Goal: Task Accomplishment & Management: Use online tool/utility

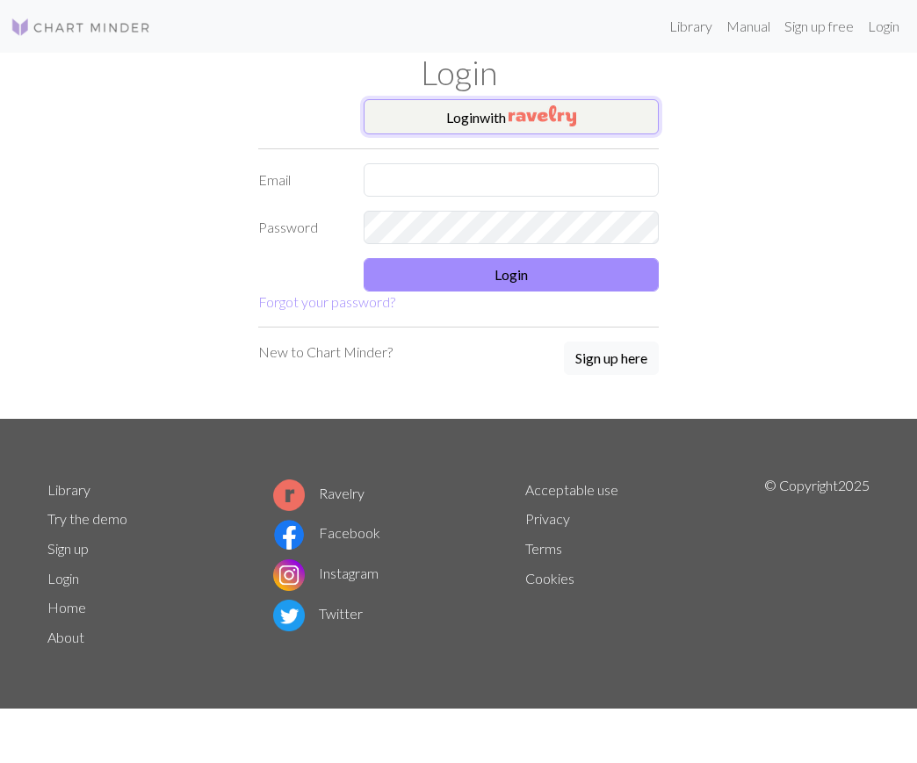
click at [397, 119] on button "Login with" at bounding box center [511, 116] width 295 height 35
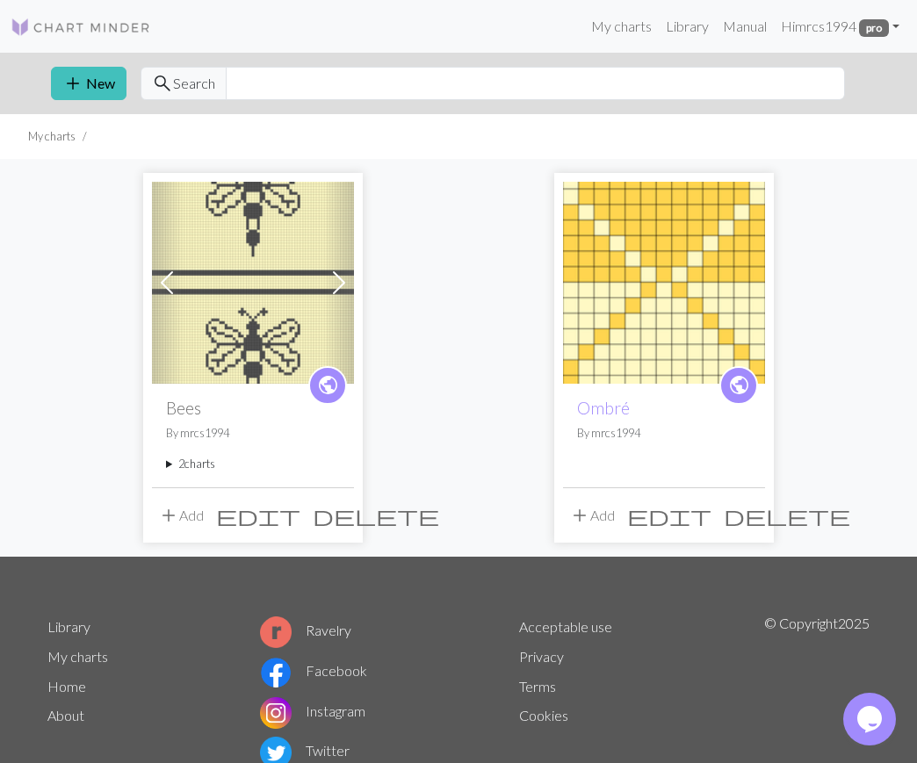
click at [300, 513] on span "edit" at bounding box center [258, 515] width 84 height 25
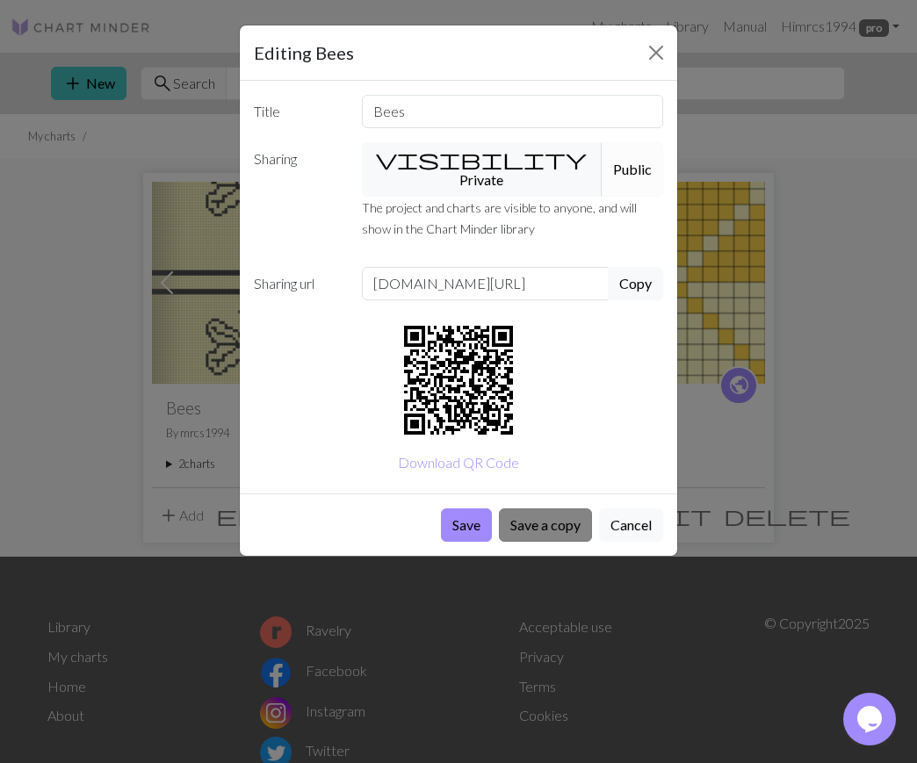
click at [556, 509] on button "Save a copy" at bounding box center [545, 524] width 93 height 33
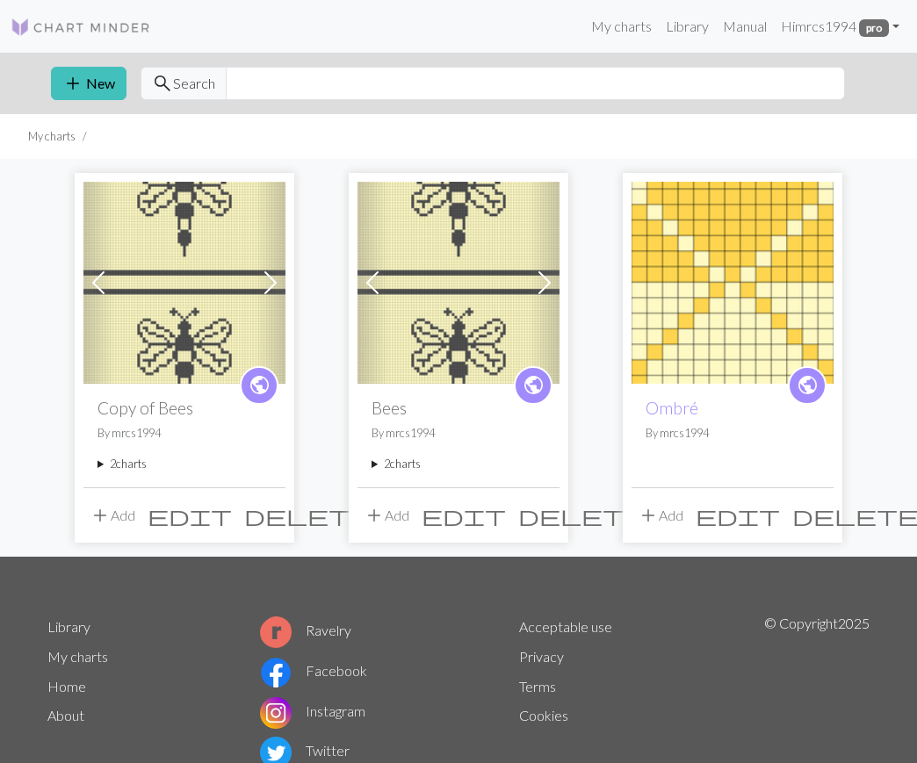
click at [232, 515] on span "edit" at bounding box center [190, 515] width 84 height 25
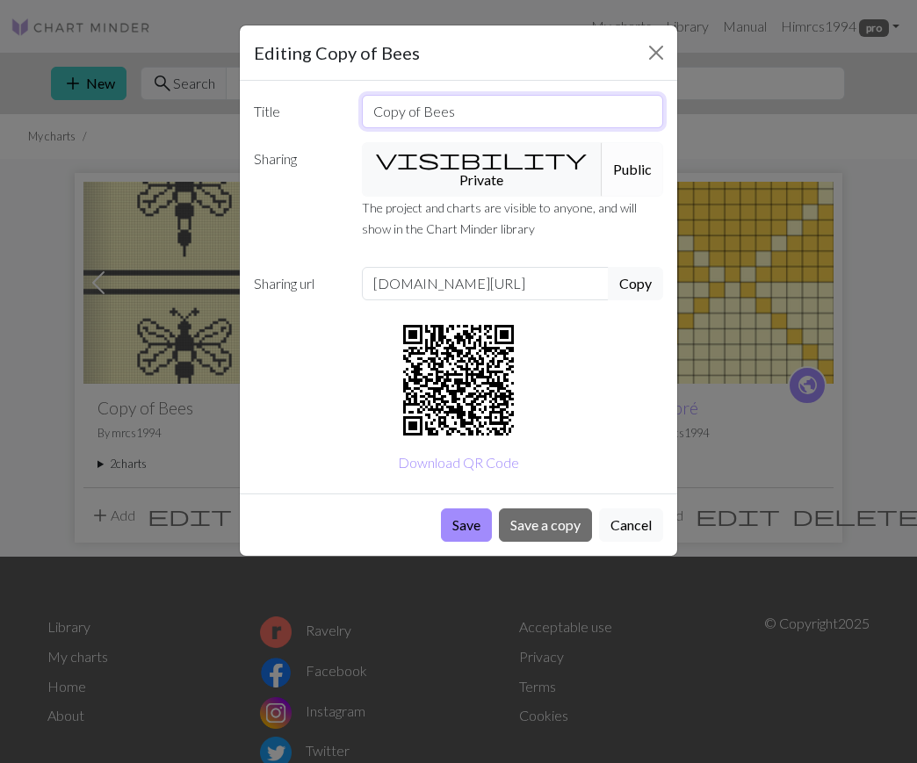
drag, startPoint x: 464, startPoint y: 116, endPoint x: 233, endPoint y: 101, distance: 232.3
click at [233, 101] on div "Editing Copy of Bees Title Copy of Bees Sharing visibility Private Public The p…" at bounding box center [458, 381] width 917 height 763
type input "Bee Beanie"
click at [548, 508] on button "Save a copy" at bounding box center [545, 524] width 93 height 33
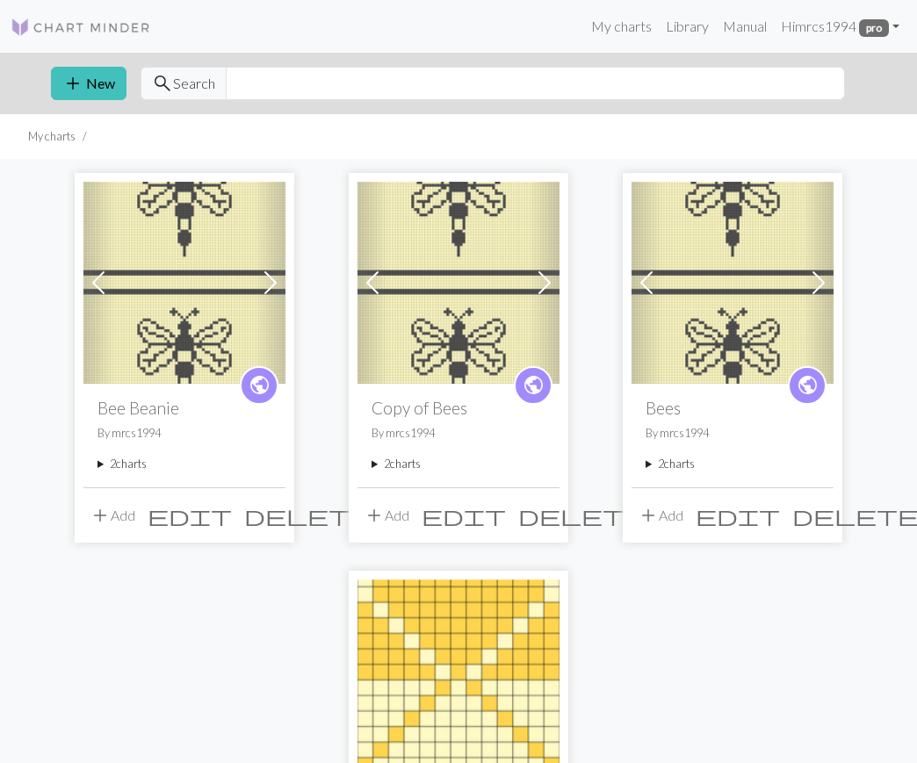
click at [196, 297] on img at bounding box center [184, 283] width 202 height 202
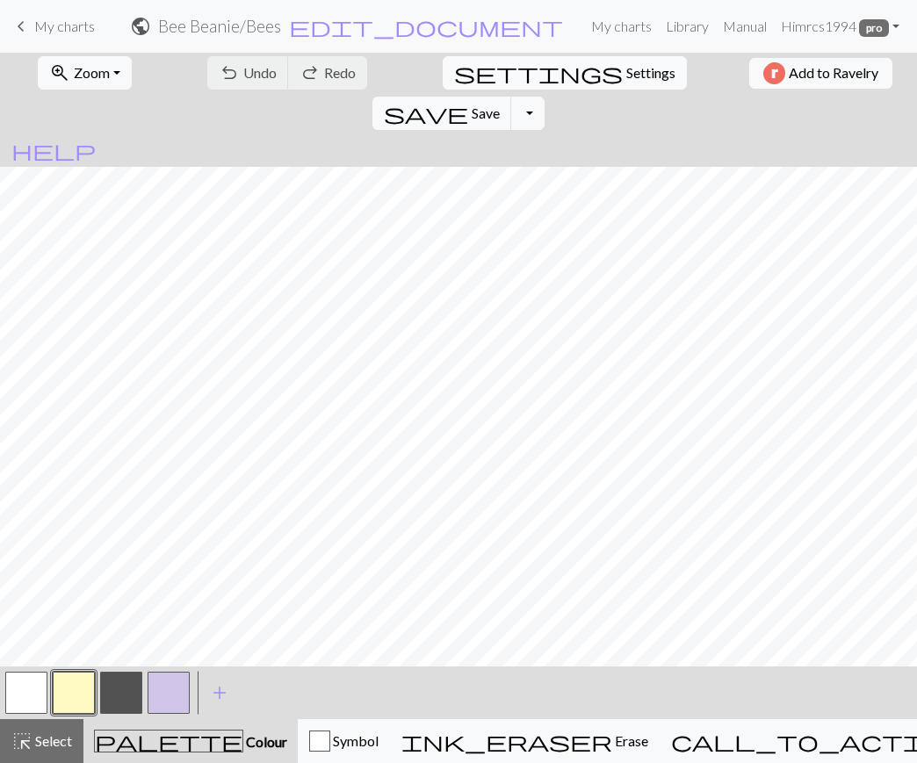
click at [626, 76] on span "Settings" at bounding box center [650, 72] width 49 height 21
select select "aran"
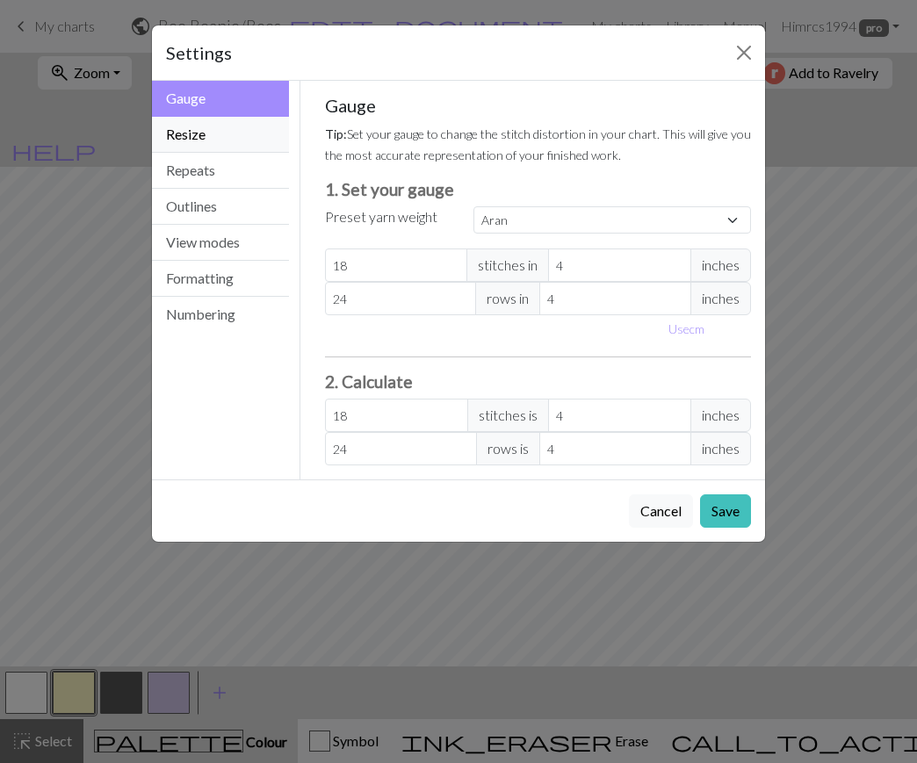
click at [231, 128] on button "Resize" at bounding box center [220, 135] width 137 height 36
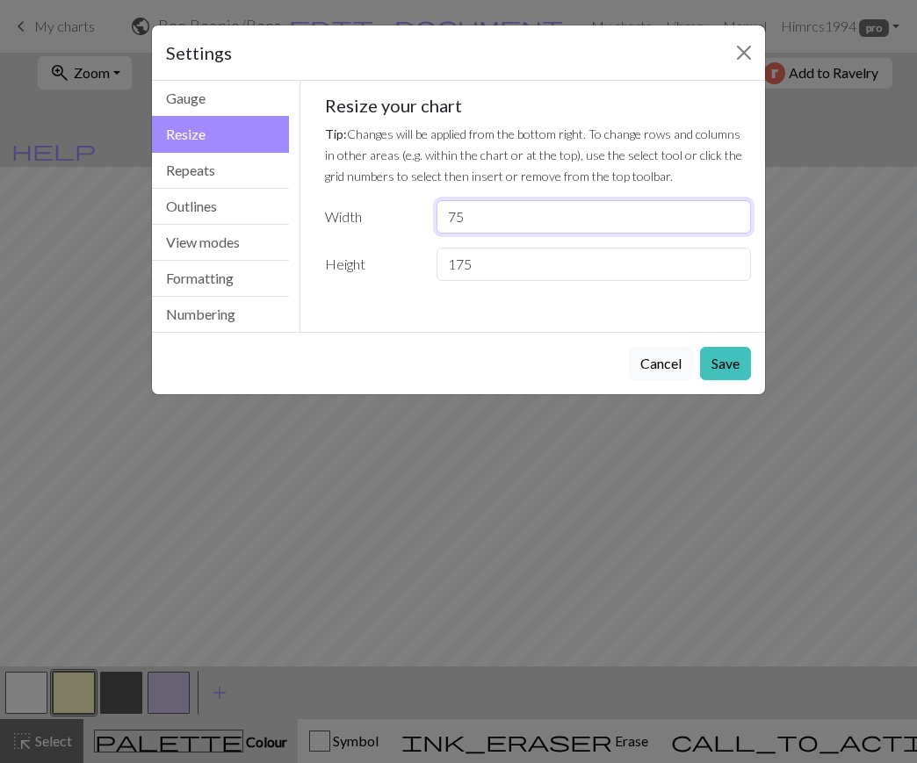
drag, startPoint x: 519, startPoint y: 217, endPoint x: 414, endPoint y: 219, distance: 105.4
click at [414, 219] on div "Width 75" at bounding box center [538, 216] width 448 height 33
type input "6"
type input "90"
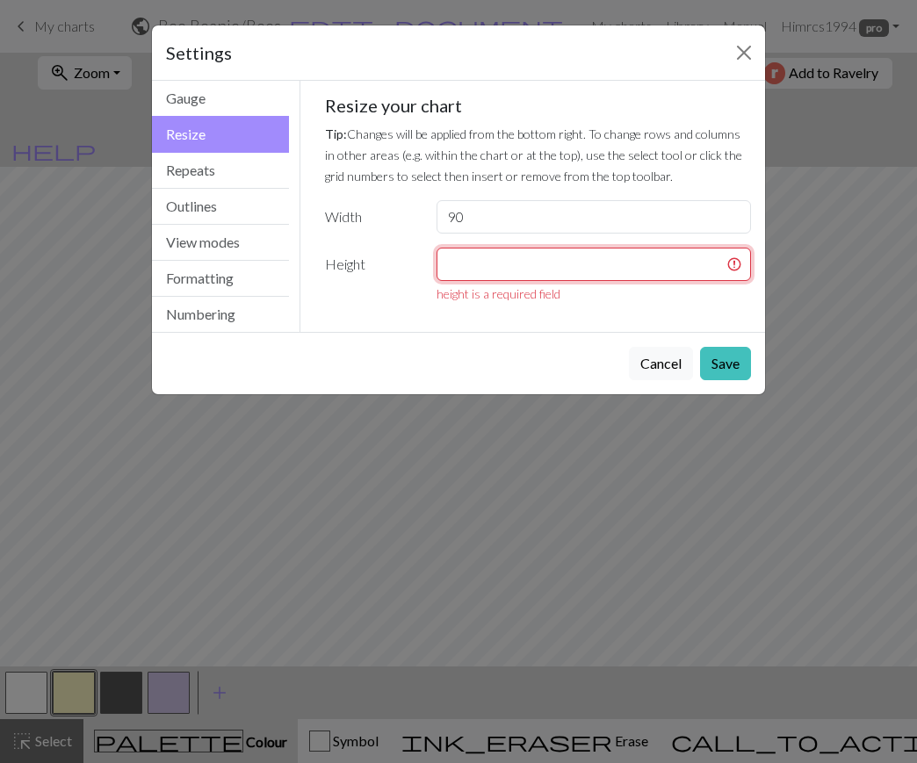
type input "7"
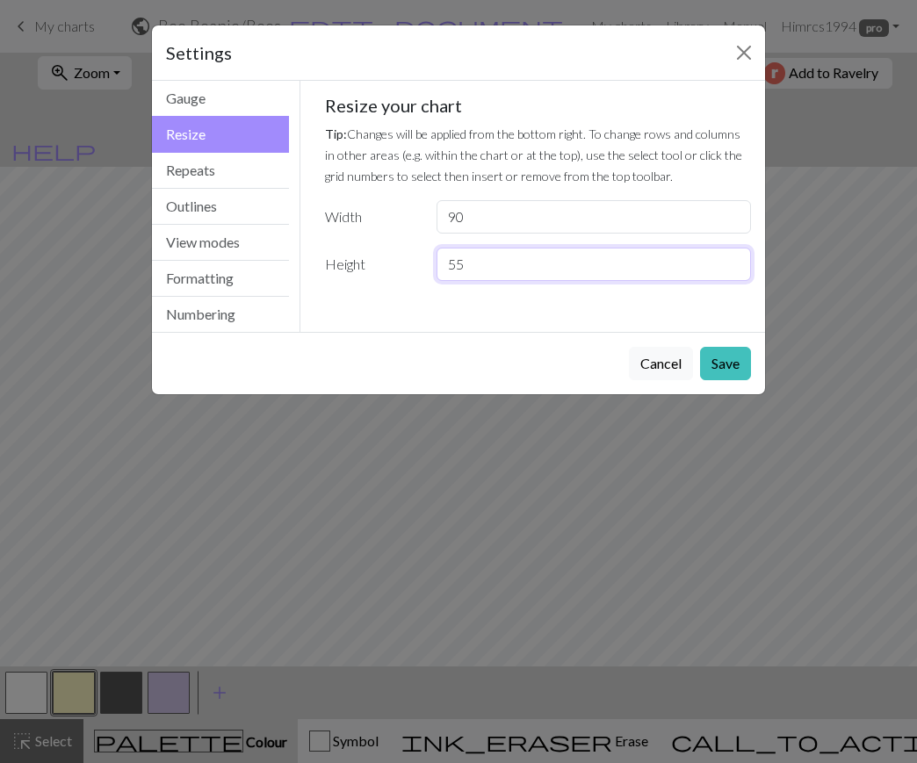
type input "55"
click at [726, 368] on button "Save" at bounding box center [725, 363] width 51 height 33
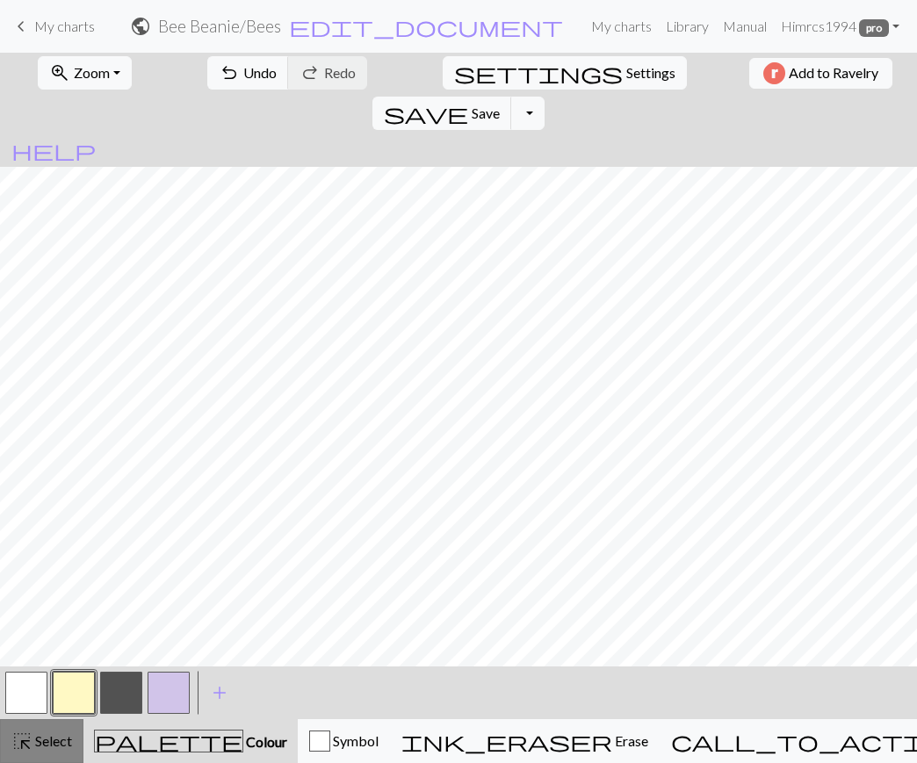
click at [61, 742] on span "Select" at bounding box center [52, 740] width 40 height 17
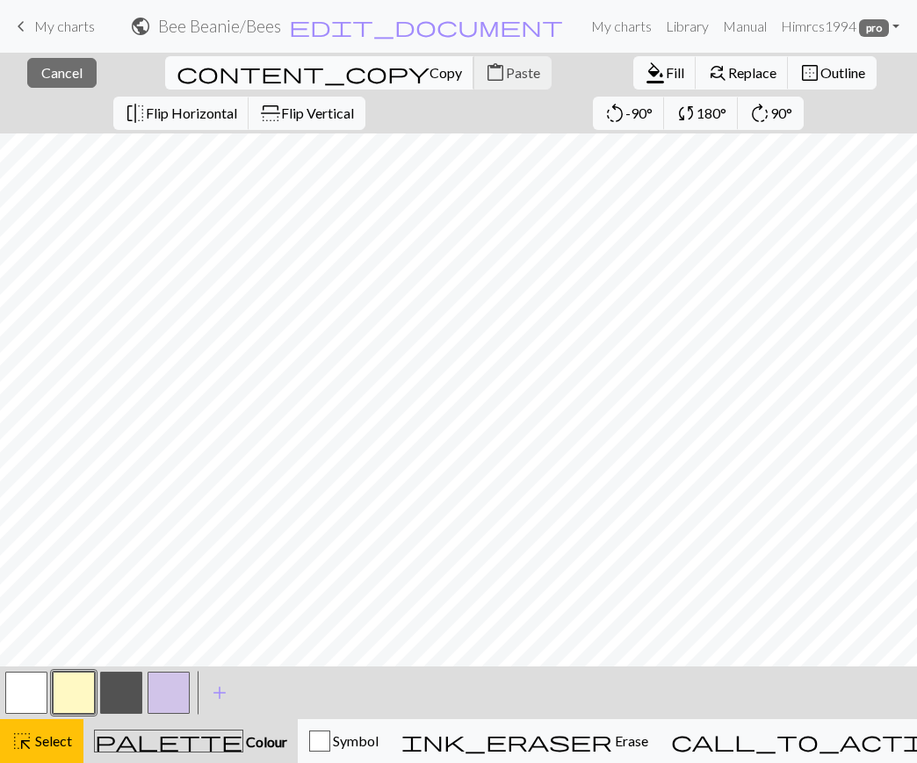
click at [429, 76] on span "Copy" at bounding box center [445, 72] width 32 height 17
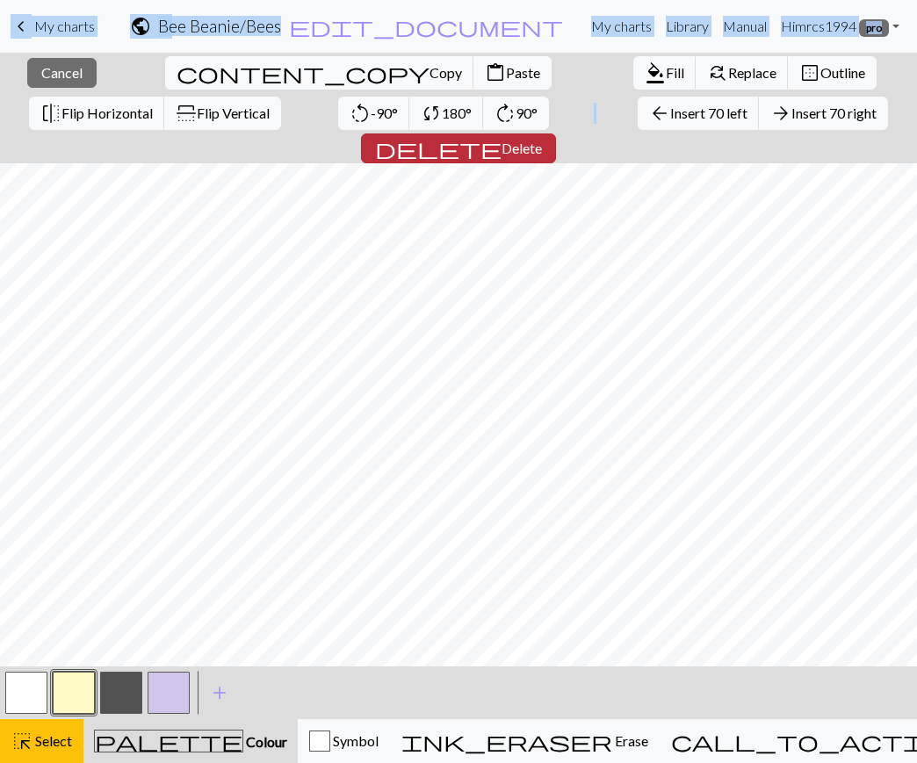
click at [556, 133] on button "delete Delete" at bounding box center [458, 148] width 195 height 30
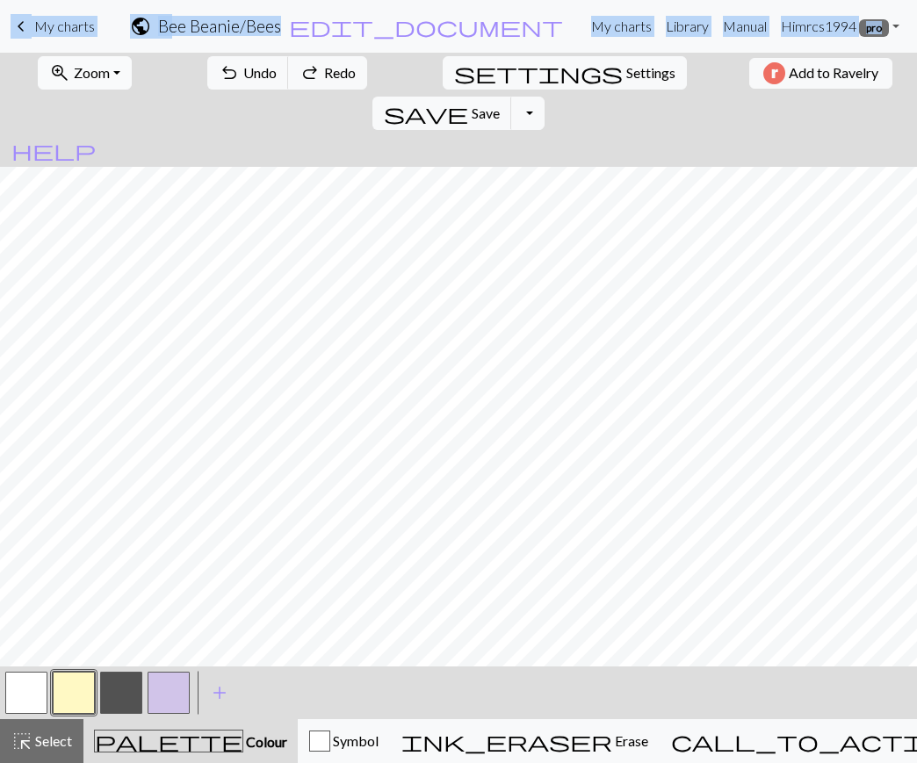
click at [93, 66] on span "Zoom" at bounding box center [92, 72] width 36 height 17
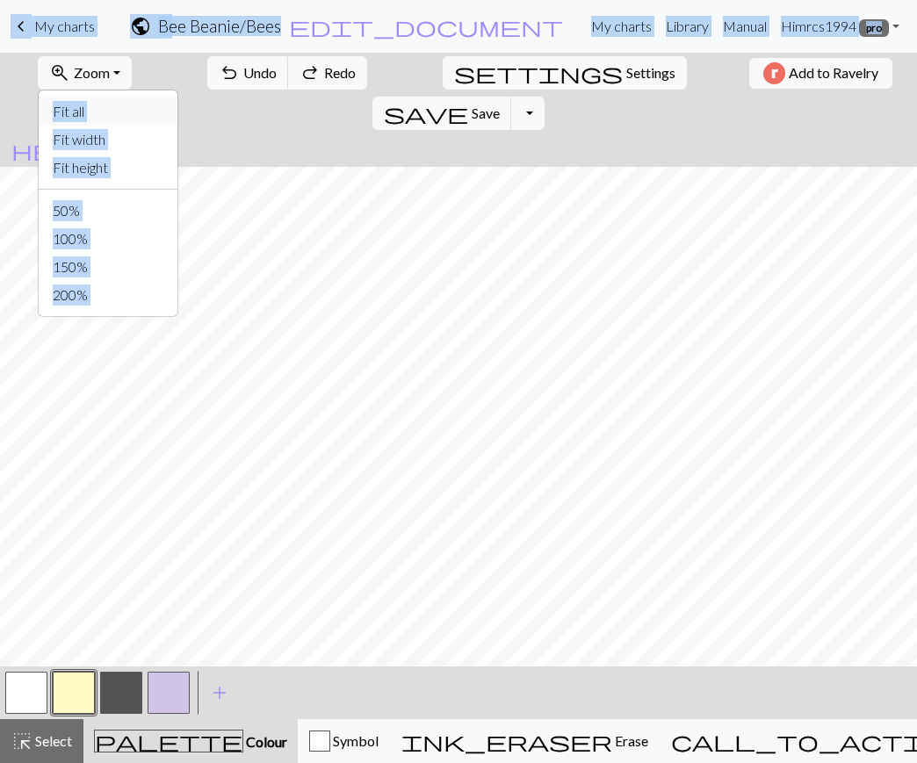
click at [92, 107] on button "Fit all" at bounding box center [108, 111] width 139 height 28
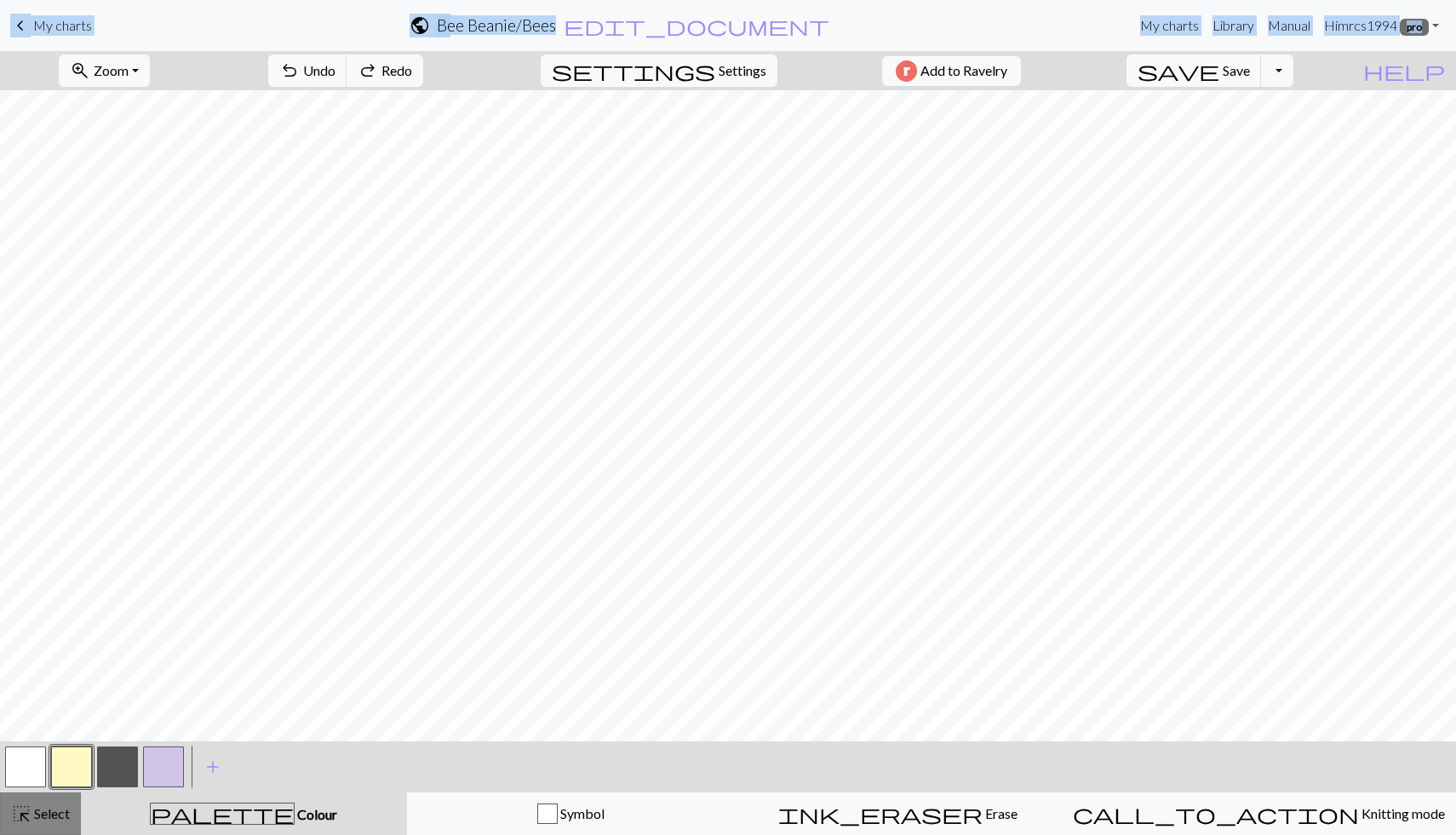
click at [55, 739] on span "Select" at bounding box center [50, 814] width 39 height 16
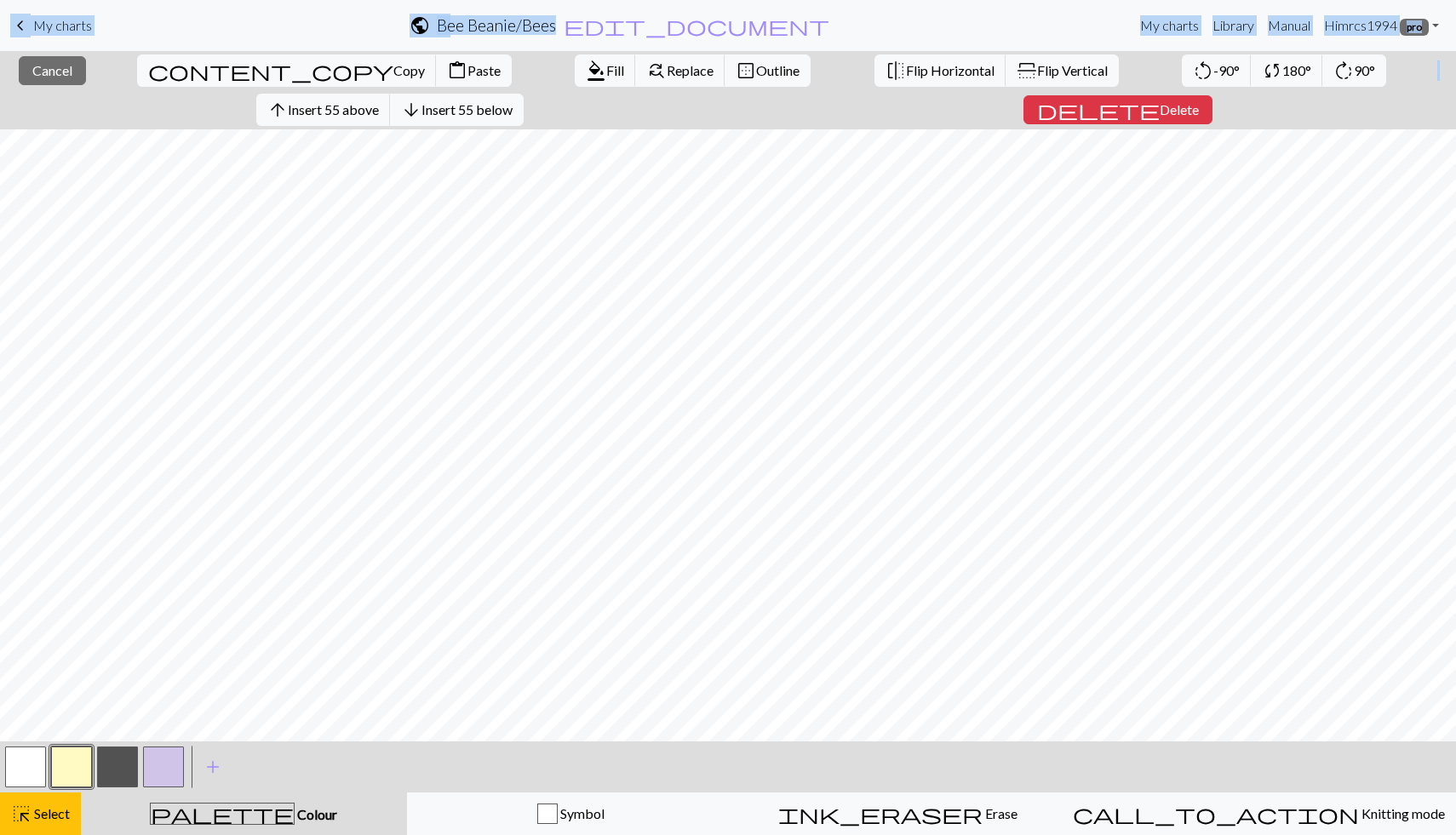
click at [22, 739] on button "button" at bounding box center [25, 767] width 41 height 41
click at [606, 73] on span "Fill" at bounding box center [615, 70] width 17 height 16
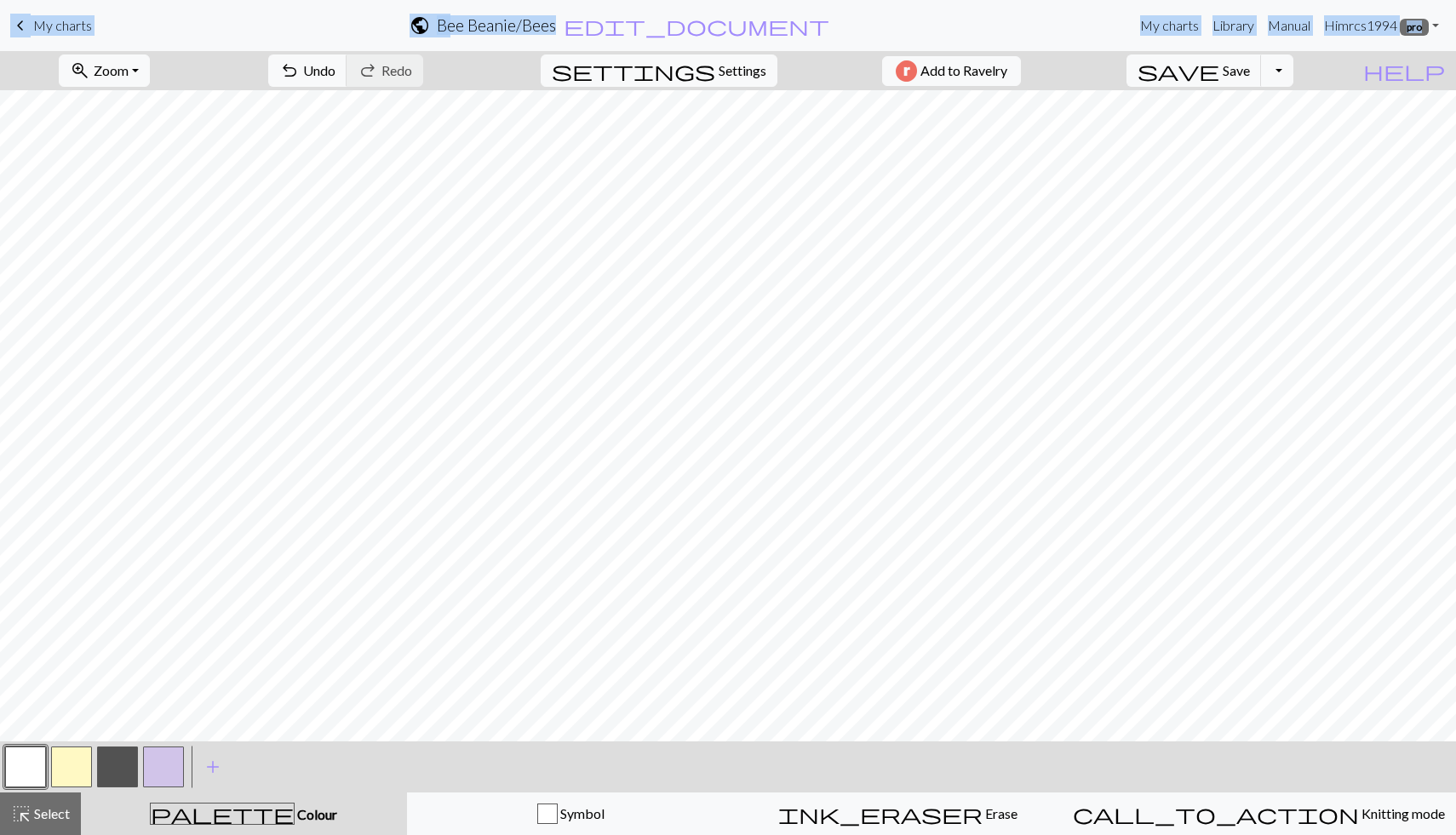
click at [115, 739] on button "button" at bounding box center [117, 767] width 41 height 41
click at [40, 739] on button "highlight_alt Select Select" at bounding box center [40, 814] width 81 height 43
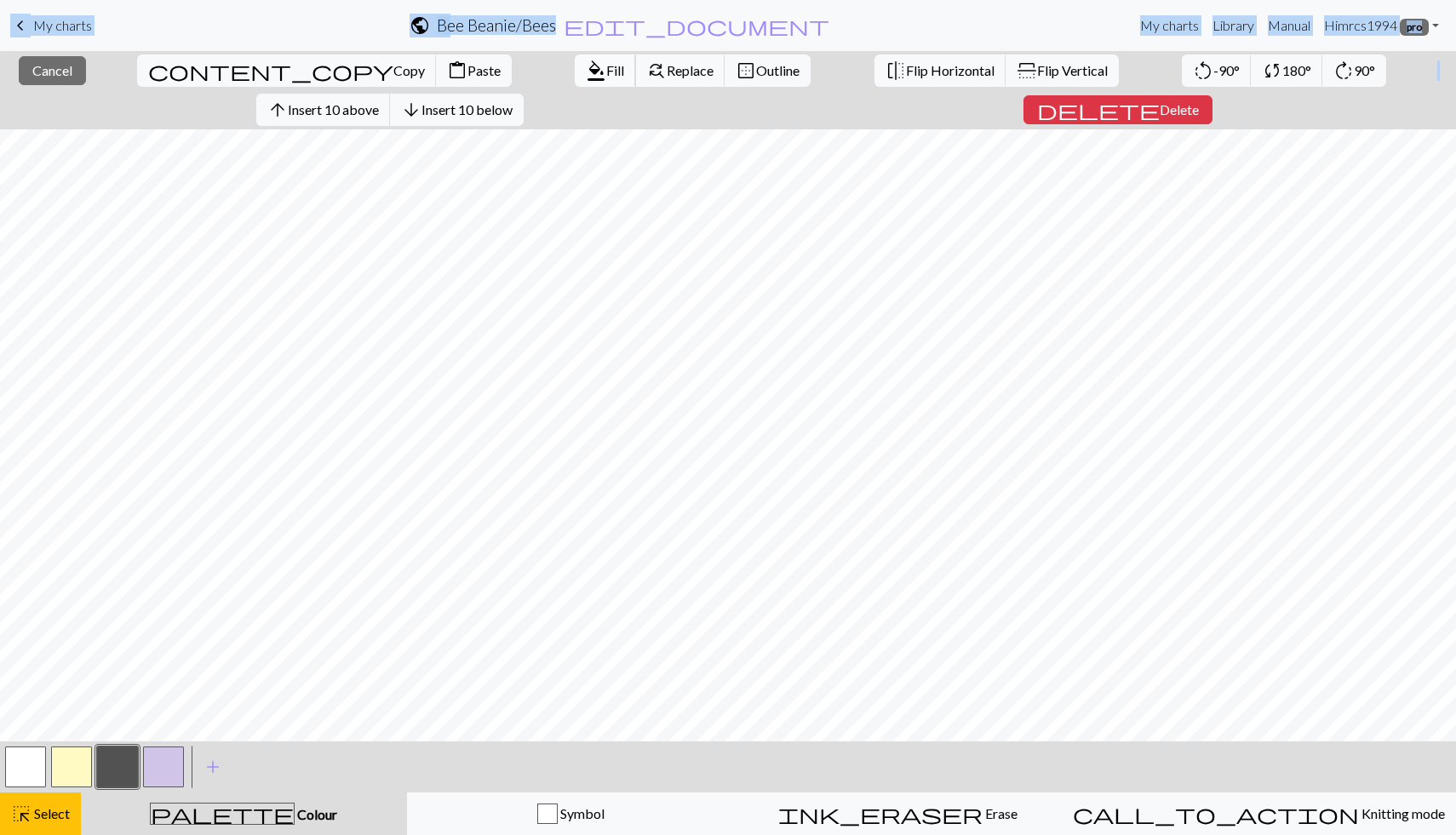
click at [586, 66] on span "format_color_fill" at bounding box center [596, 71] width 20 height 24
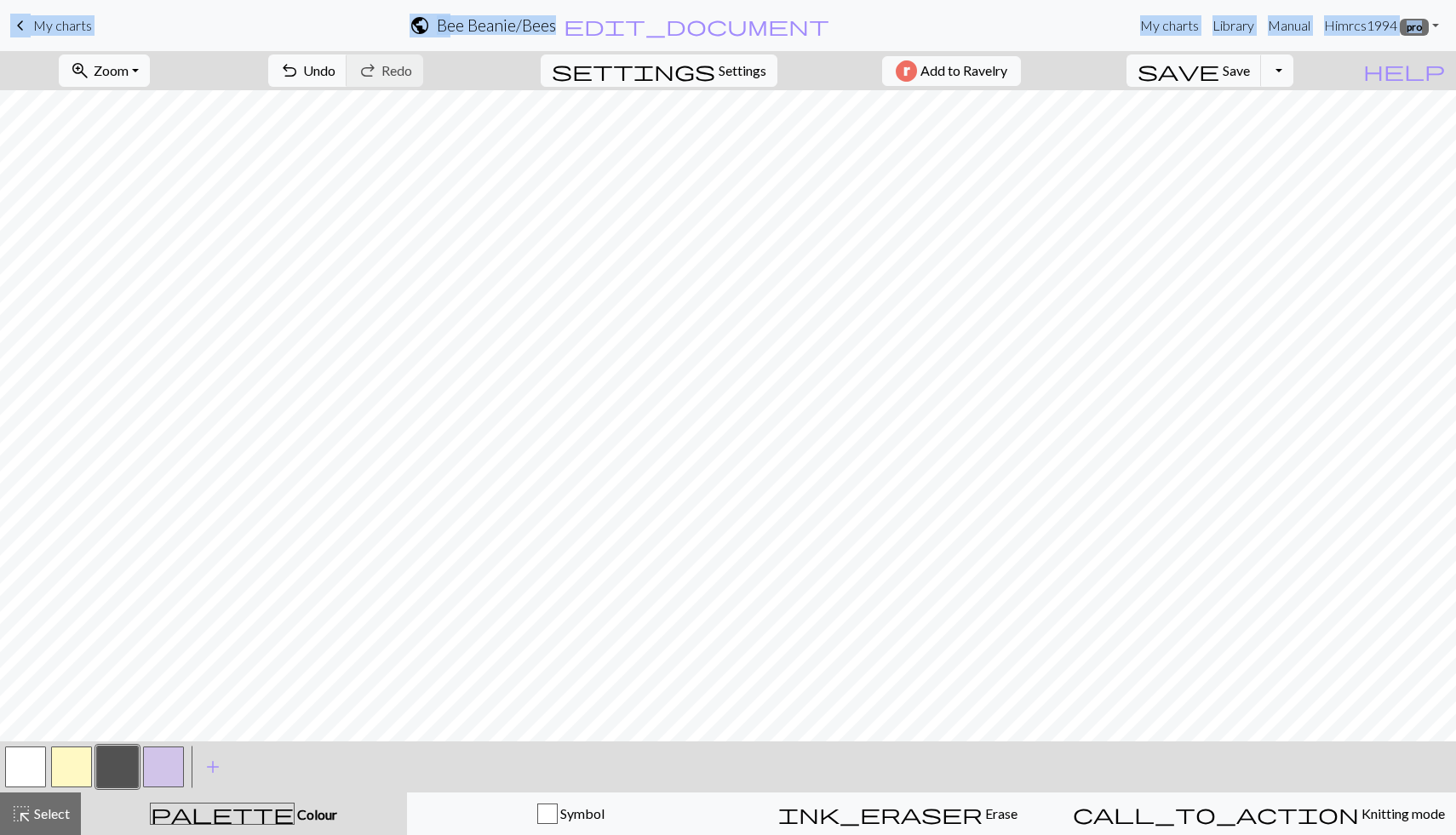
click at [81, 739] on button "button" at bounding box center [72, 767] width 41 height 41
click at [59, 739] on span "Select" at bounding box center [50, 814] width 39 height 16
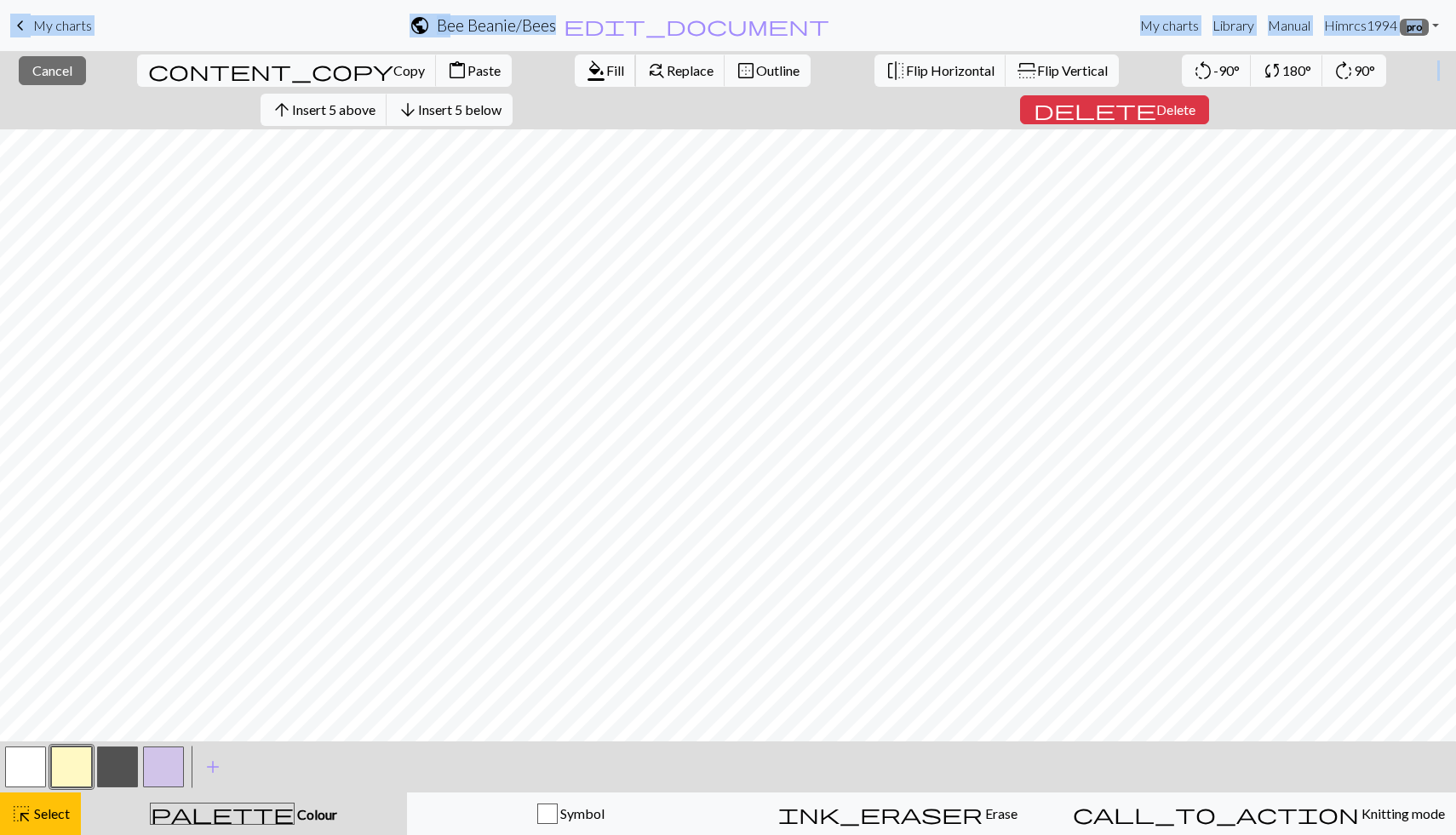
click at [606, 74] on span "Fill" at bounding box center [615, 70] width 17 height 16
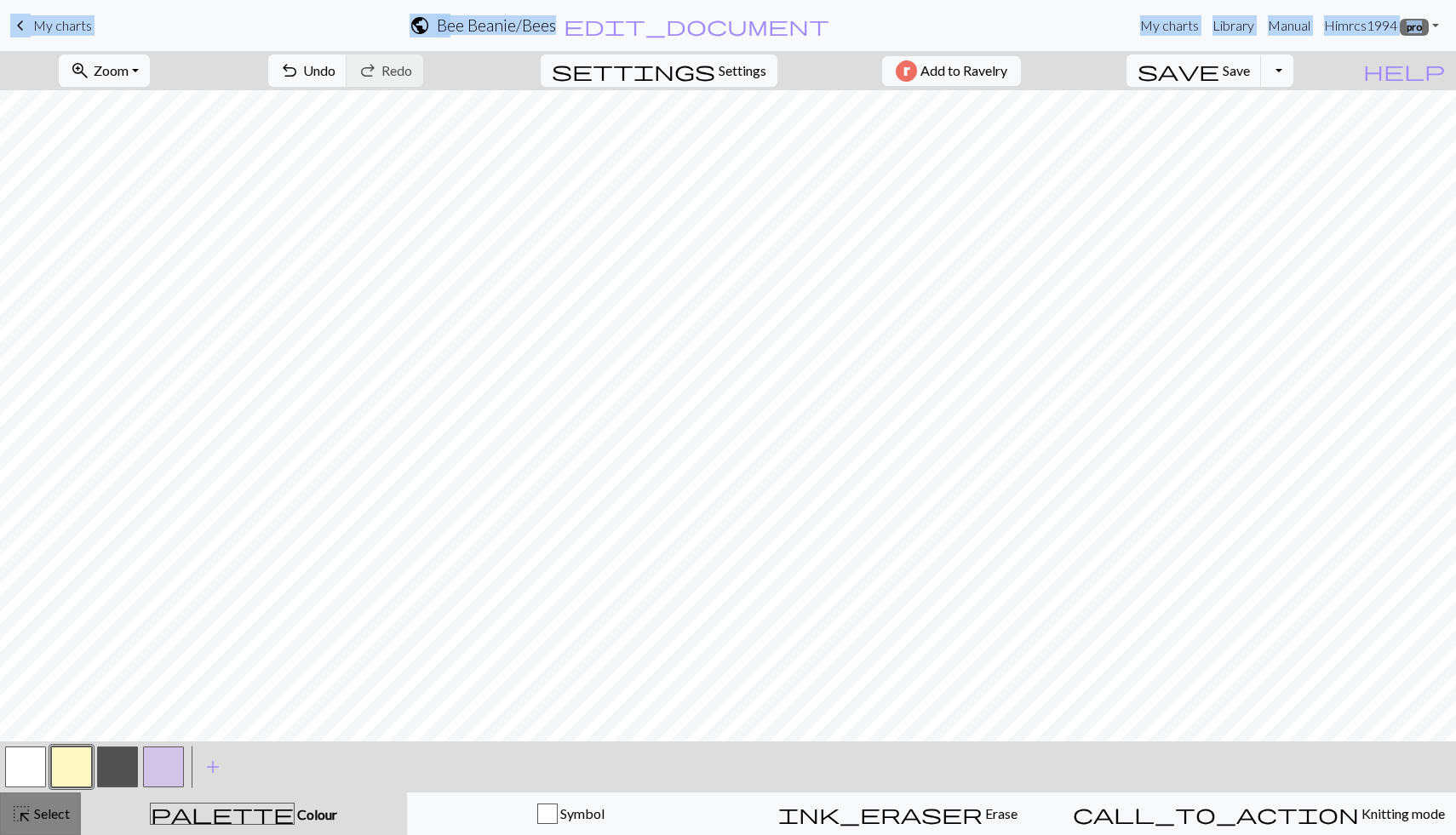
click at [46, 739] on div "highlight_alt Select Select" at bounding box center [40, 814] width 59 height 20
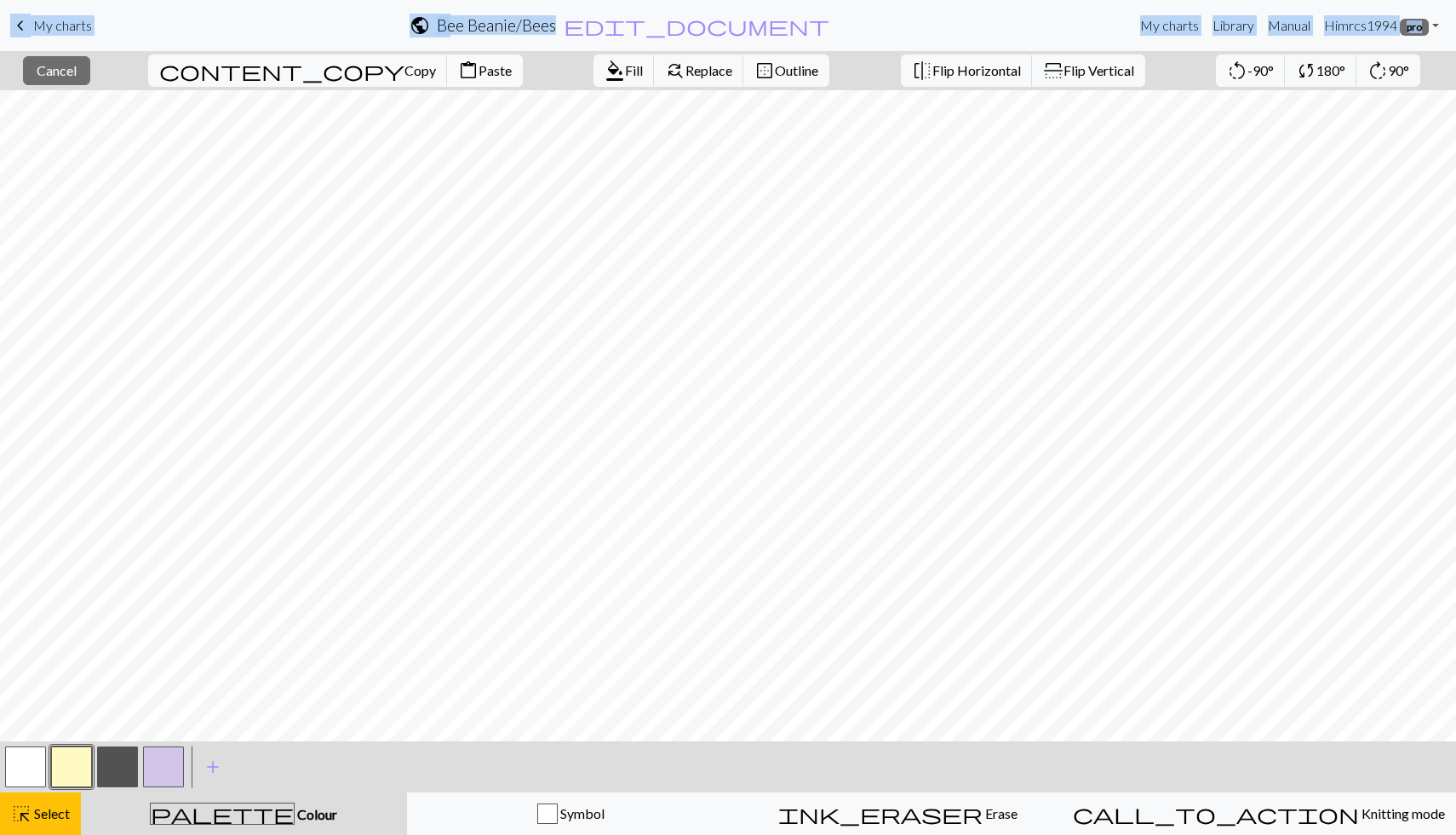
click at [478, 72] on span "Paste" at bounding box center [495, 70] width 33 height 16
click at [33, 739] on button "button" at bounding box center [25, 767] width 41 height 41
click at [47, 739] on button "highlight_alt Select Select" at bounding box center [40, 814] width 81 height 43
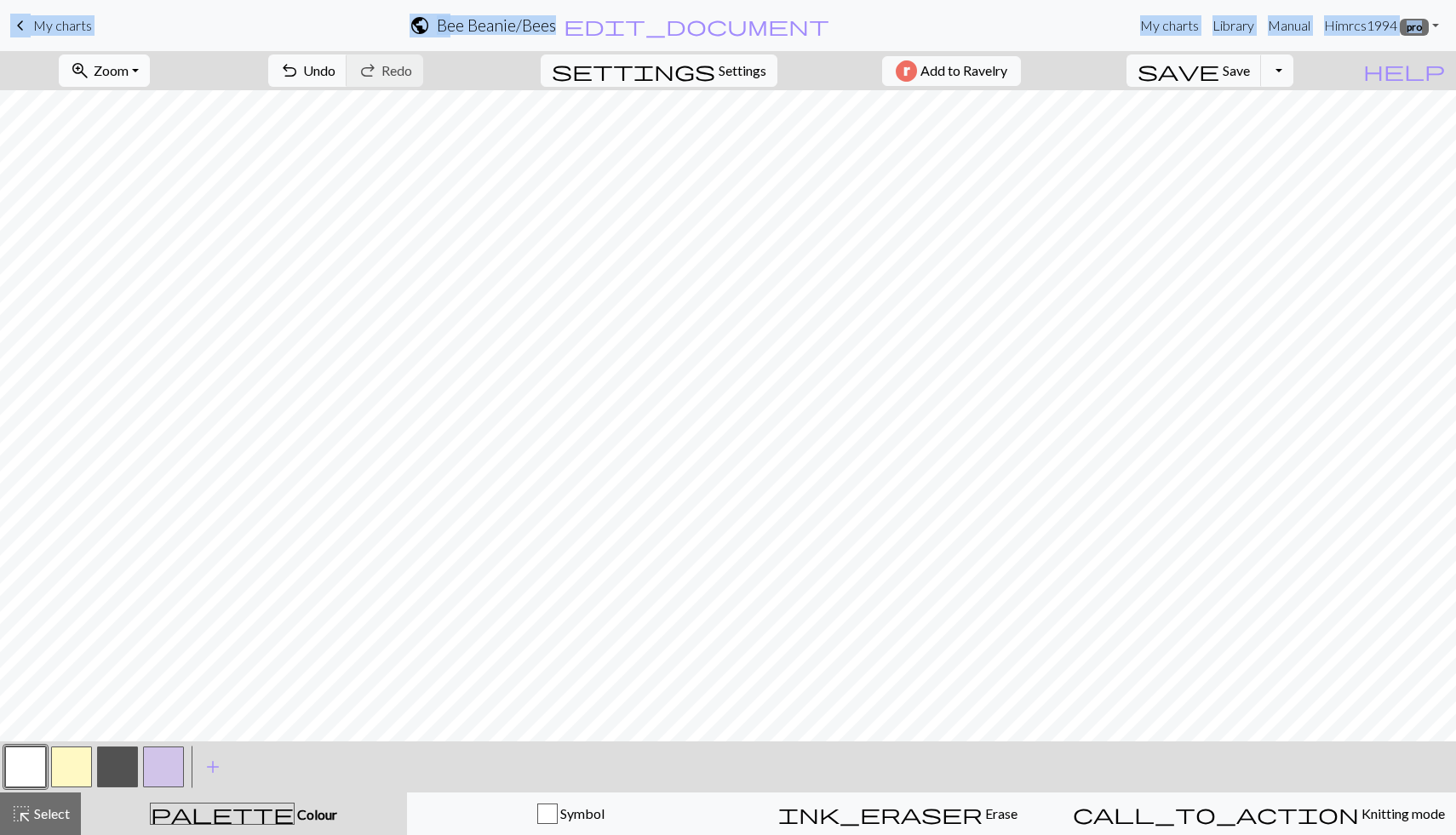
click at [129, 66] on span "Zoom" at bounding box center [112, 70] width 35 height 16
click at [157, 206] on button "50%" at bounding box center [126, 205] width 135 height 27
click at [150, 80] on button "zoom_in Zoom Zoom" at bounding box center [105, 70] width 91 height 32
click at [157, 234] on button "100%" at bounding box center [126, 232] width 135 height 27
click at [122, 739] on button "button" at bounding box center [117, 767] width 41 height 41
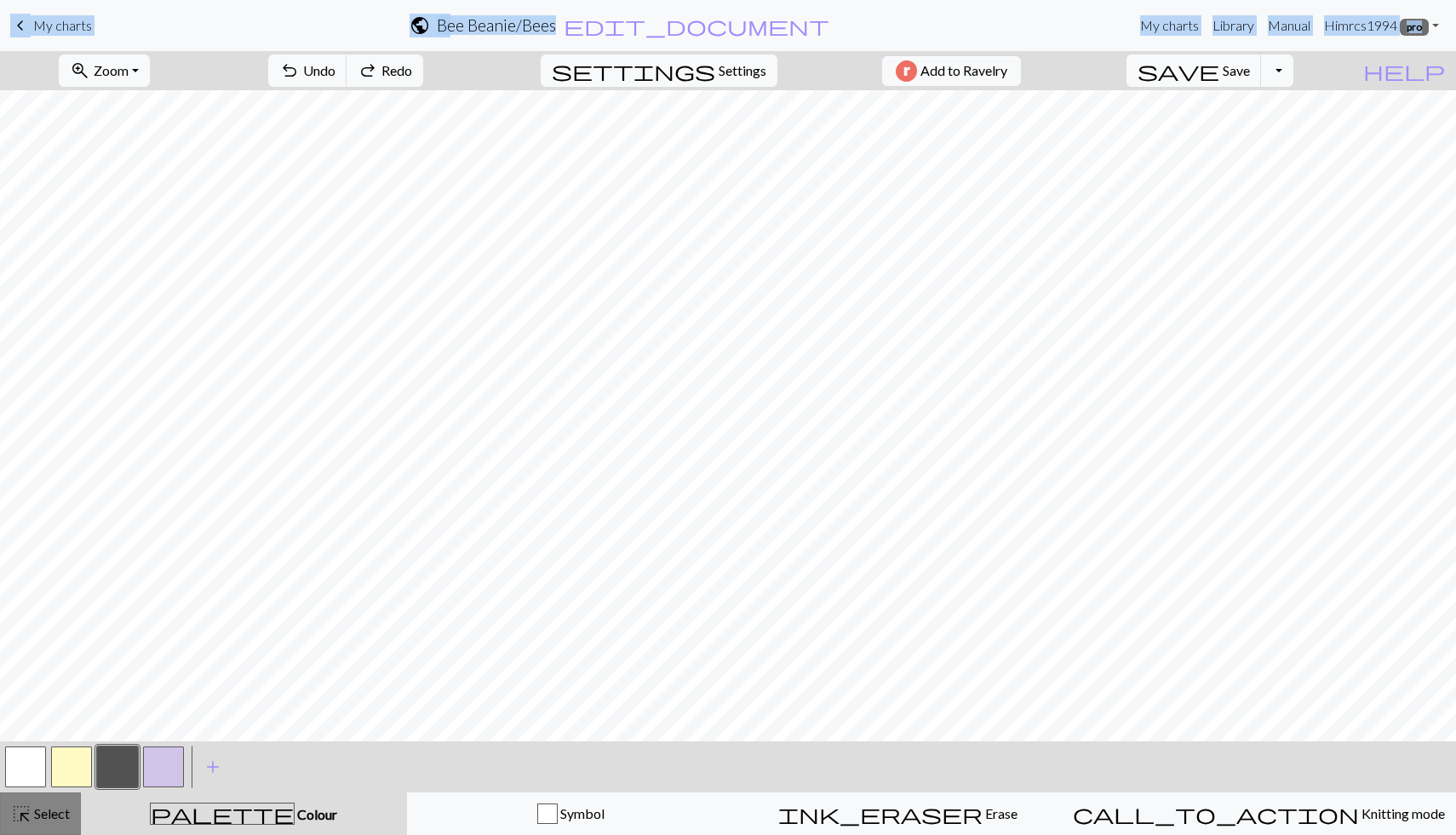
click at [51, 739] on span "Select" at bounding box center [50, 814] width 39 height 16
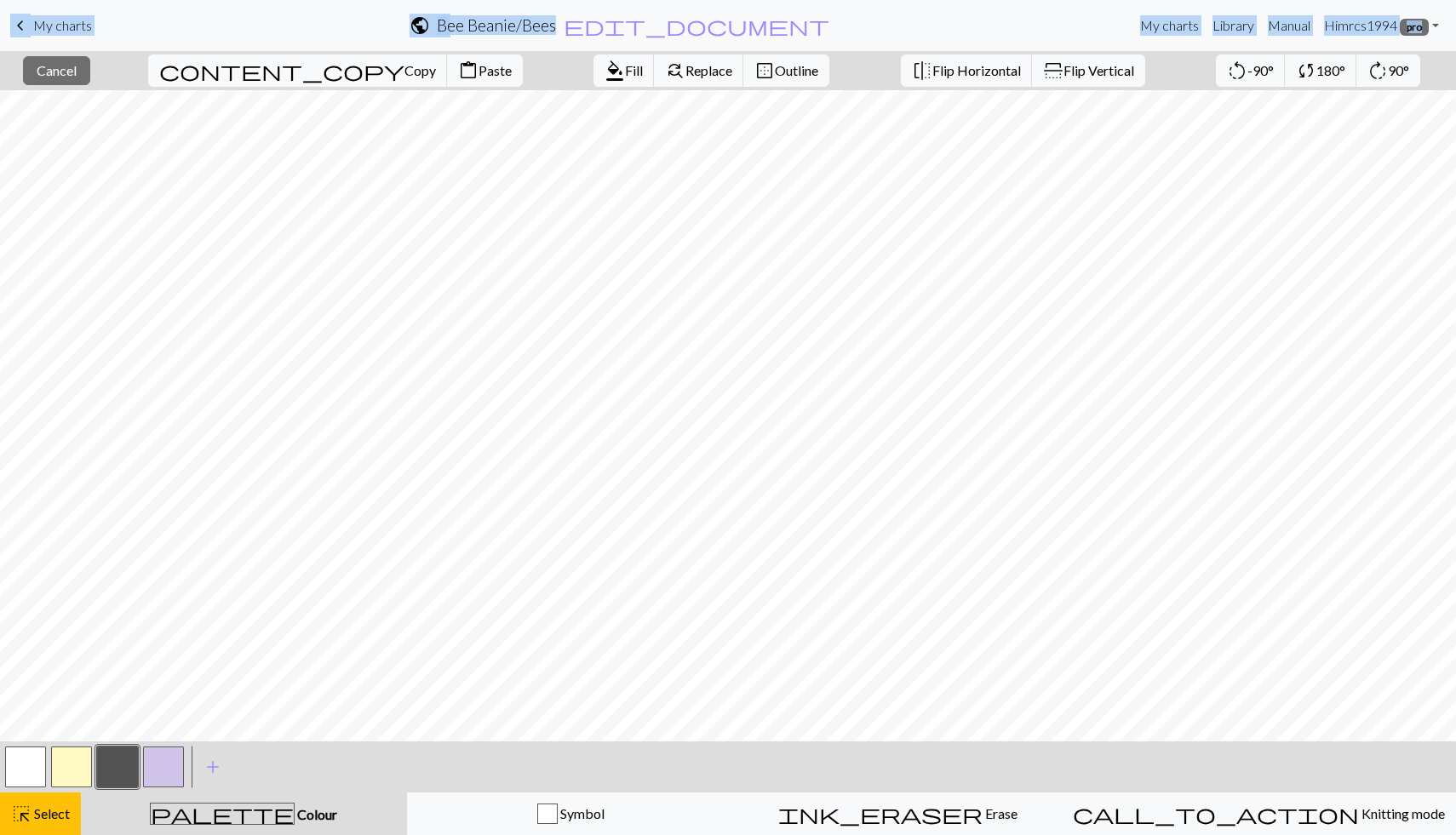
click at [18, 739] on button "button" at bounding box center [25, 767] width 41 height 41
click at [604, 71] on span "format_color_fill" at bounding box center [614, 71] width 20 height 24
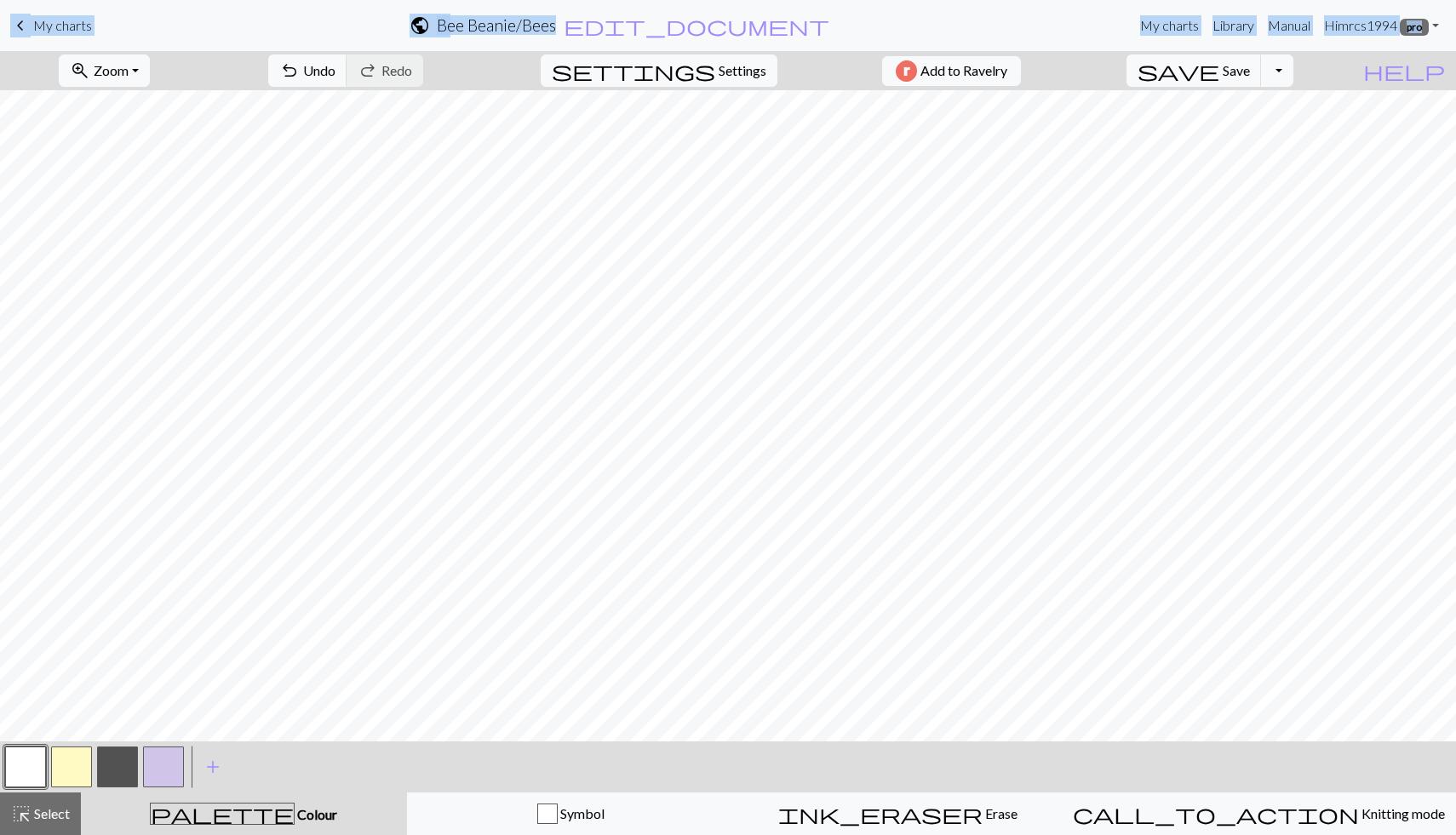
click at [116, 739] on button "button" at bounding box center [117, 767] width 41 height 41
click at [58, 739] on span "Select" at bounding box center [50, 814] width 39 height 16
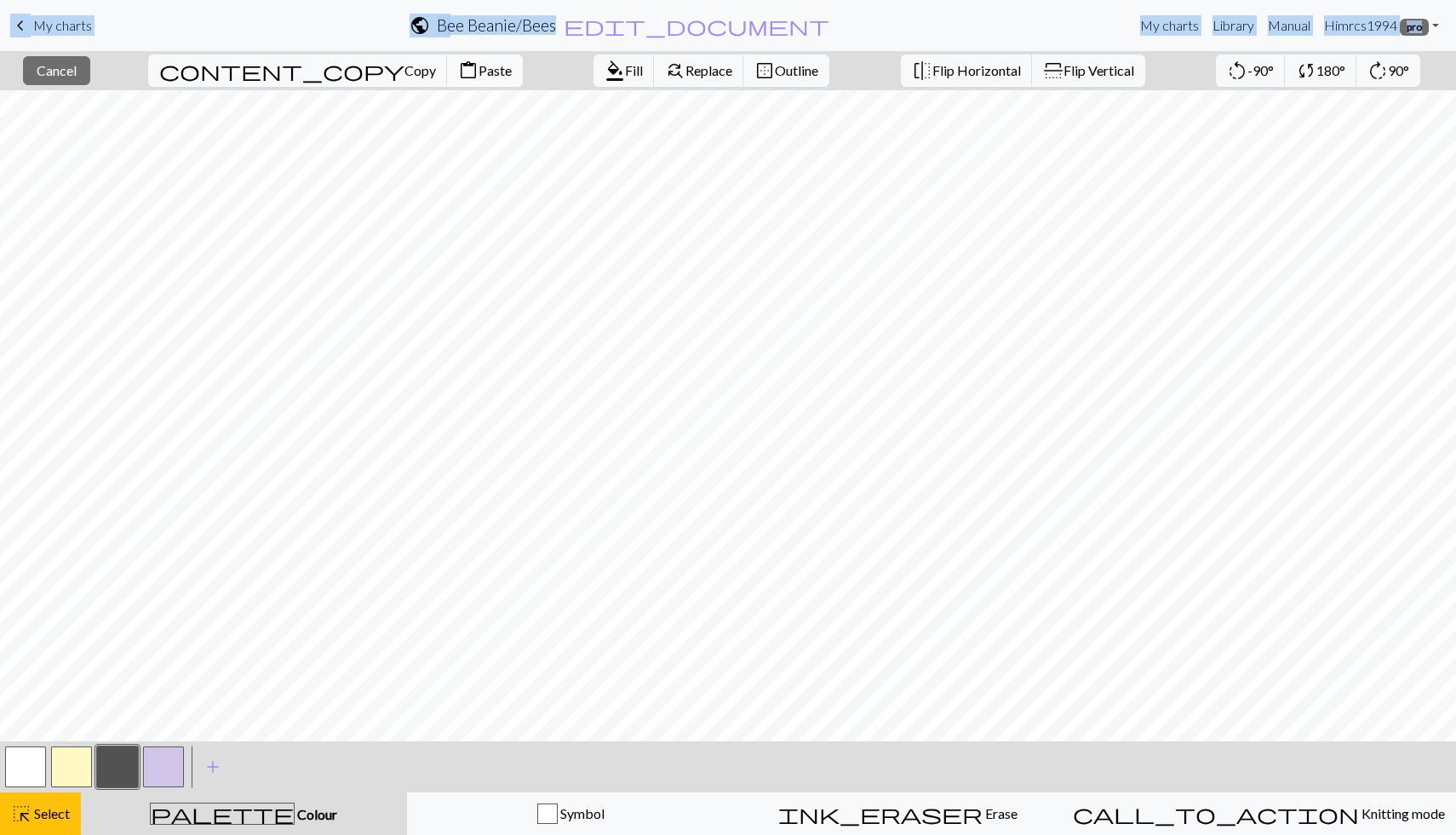
click at [447, 80] on button "content_paste Paste" at bounding box center [485, 70] width 76 height 32
click at [110, 739] on button "button" at bounding box center [117, 767] width 41 height 41
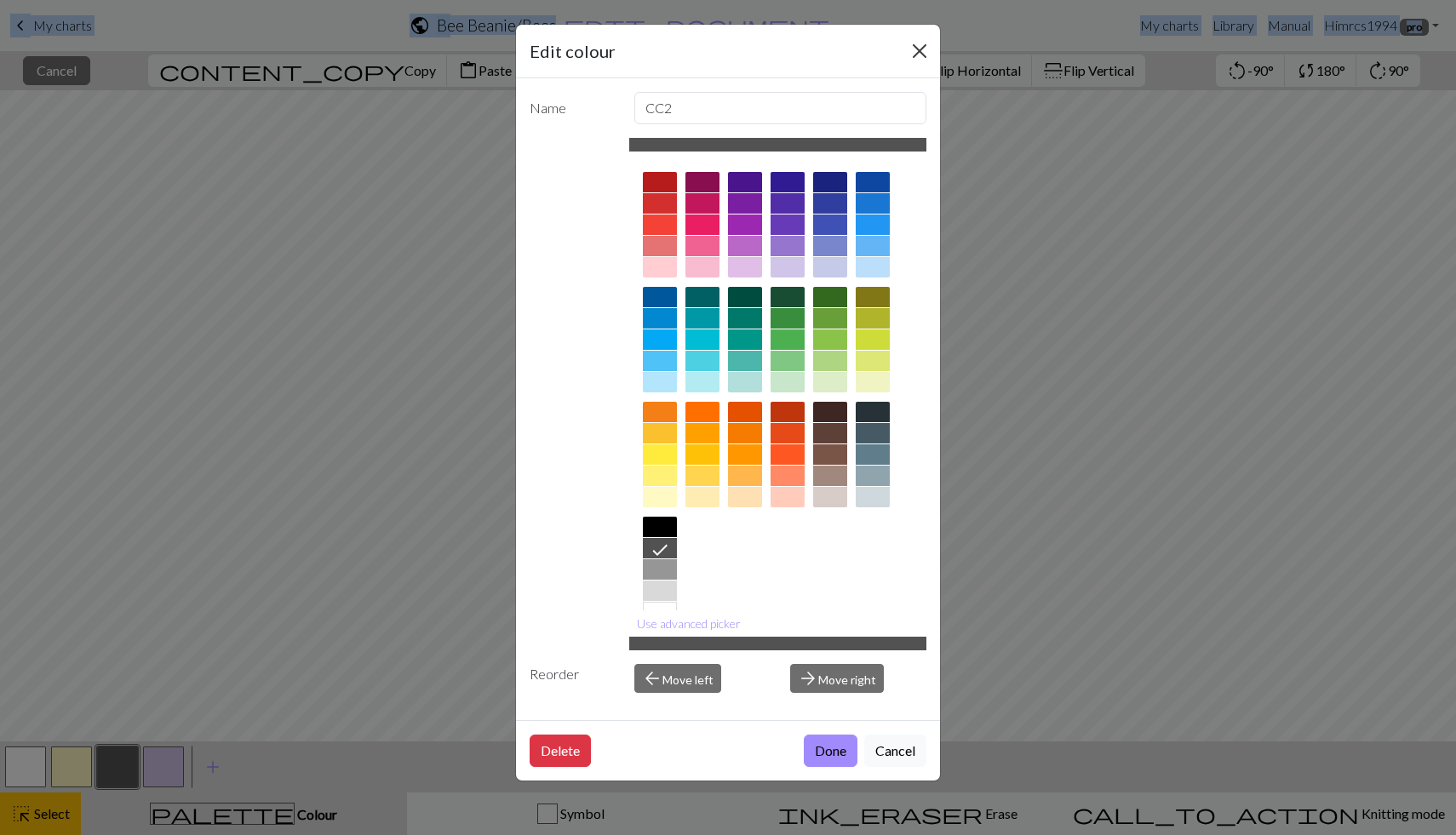
click at [889, 39] on button "Close" at bounding box center [920, 51] width 27 height 27
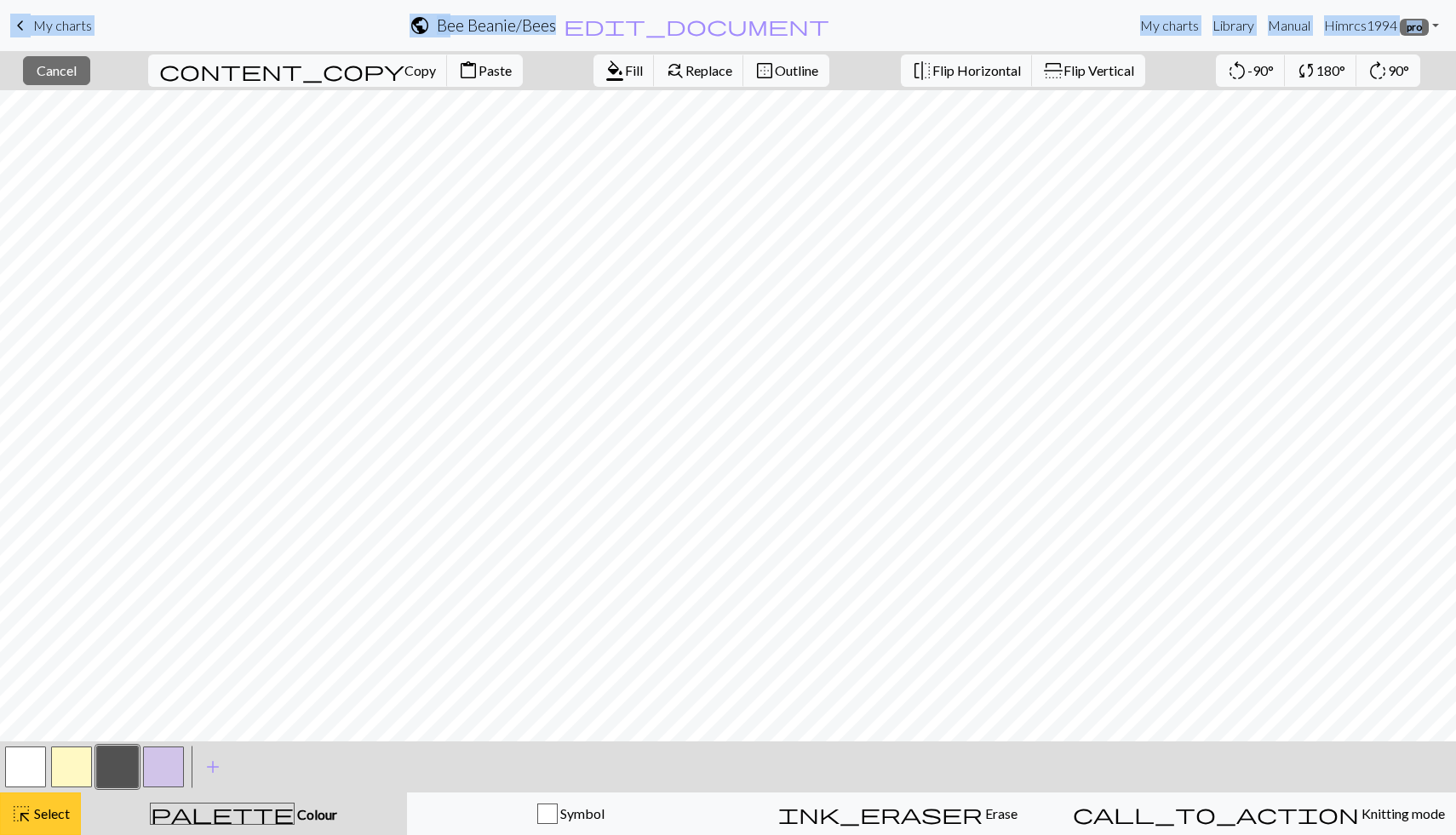
click at [38, 739] on button "highlight_alt Select Select" at bounding box center [40, 814] width 81 height 43
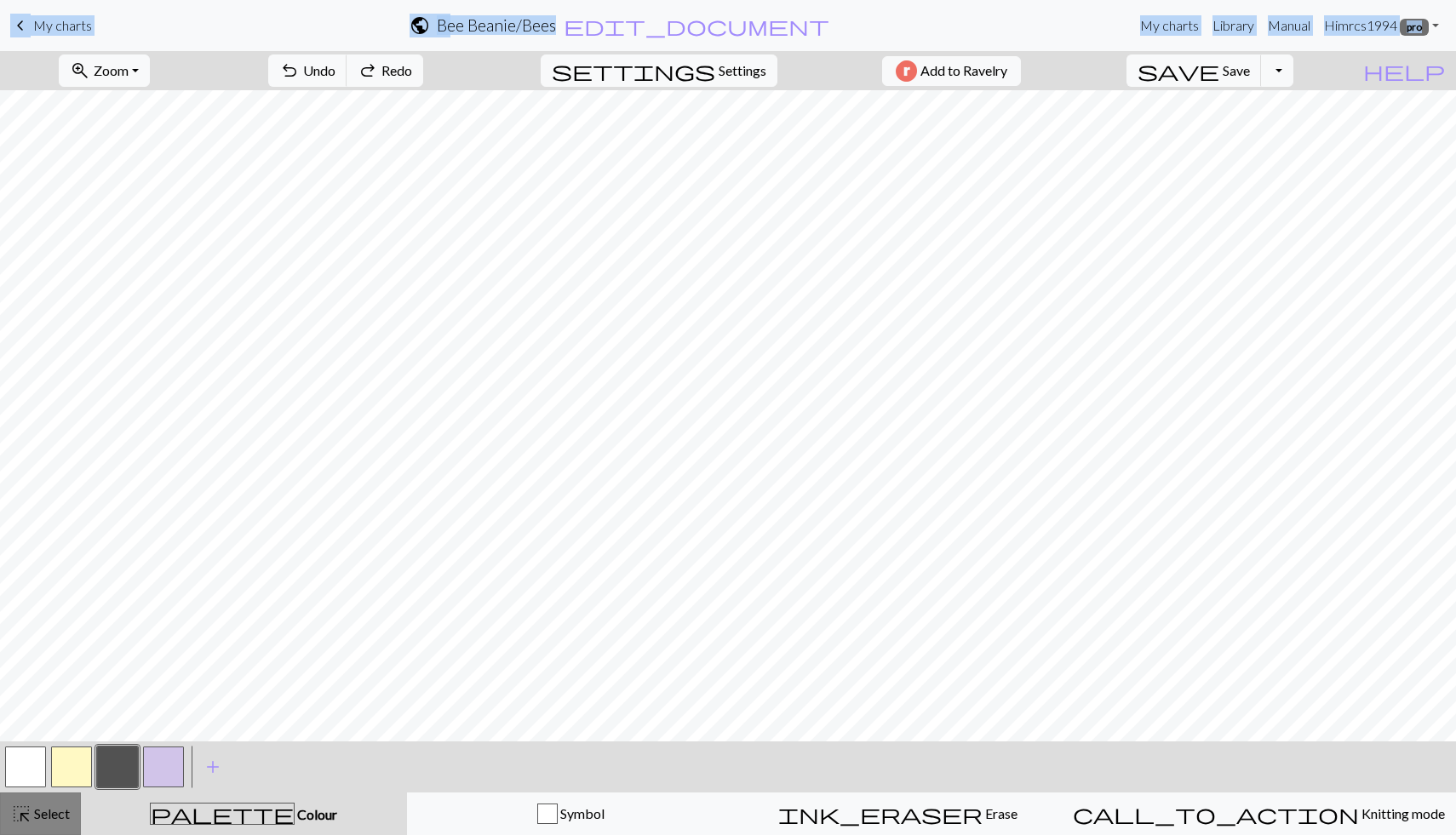
click at [53, 739] on button "highlight_alt Select Select" at bounding box center [40, 814] width 81 height 43
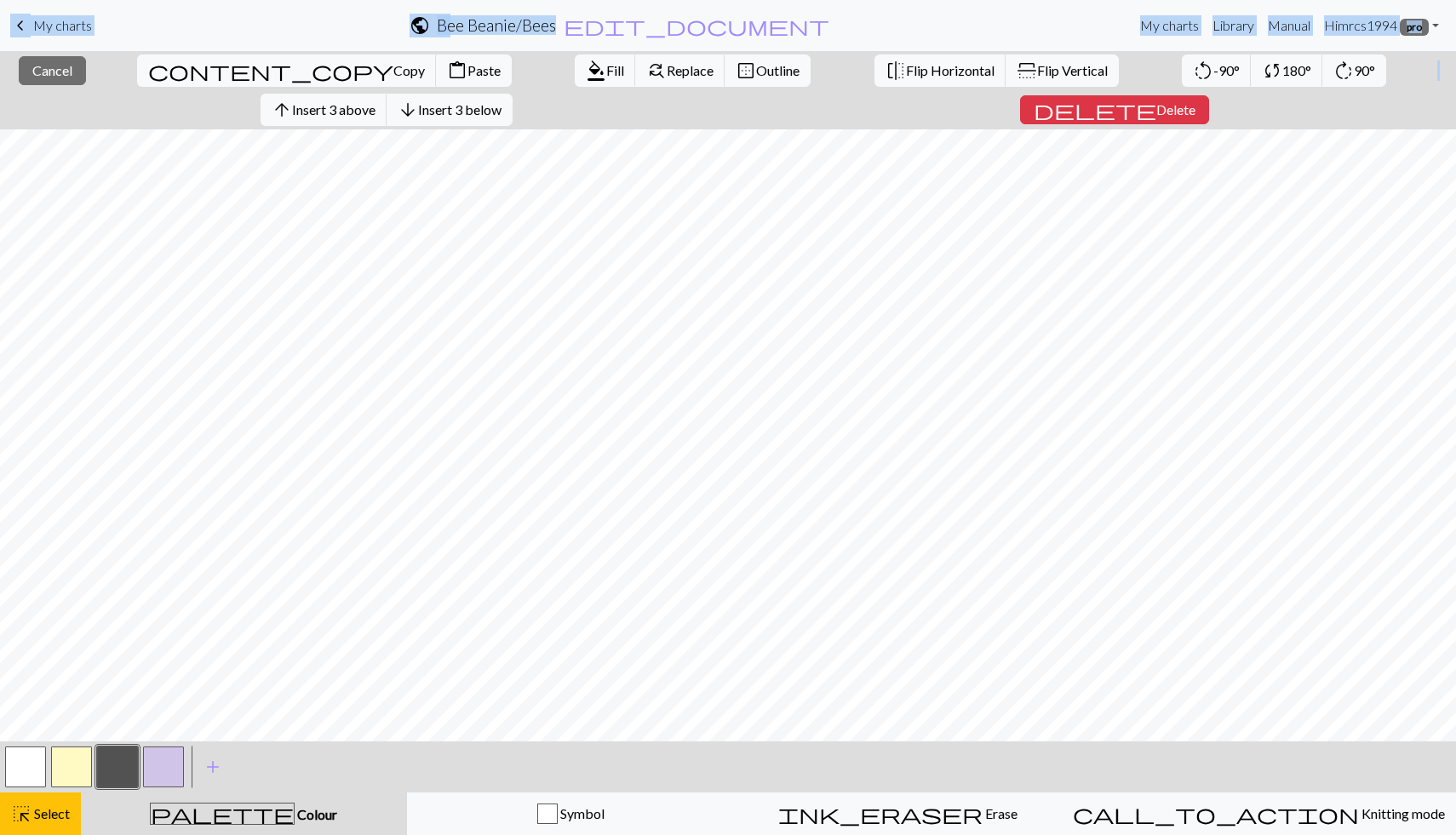
click at [31, 739] on button "button" at bounding box center [25, 767] width 41 height 41
click at [606, 72] on span "Fill" at bounding box center [615, 70] width 17 height 16
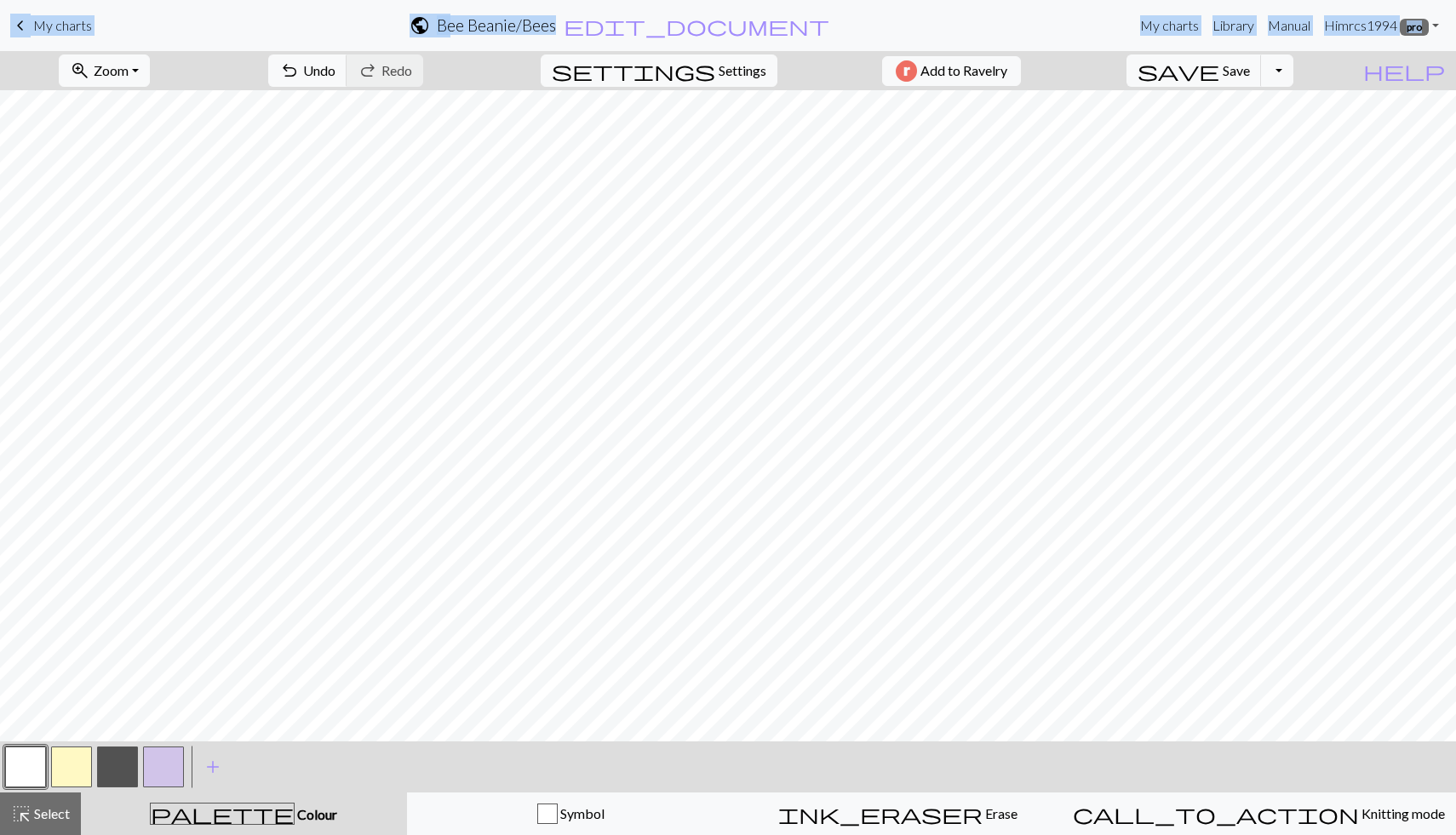
click at [118, 739] on button "button" at bounding box center [117, 767] width 41 height 41
click at [55, 739] on button "highlight_alt Select Select" at bounding box center [40, 814] width 81 height 43
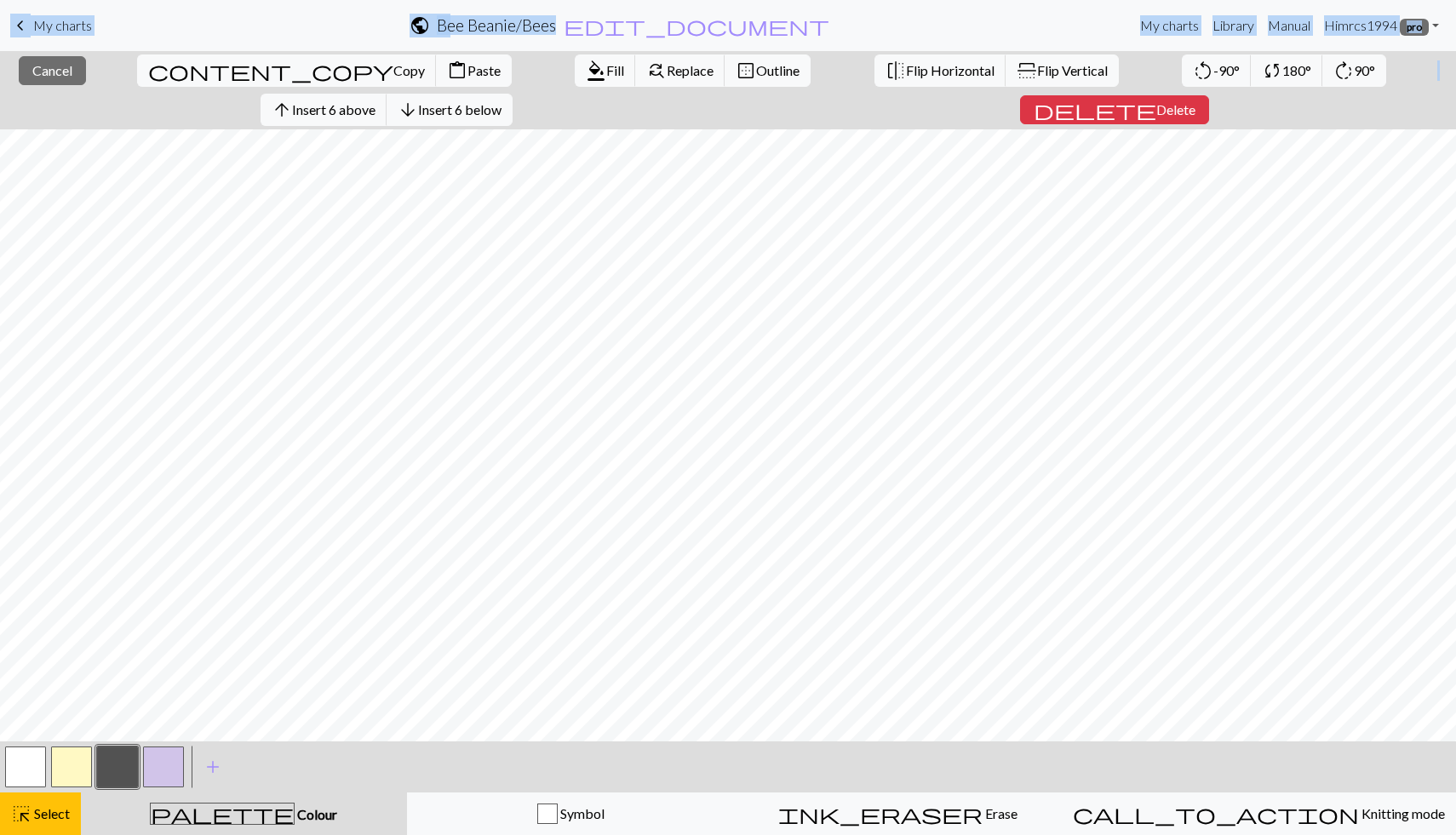
click at [126, 739] on button "button" at bounding box center [117, 767] width 41 height 41
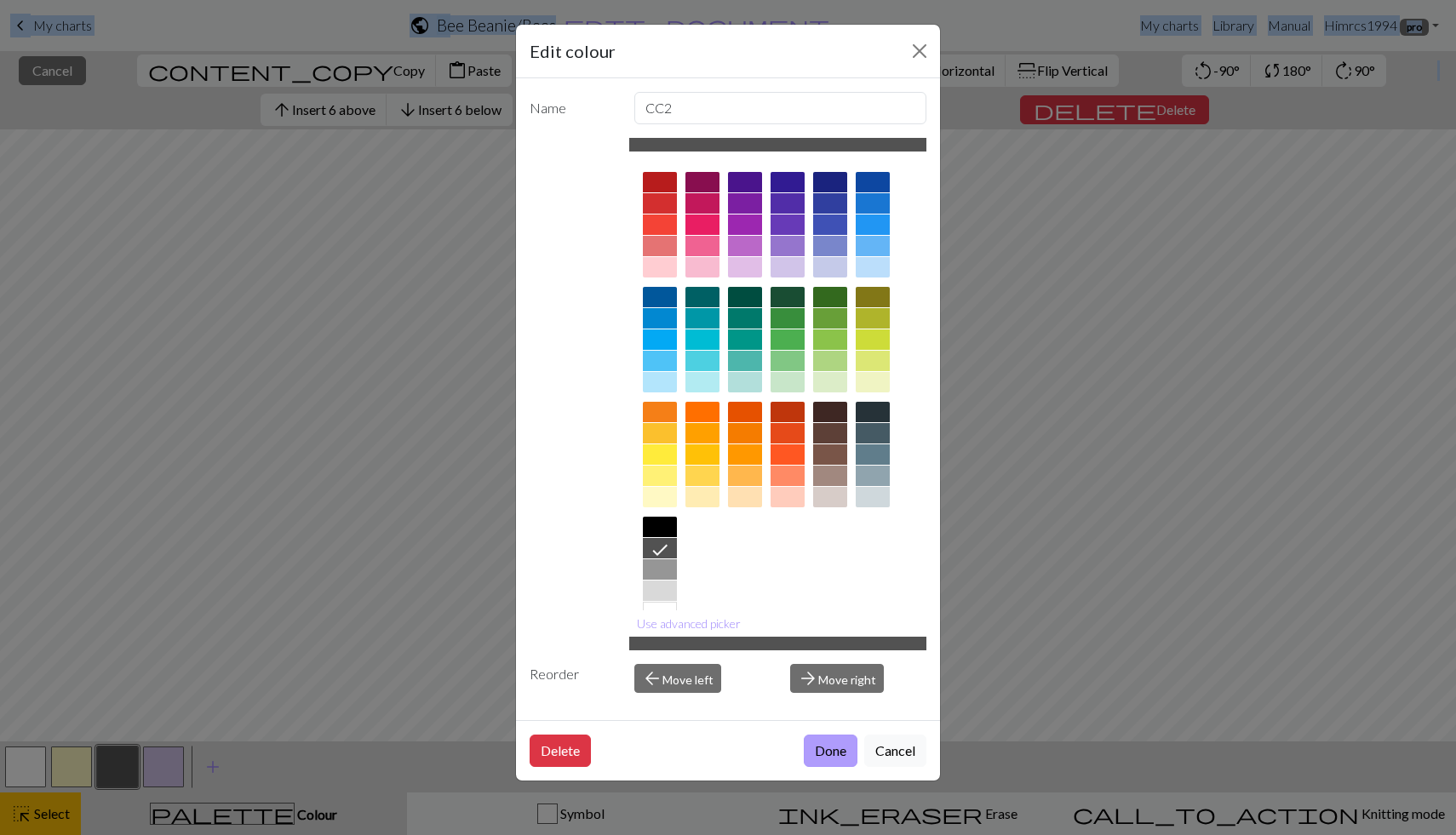
click at [825, 739] on button "Done" at bounding box center [830, 751] width 53 height 32
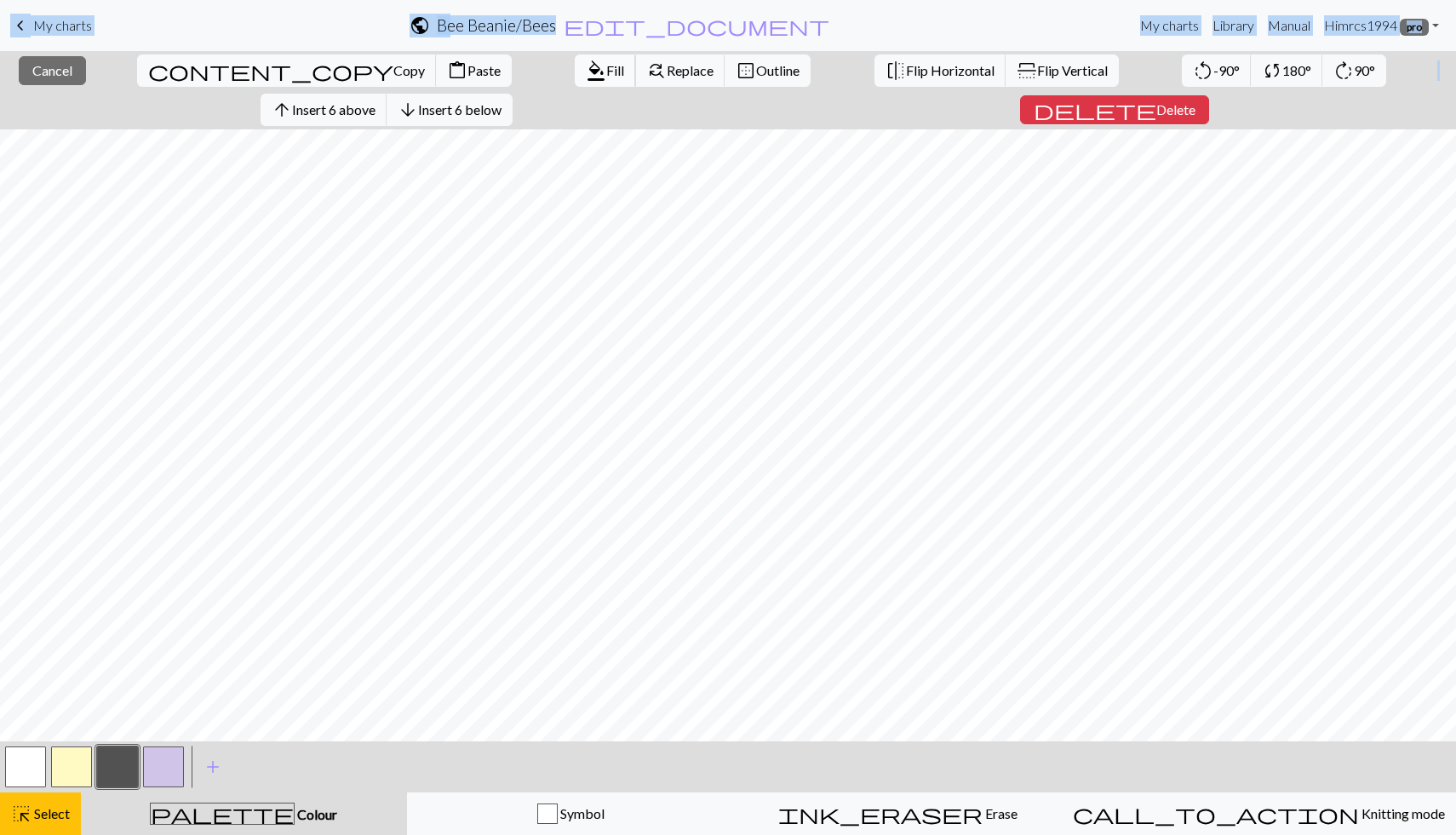
click at [586, 69] on span "format_color_fill" at bounding box center [596, 71] width 20 height 24
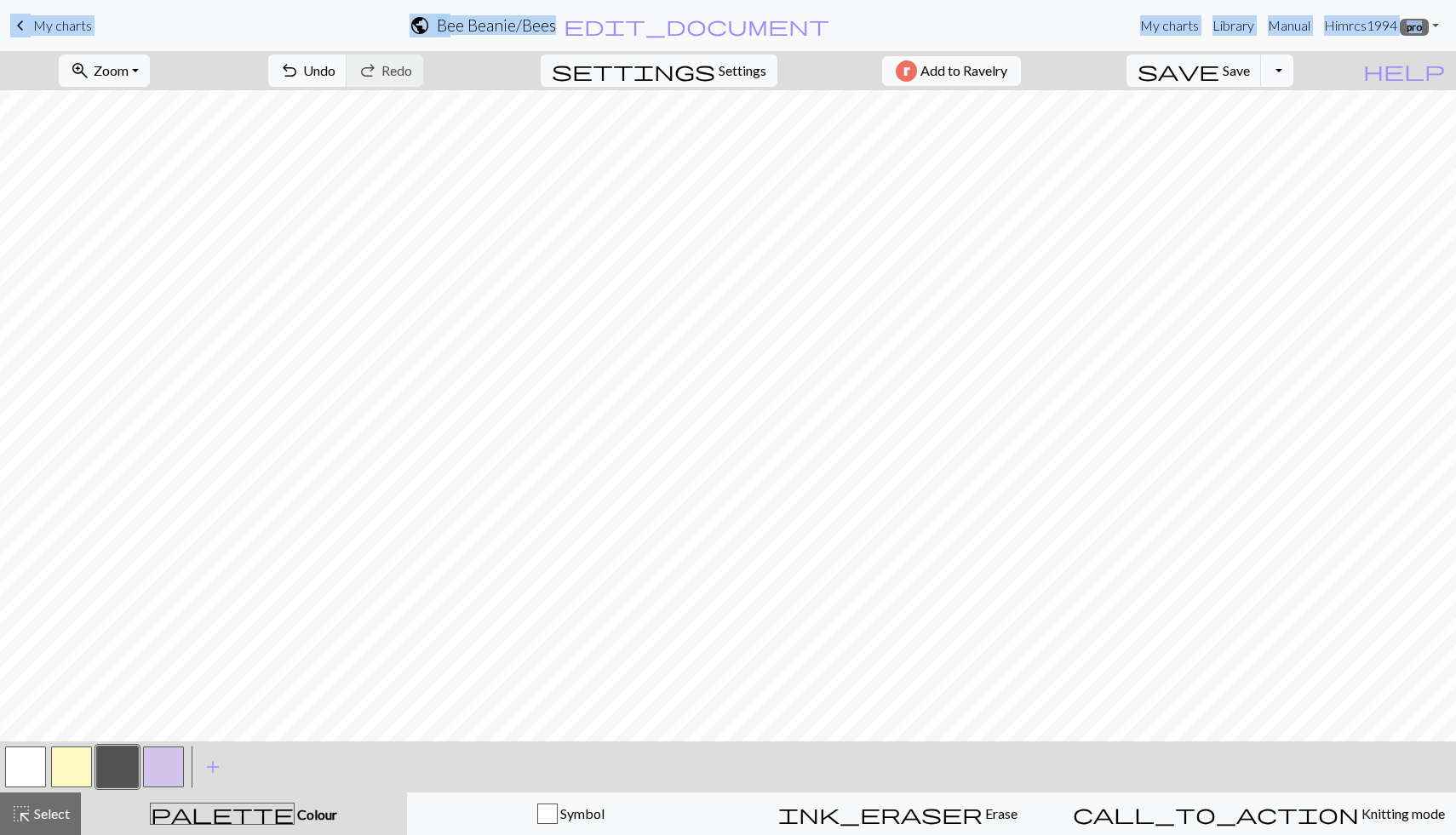
click at [76, 739] on button "button" at bounding box center [72, 767] width 41 height 41
click at [47, 739] on span "Select" at bounding box center [50, 814] width 39 height 16
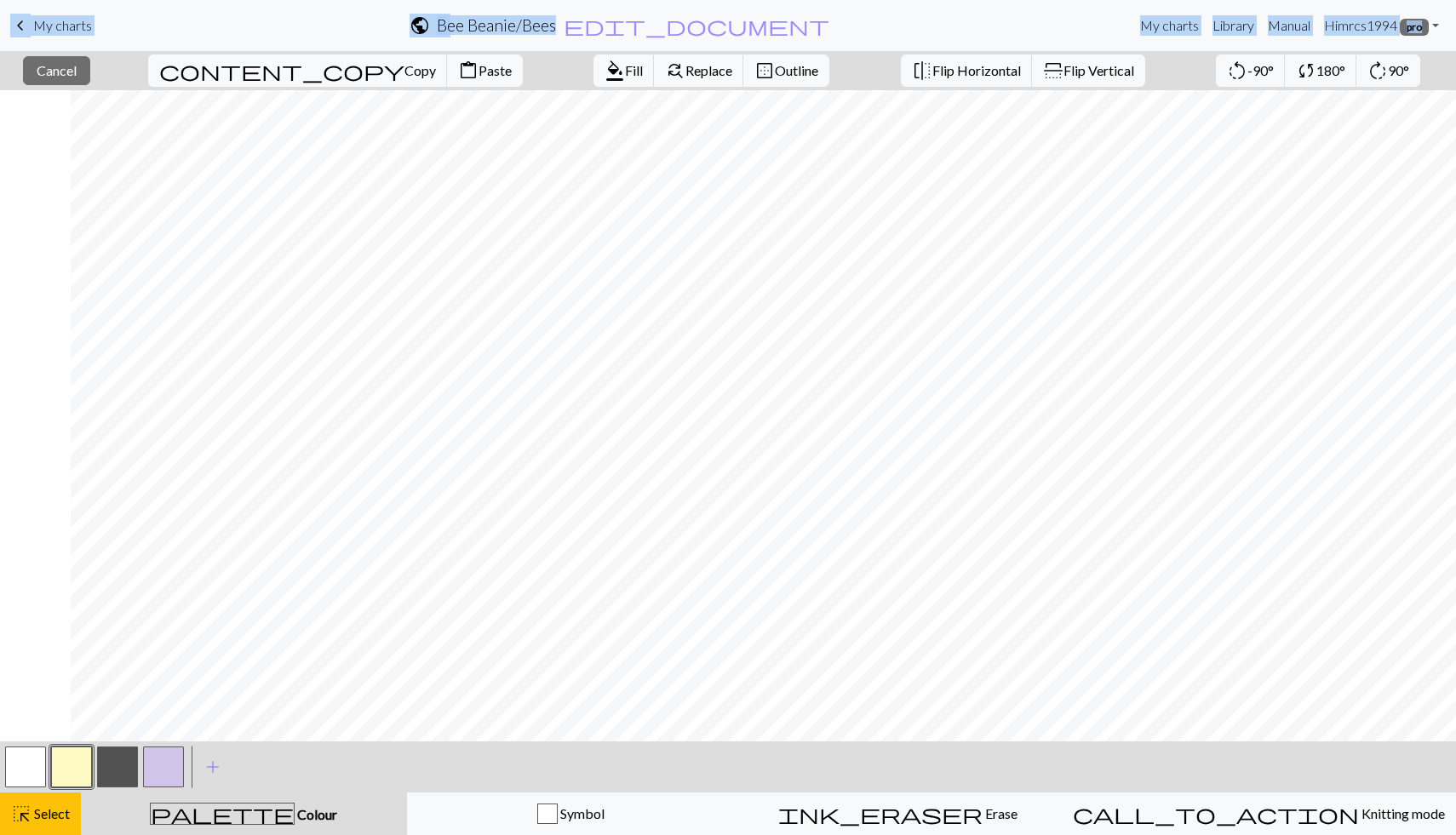
scroll to position [0, 675]
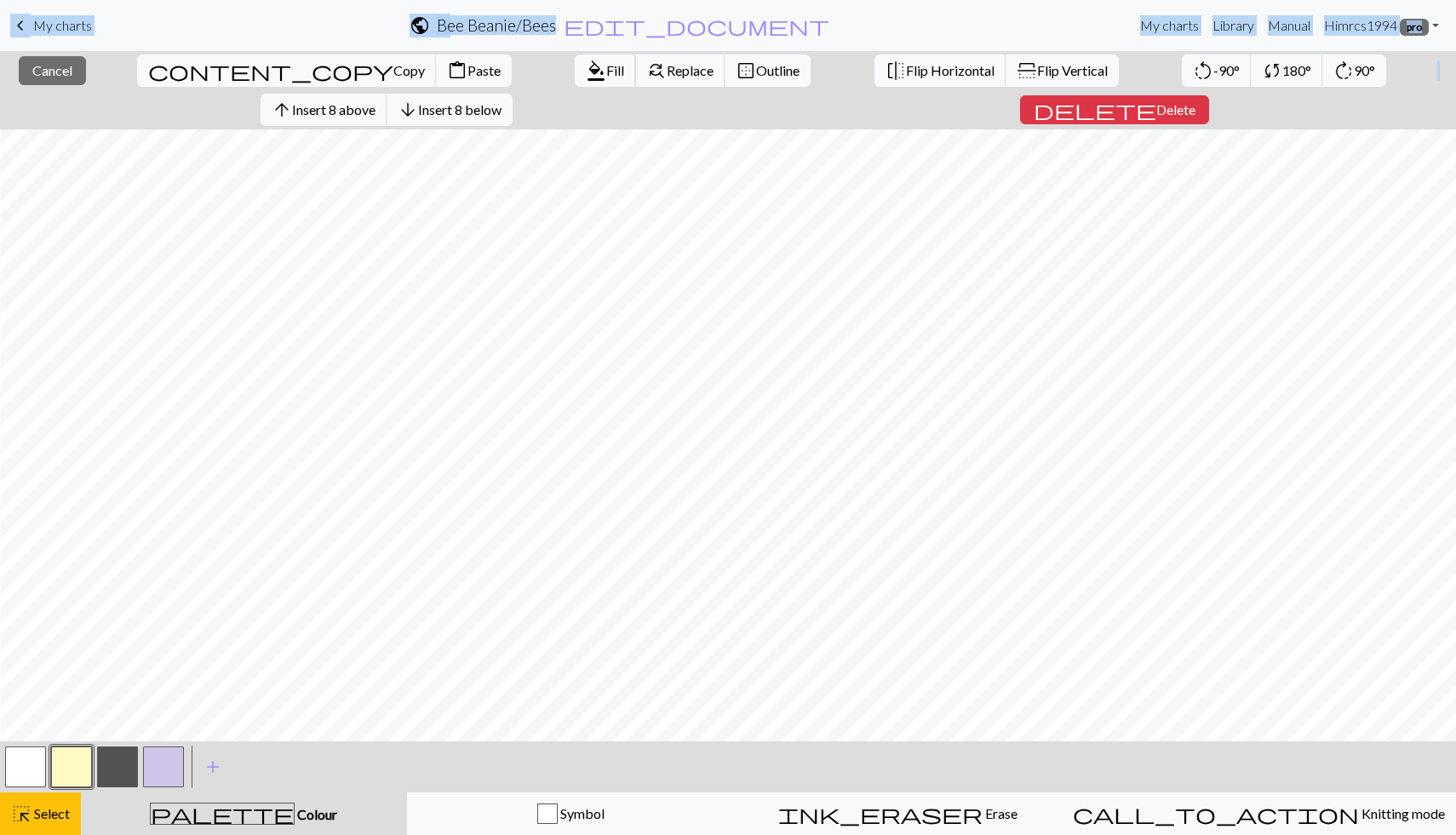
click at [606, 74] on span "Fill" at bounding box center [615, 70] width 17 height 16
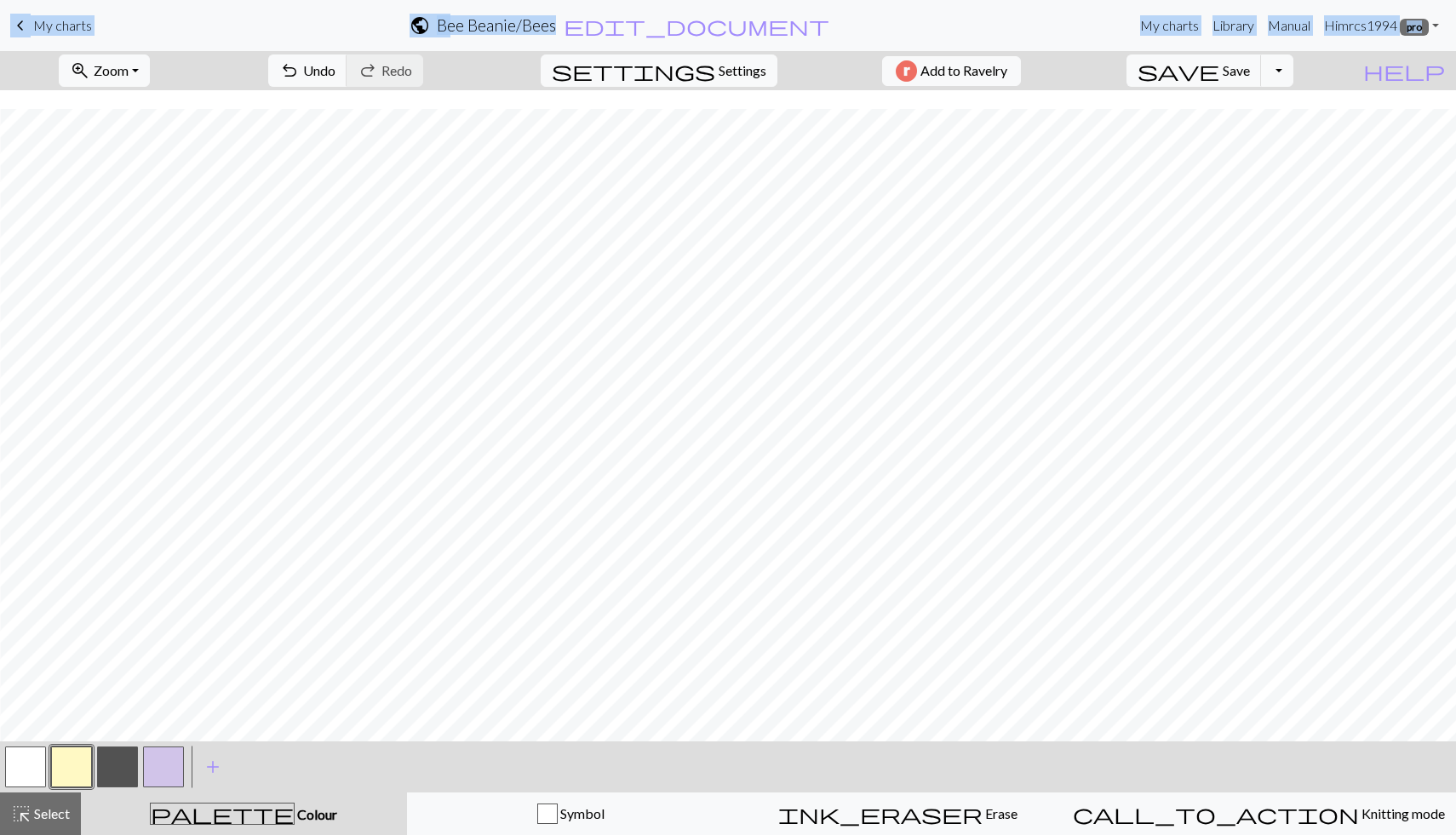
scroll to position [82, 675]
click at [66, 739] on button "highlight_alt Select Select" at bounding box center [40, 814] width 81 height 43
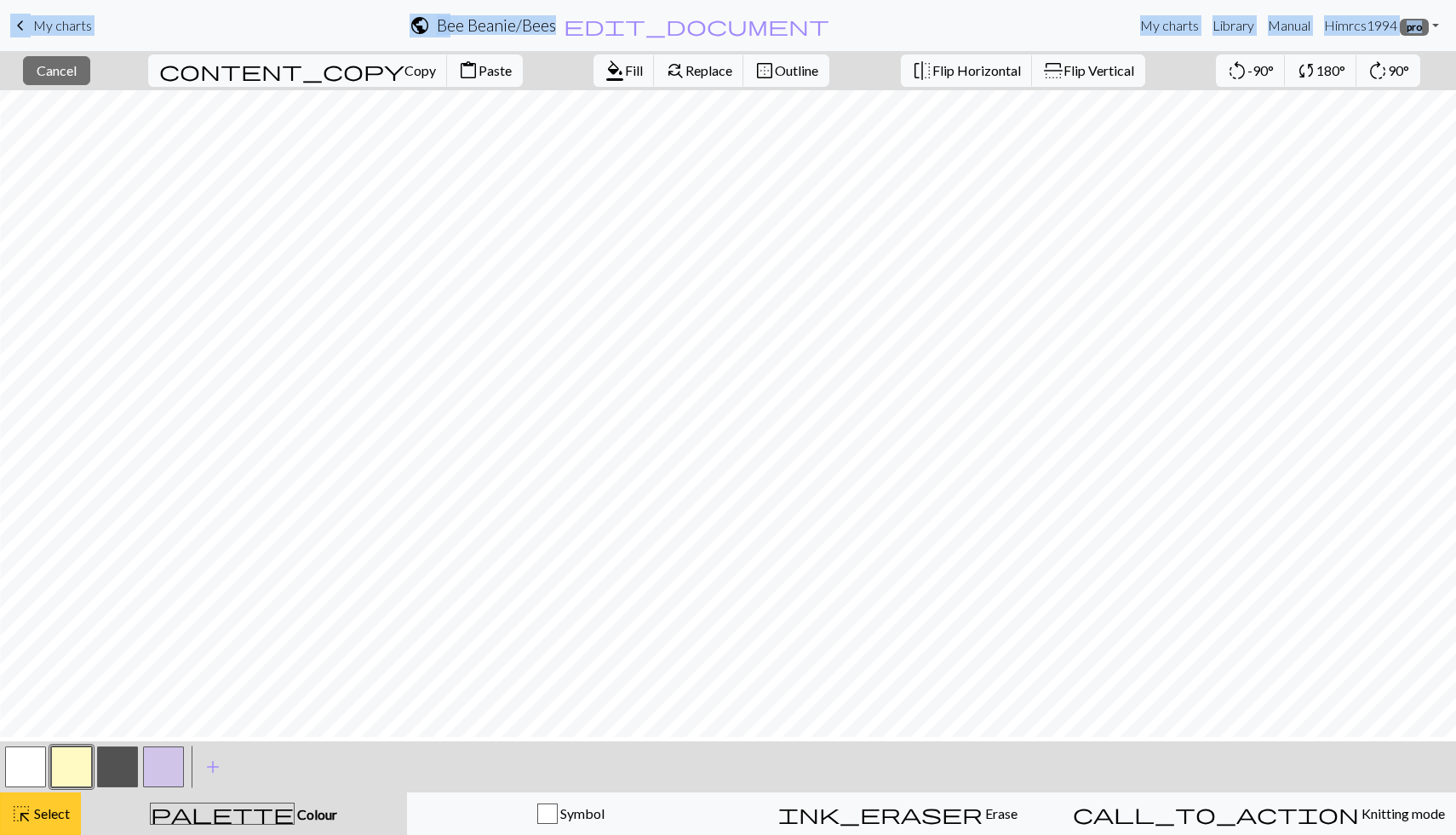
scroll to position [0, 675]
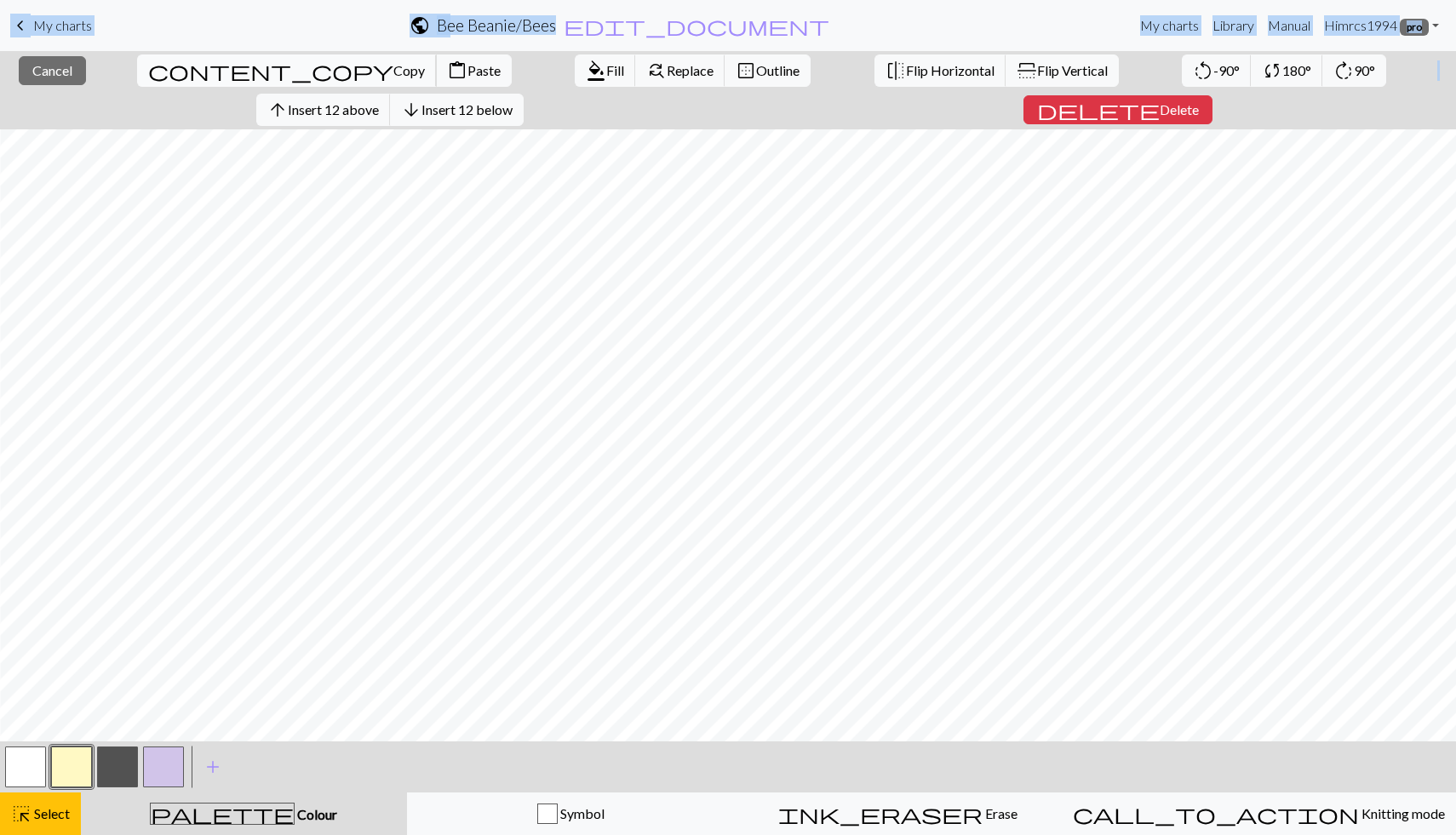
click at [137, 61] on button "content_copy Copy" at bounding box center [286, 70] width 300 height 32
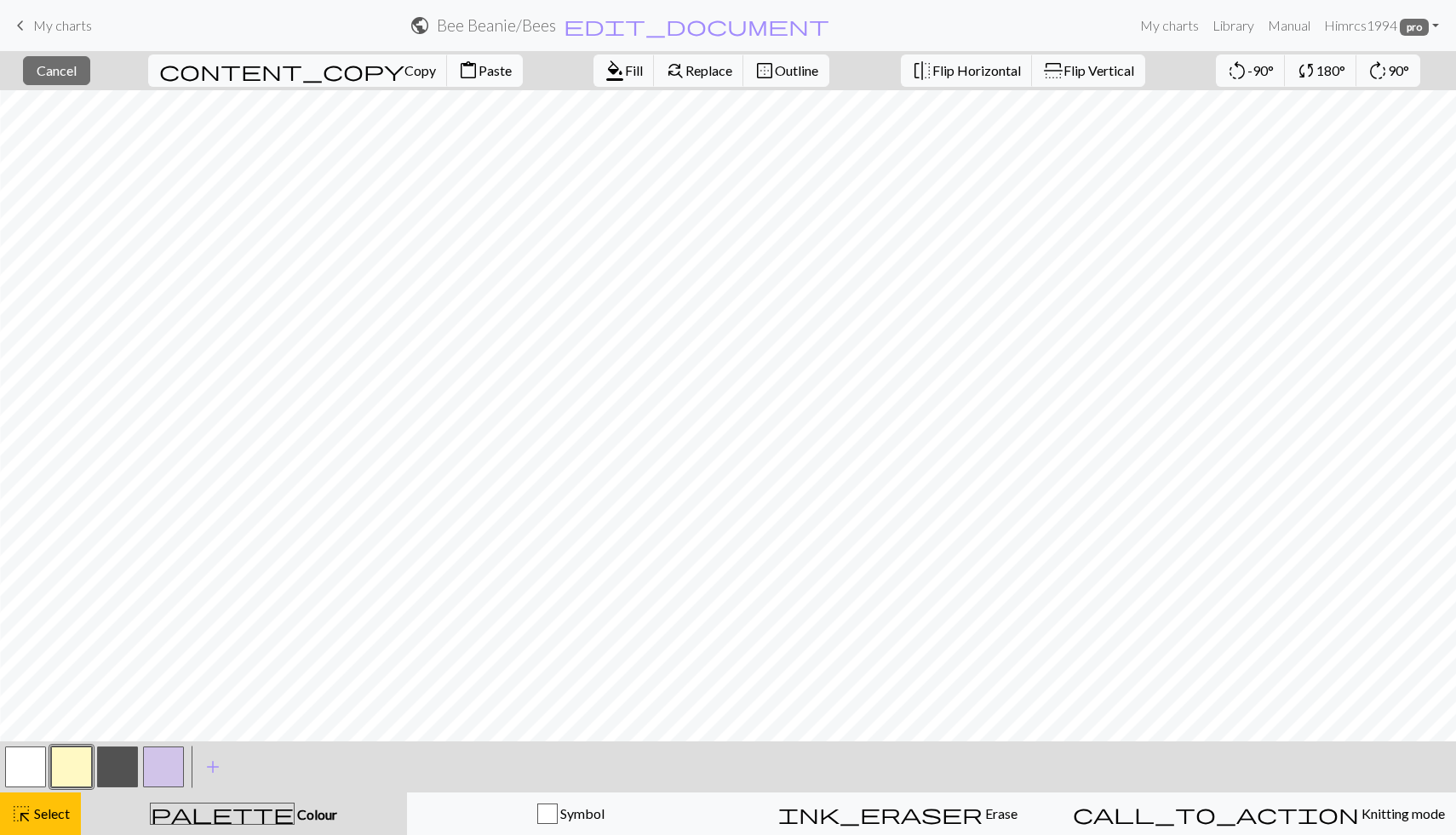
click at [478, 65] on span "Paste" at bounding box center [495, 70] width 33 height 16
click at [27, 739] on button "button" at bounding box center [25, 767] width 41 height 41
click at [625, 71] on span "Fill" at bounding box center [633, 70] width 17 height 16
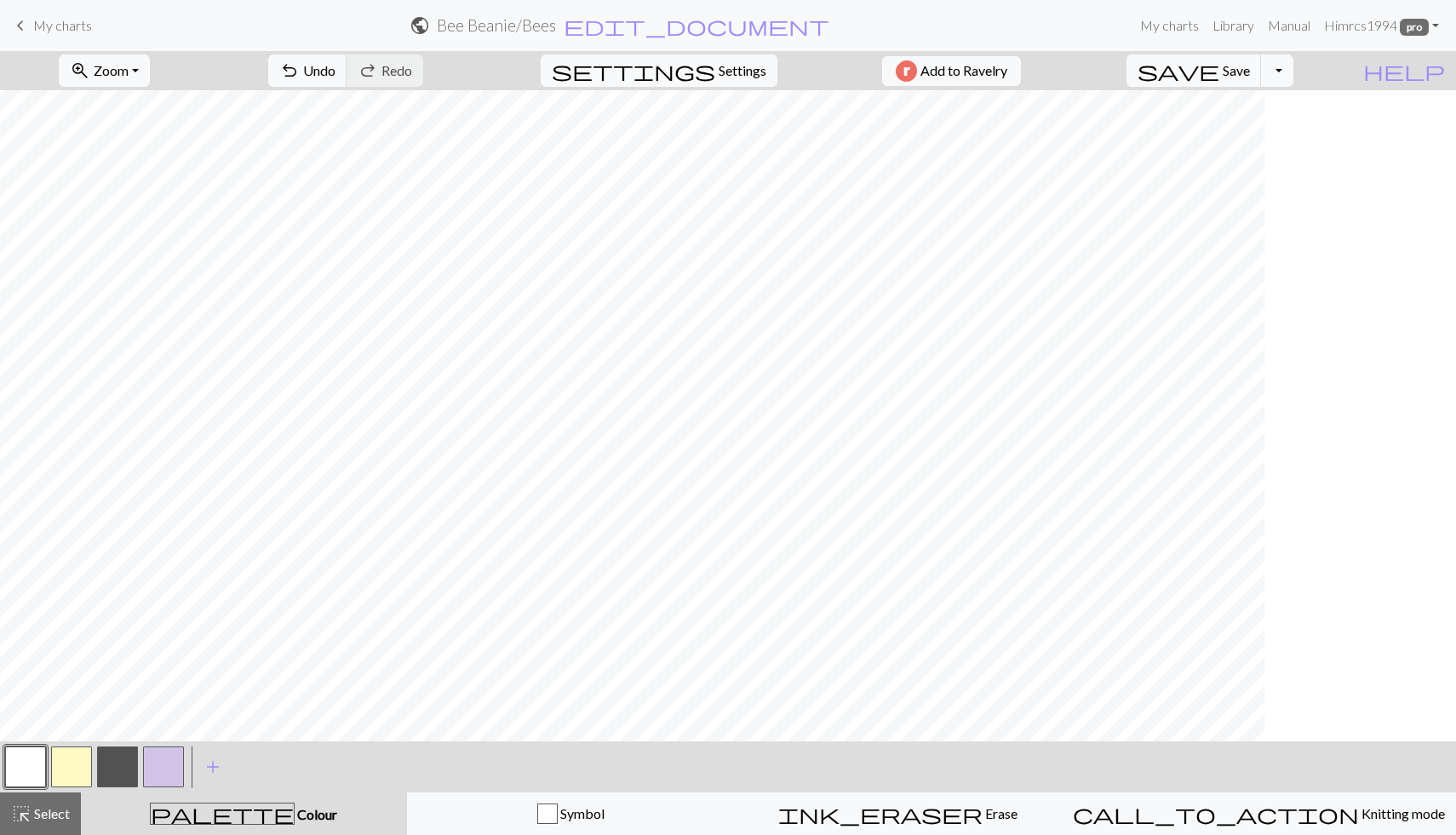
scroll to position [0, 82]
click at [33, 739] on button "highlight_alt Select Select" at bounding box center [40, 814] width 81 height 43
click at [150, 80] on button "zoom_in Zoom Zoom" at bounding box center [105, 70] width 91 height 32
click at [164, 199] on button "50%" at bounding box center [126, 205] width 135 height 27
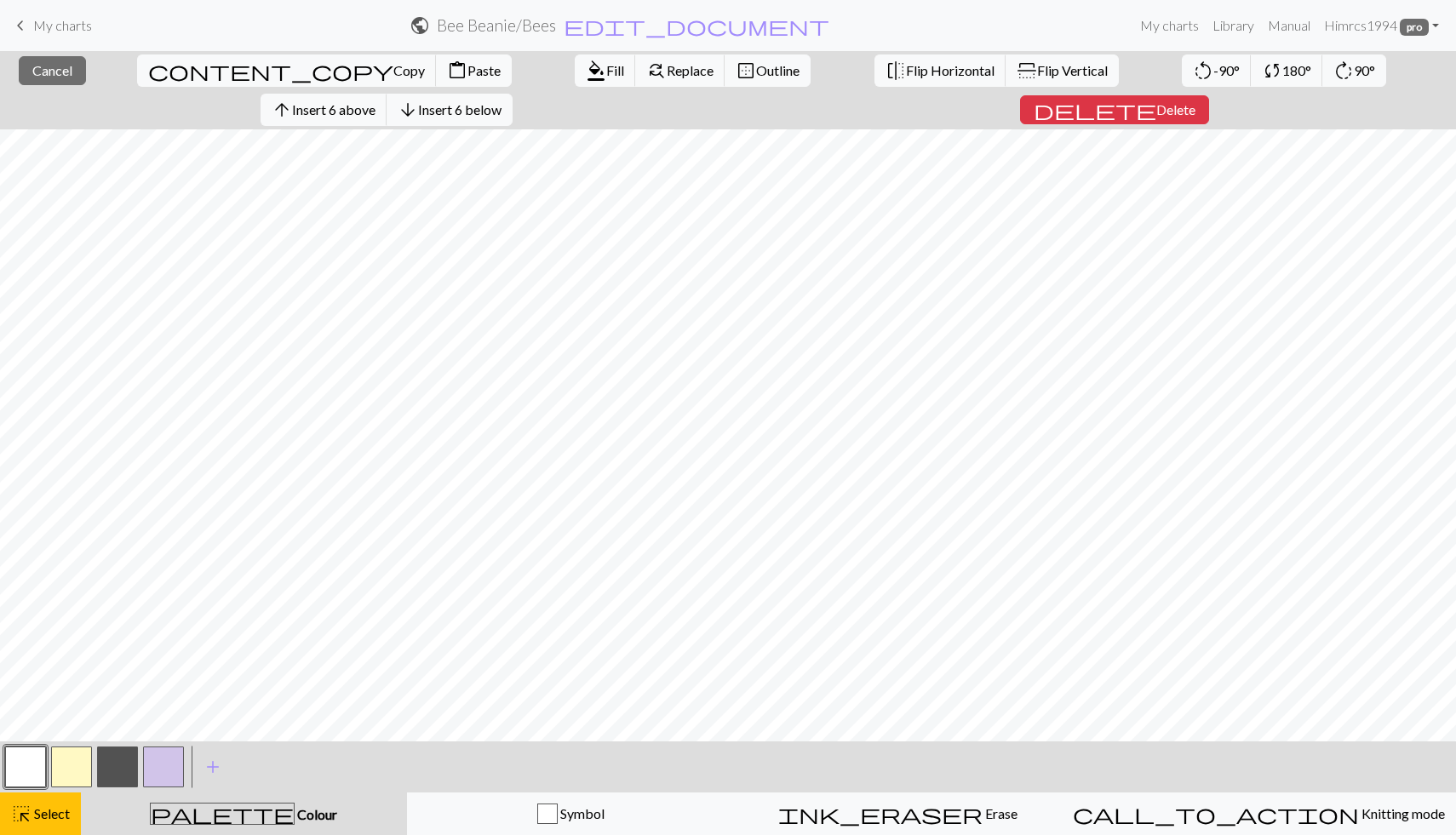
click at [80, 739] on button "button" at bounding box center [72, 767] width 41 height 41
click at [667, 76] on span "Replace" at bounding box center [691, 70] width 47 height 16
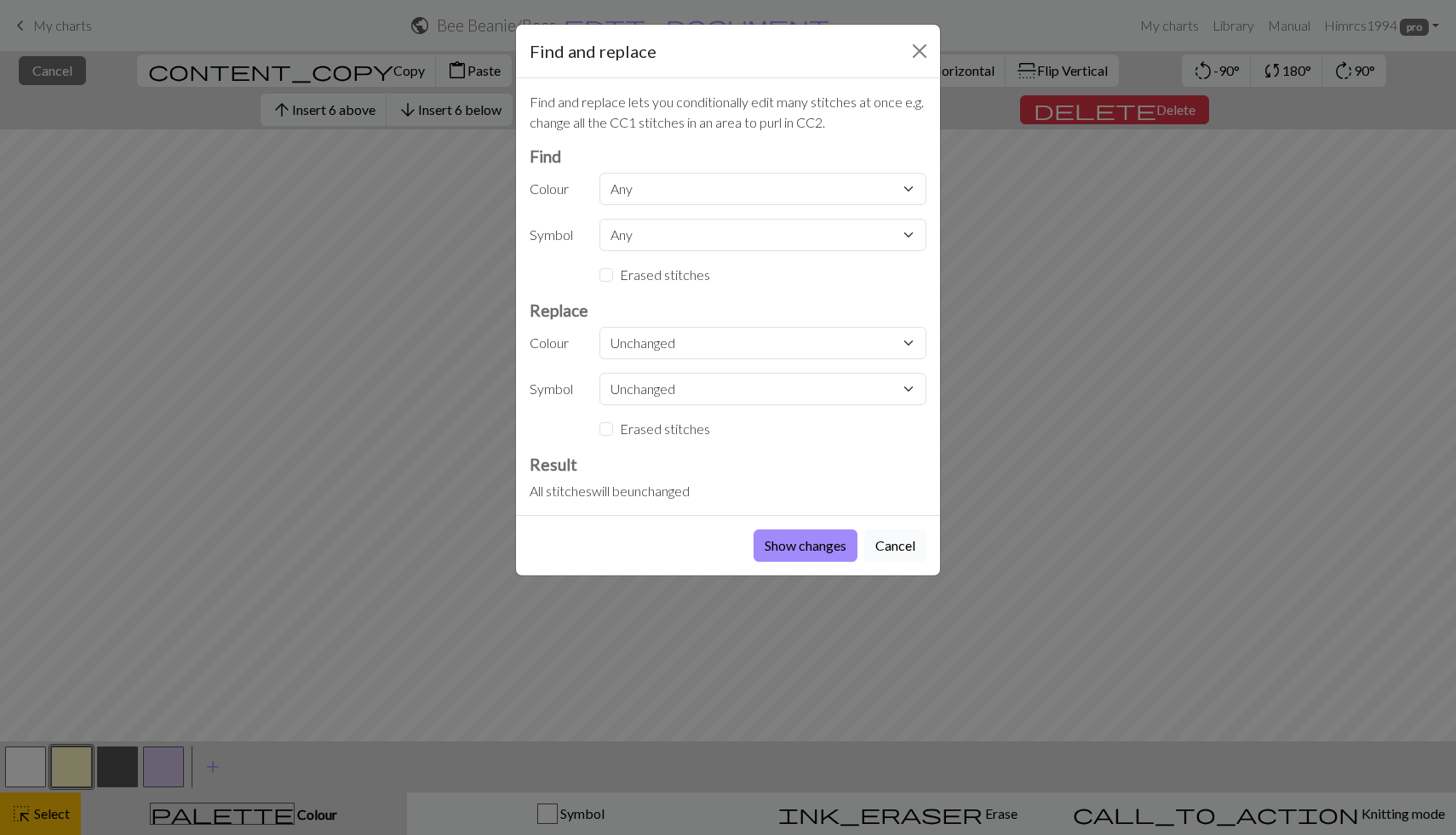
click at [889, 548] on button "Cancel" at bounding box center [895, 545] width 62 height 32
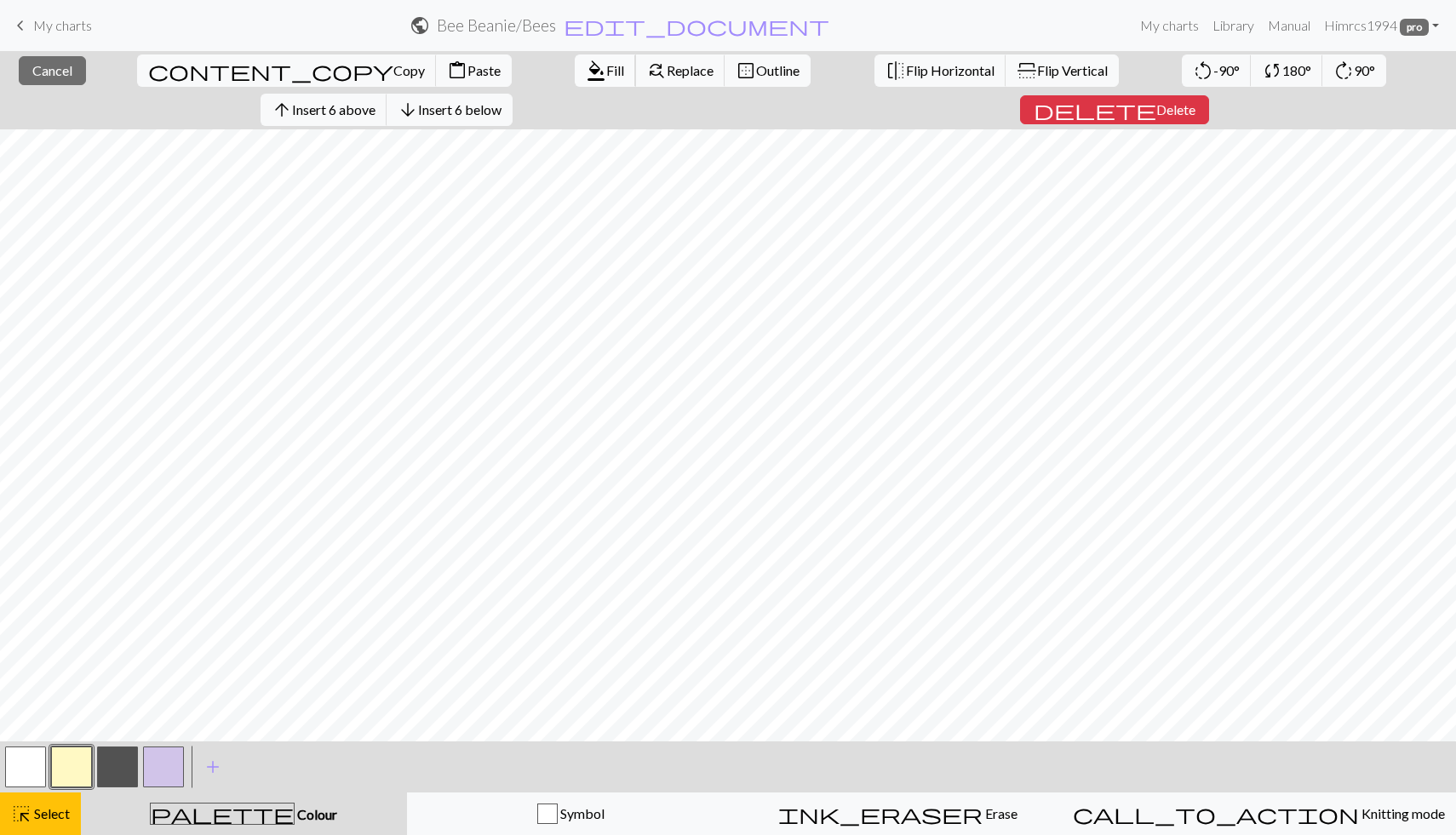
click at [575, 83] on button "format_color_fill Fill" at bounding box center [605, 70] width 61 height 32
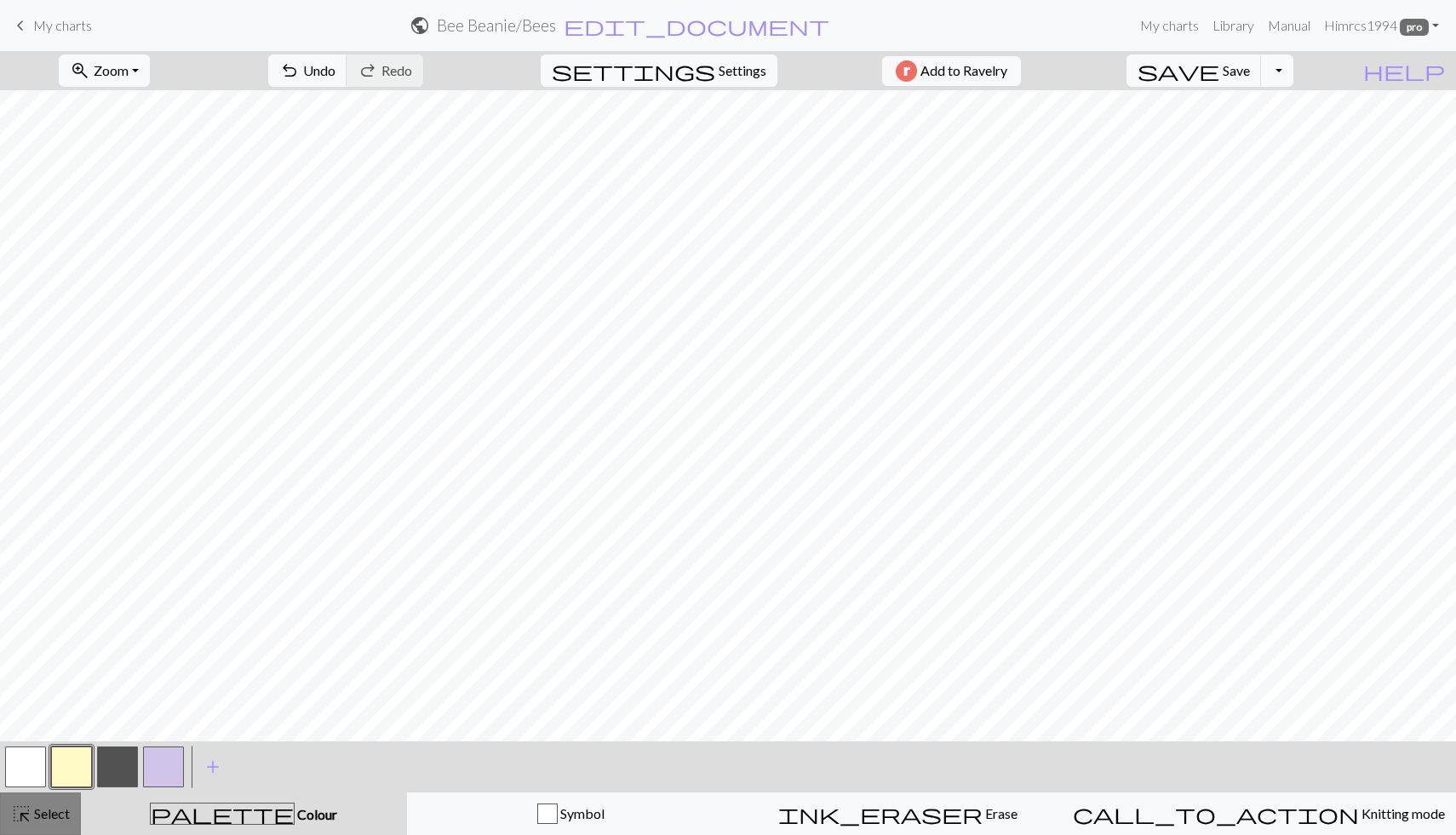
click at [17, 739] on span "highlight_alt" at bounding box center [20, 814] width 20 height 24
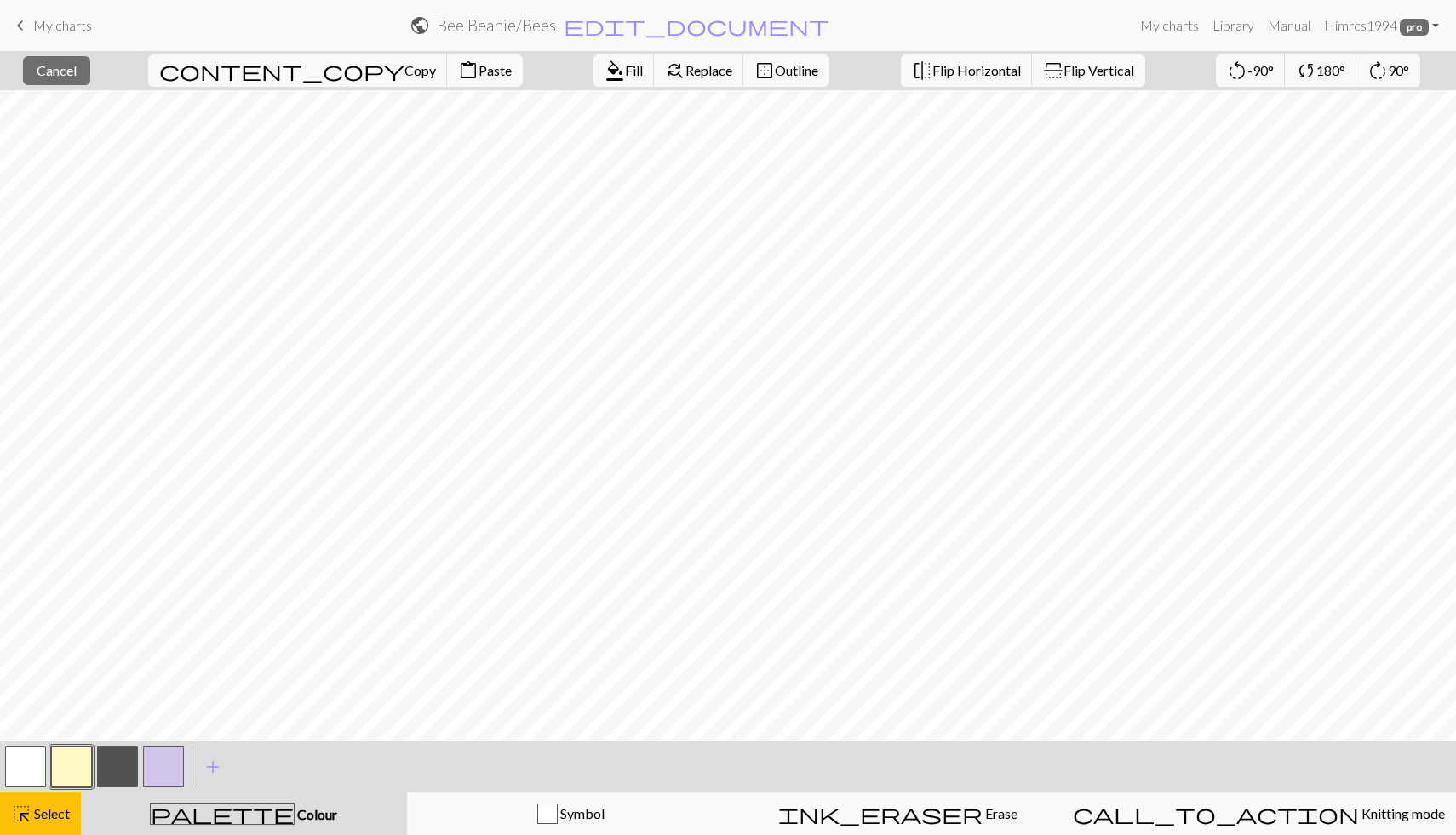
click at [32, 739] on button "button" at bounding box center [25, 767] width 41 height 41
click at [594, 60] on button "format_color_fill Fill" at bounding box center [624, 70] width 61 height 32
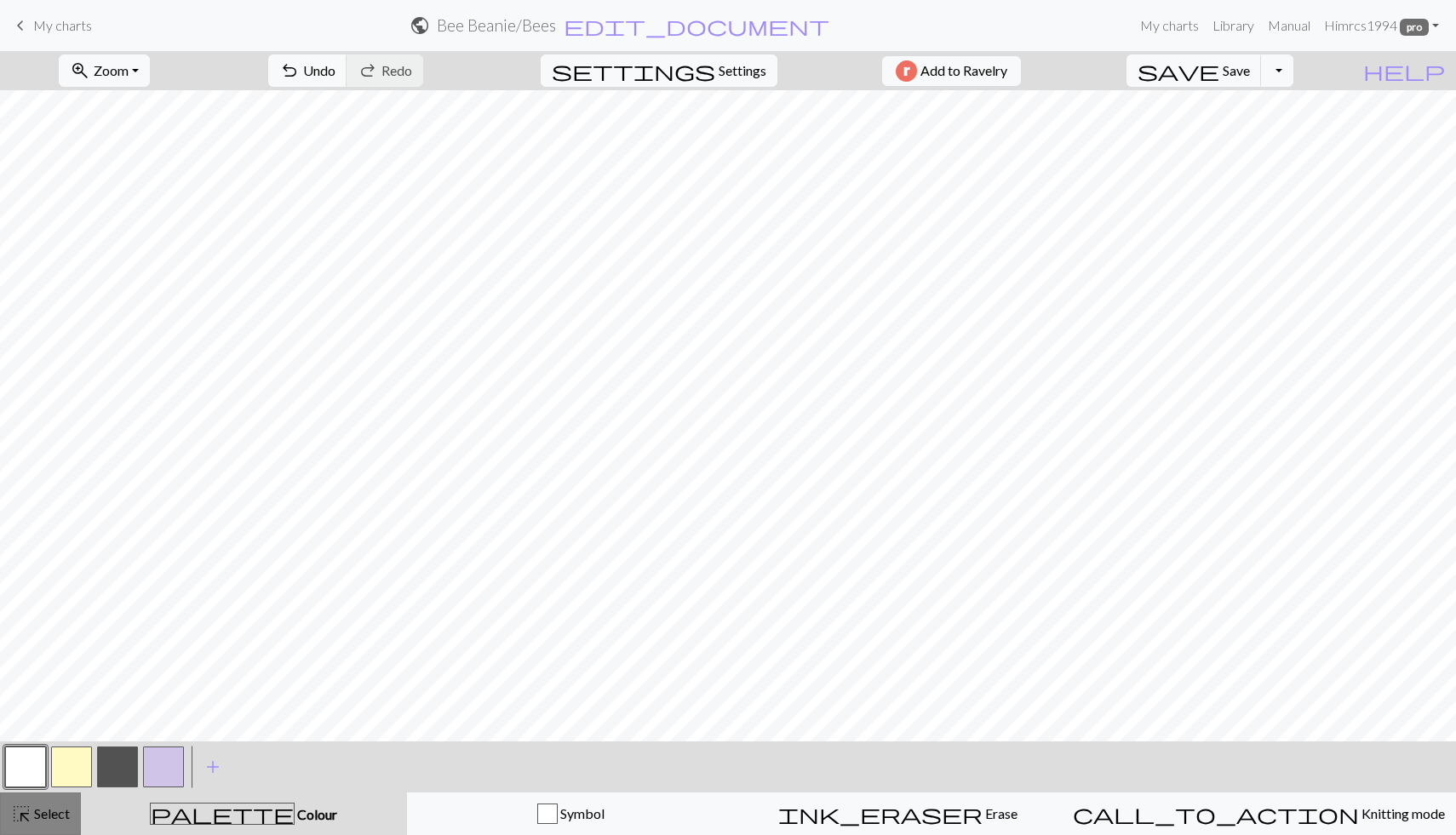
click at [71, 739] on button "highlight_alt Select Select" at bounding box center [40, 814] width 81 height 43
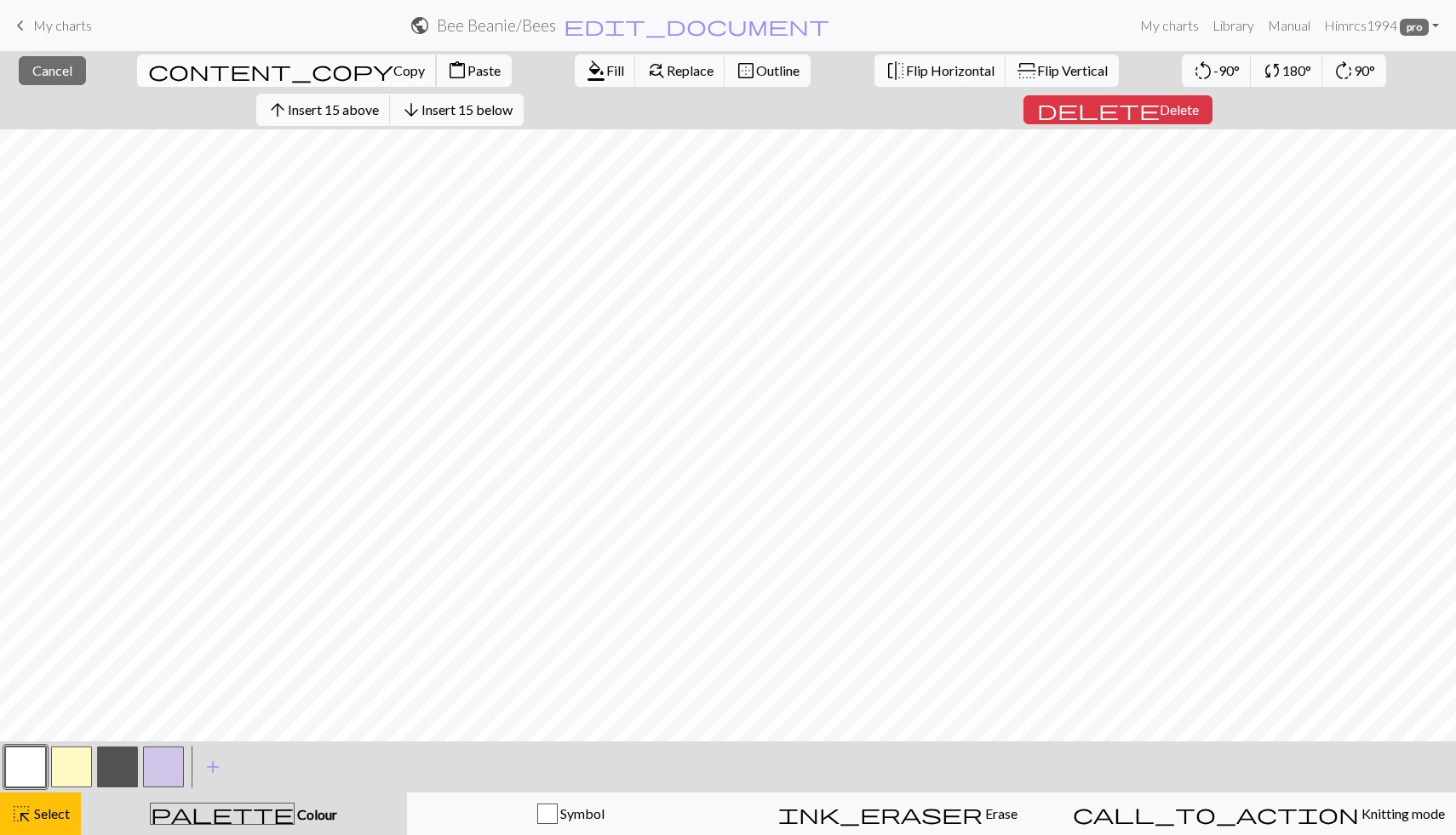
click at [394, 72] on span "Copy" at bounding box center [409, 70] width 31 height 16
click at [468, 73] on span "Paste" at bounding box center [484, 70] width 33 height 16
click at [468, 70] on span "Paste" at bounding box center [484, 70] width 33 height 16
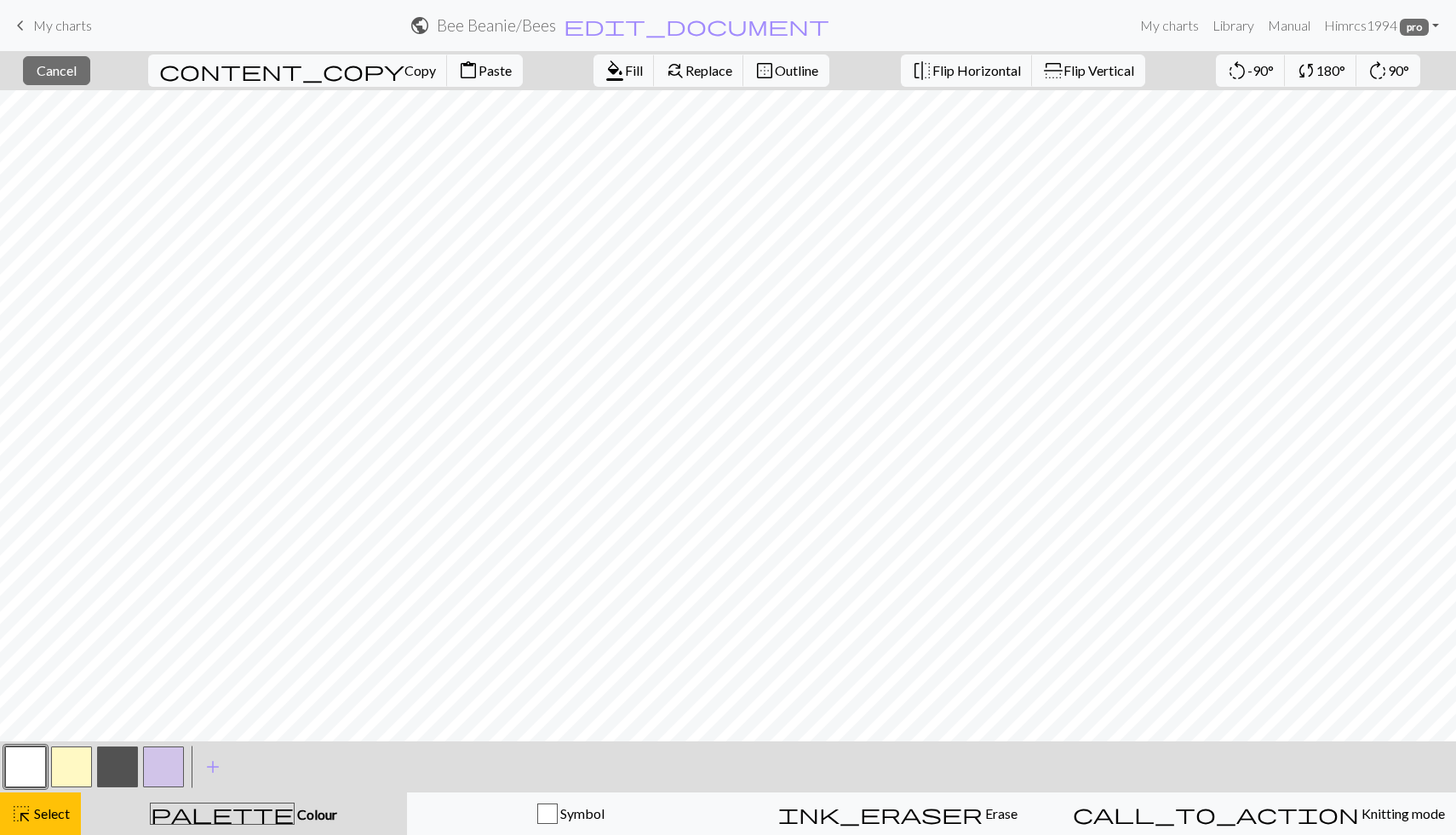
click at [122, 739] on button "button" at bounding box center [117, 767] width 41 height 41
click at [77, 75] on span "Cancel" at bounding box center [56, 70] width 40 height 16
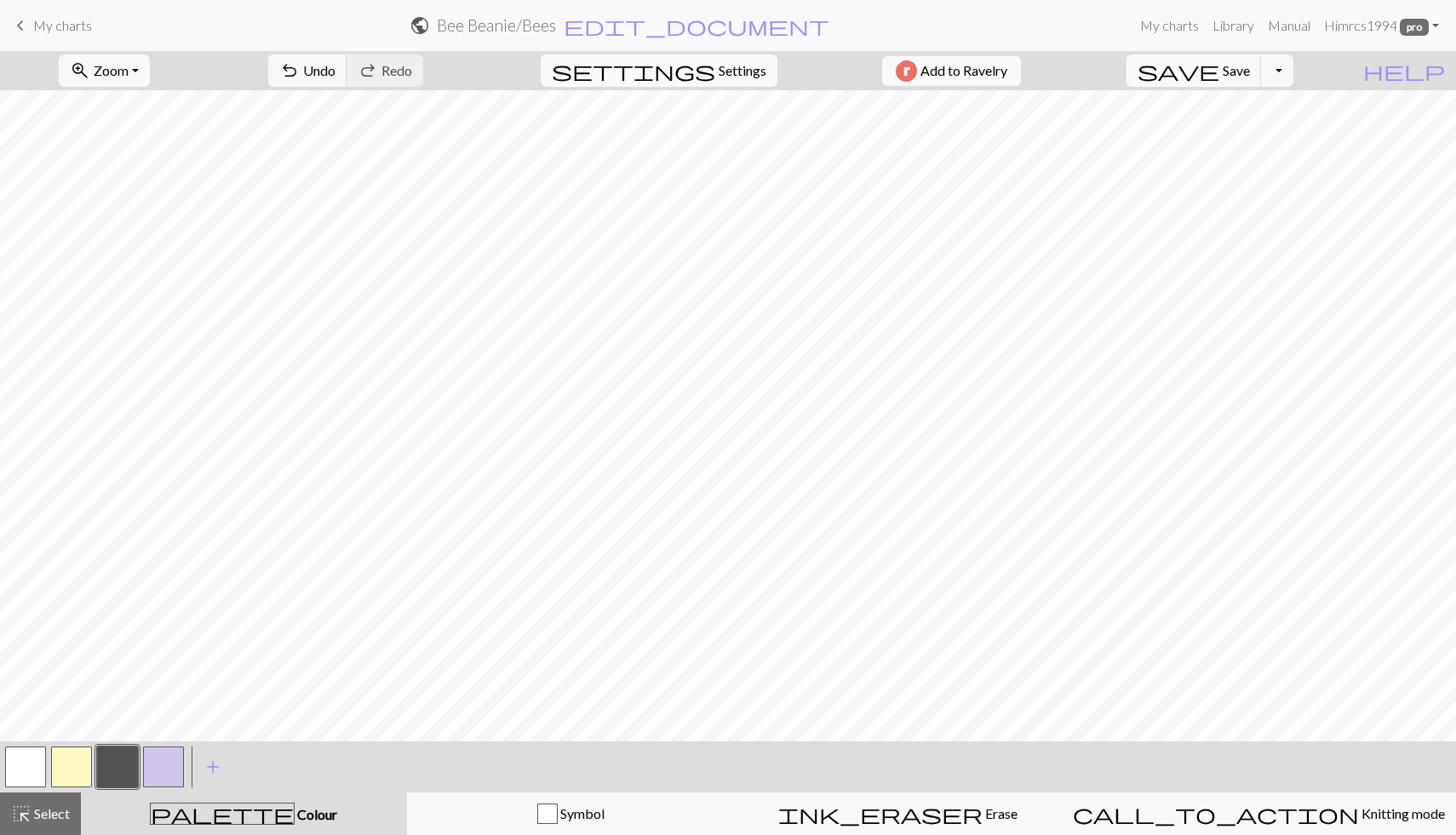
click at [735, 71] on span "Settings" at bounding box center [742, 70] width 48 height 20
select select "aran"
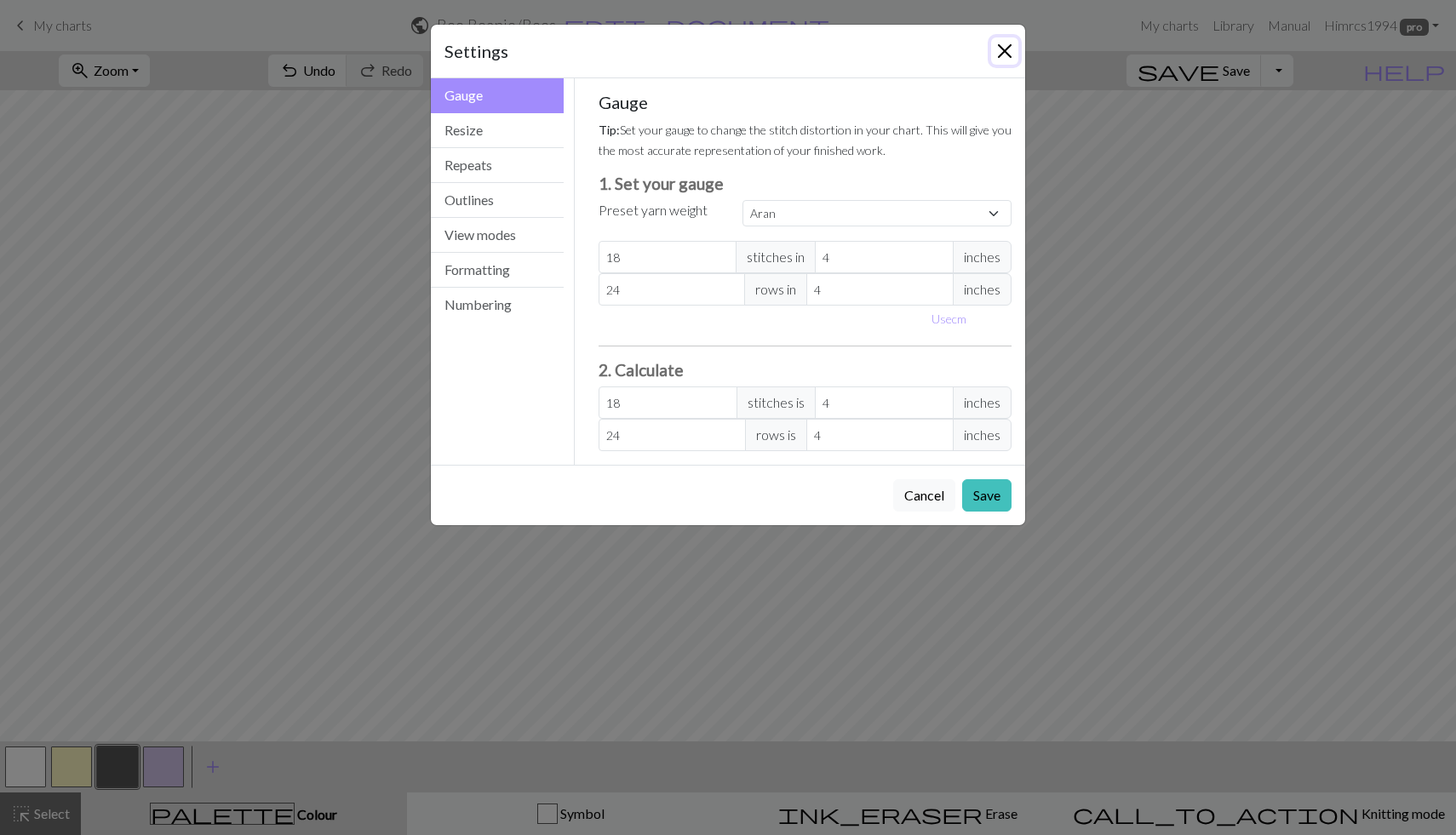
click at [889, 51] on button "Close" at bounding box center [1005, 51] width 27 height 27
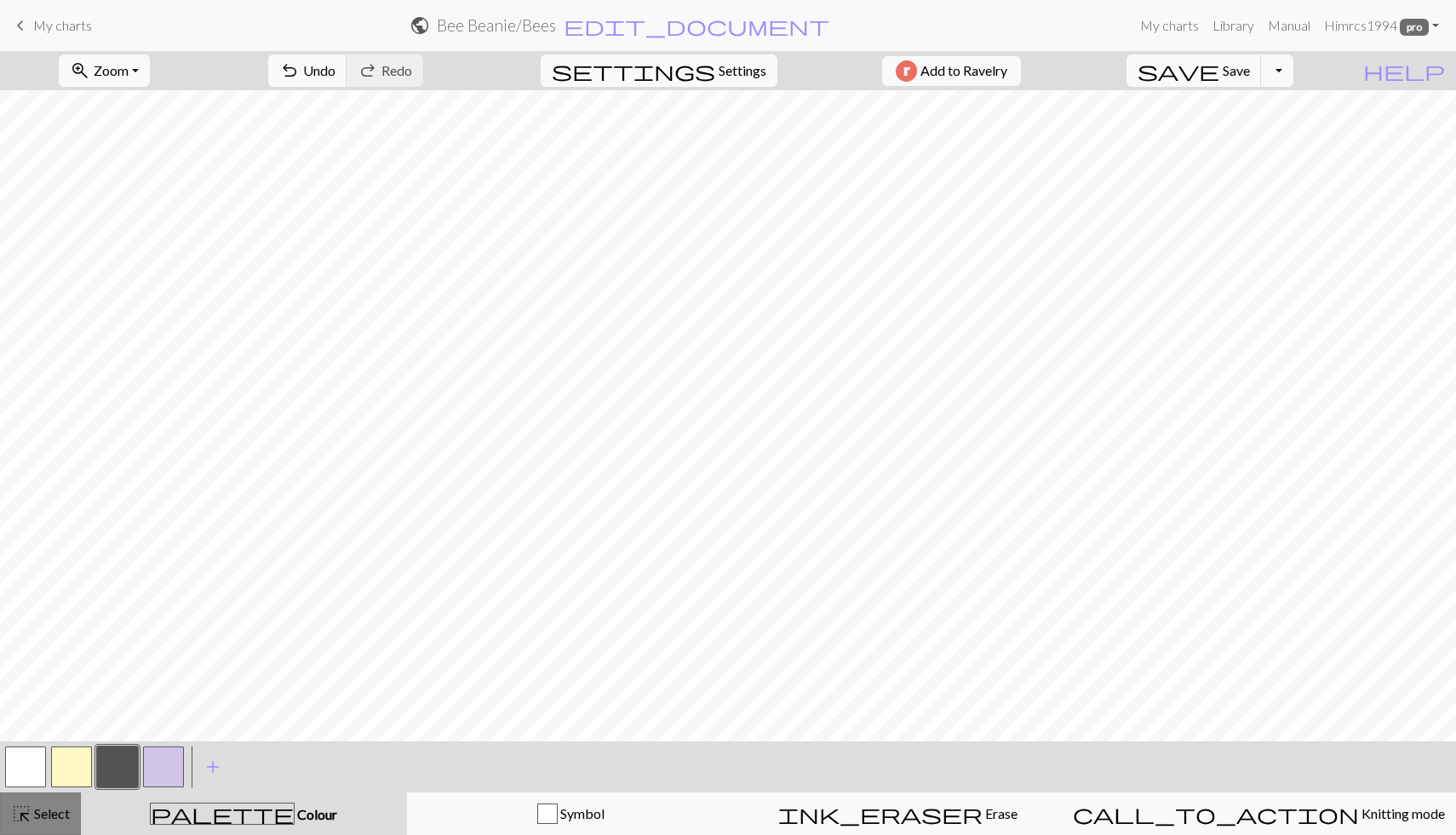
click at [74, 739] on button "highlight_alt Select Select" at bounding box center [40, 814] width 81 height 43
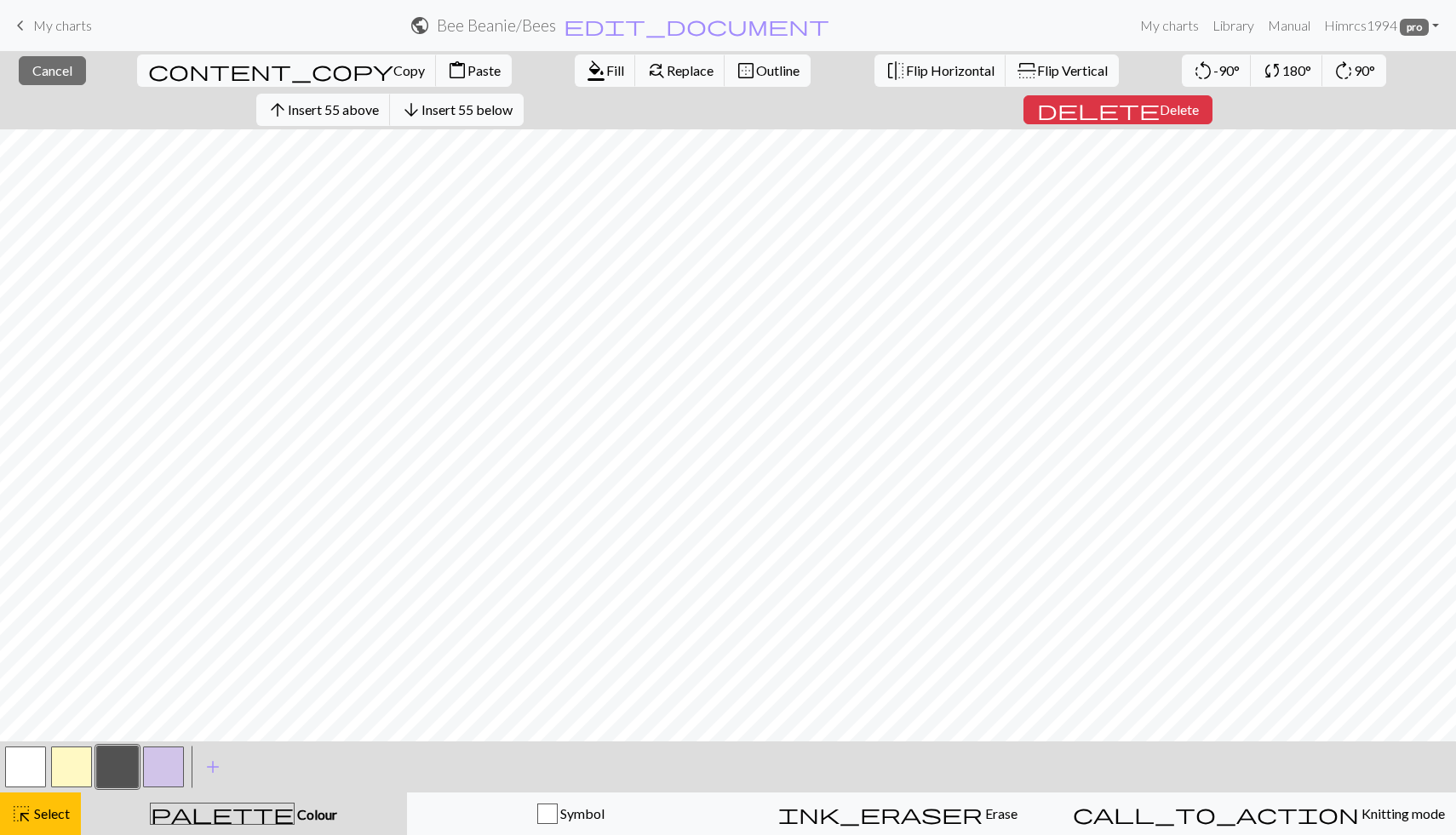
click at [31, 739] on button "button" at bounding box center [25, 767] width 41 height 41
click at [563, 87] on div "format_color_fill Fill find_replace Replace border_outer Outline" at bounding box center [694, 71] width 262 height 39
click at [606, 72] on span "Fill" at bounding box center [615, 70] width 17 height 16
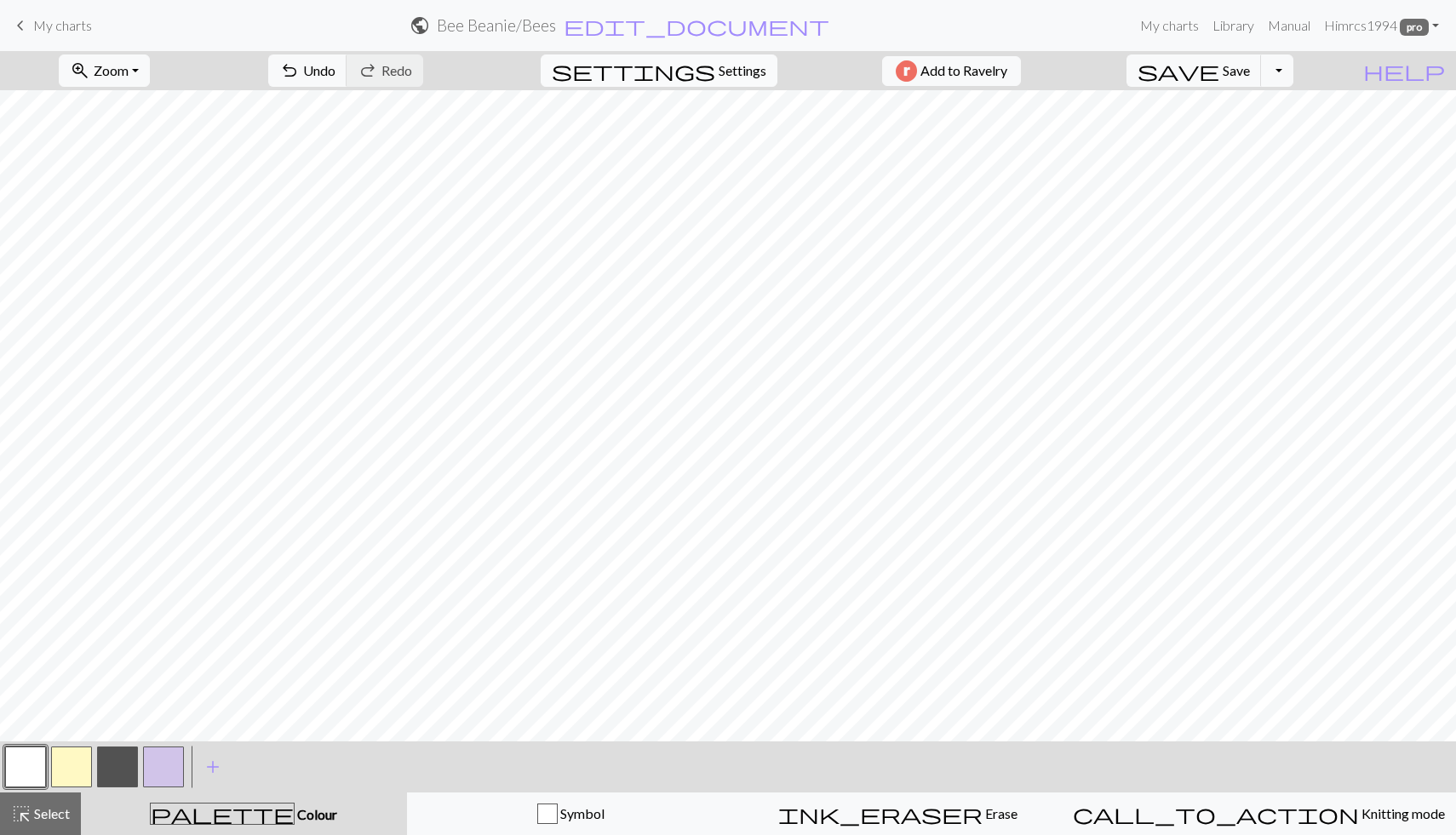
click at [709, 83] on button "settings Settings" at bounding box center [660, 70] width 237 height 32
select select "aran"
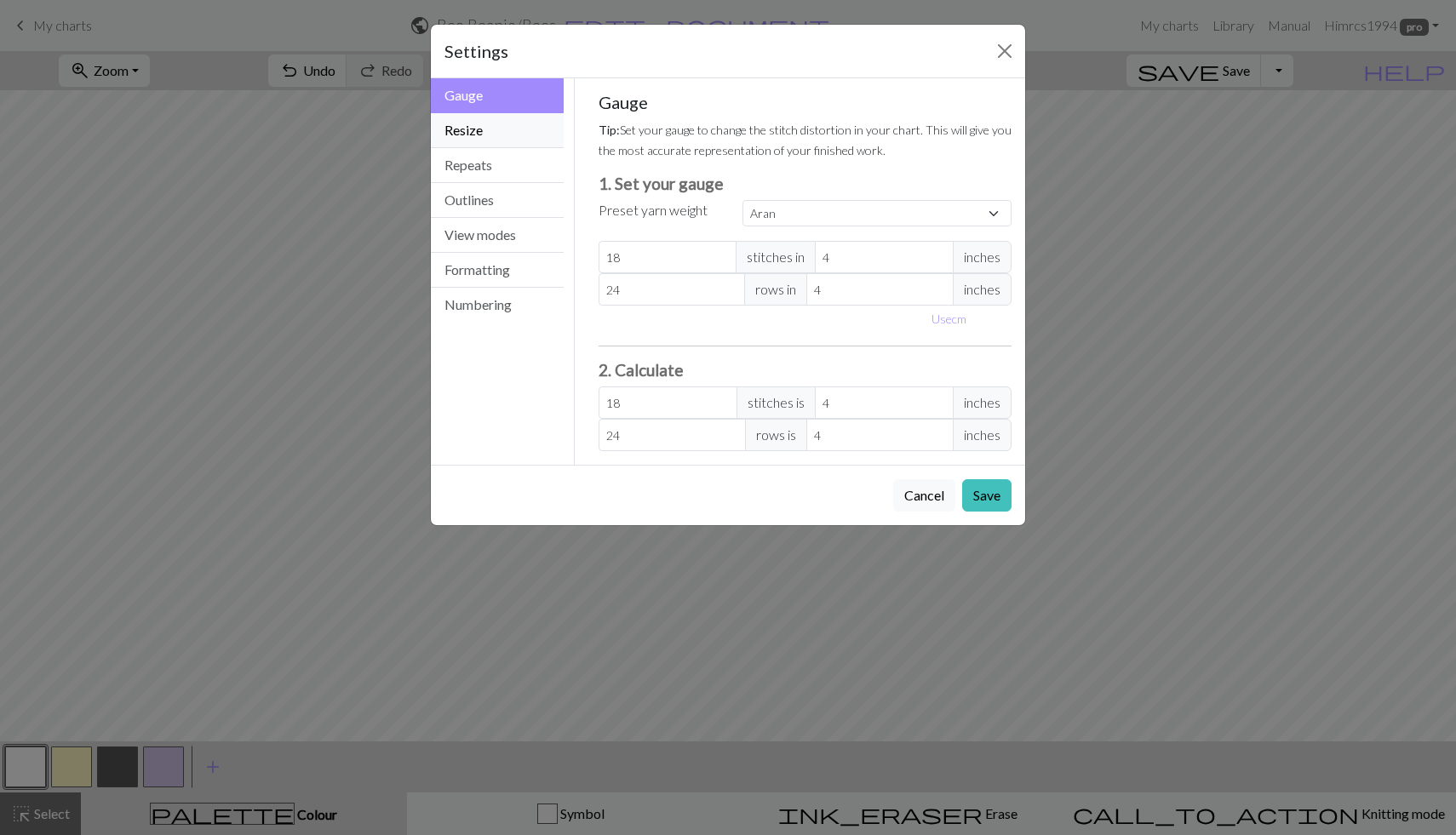
click at [528, 136] on button "Resize" at bounding box center [497, 131] width 133 height 35
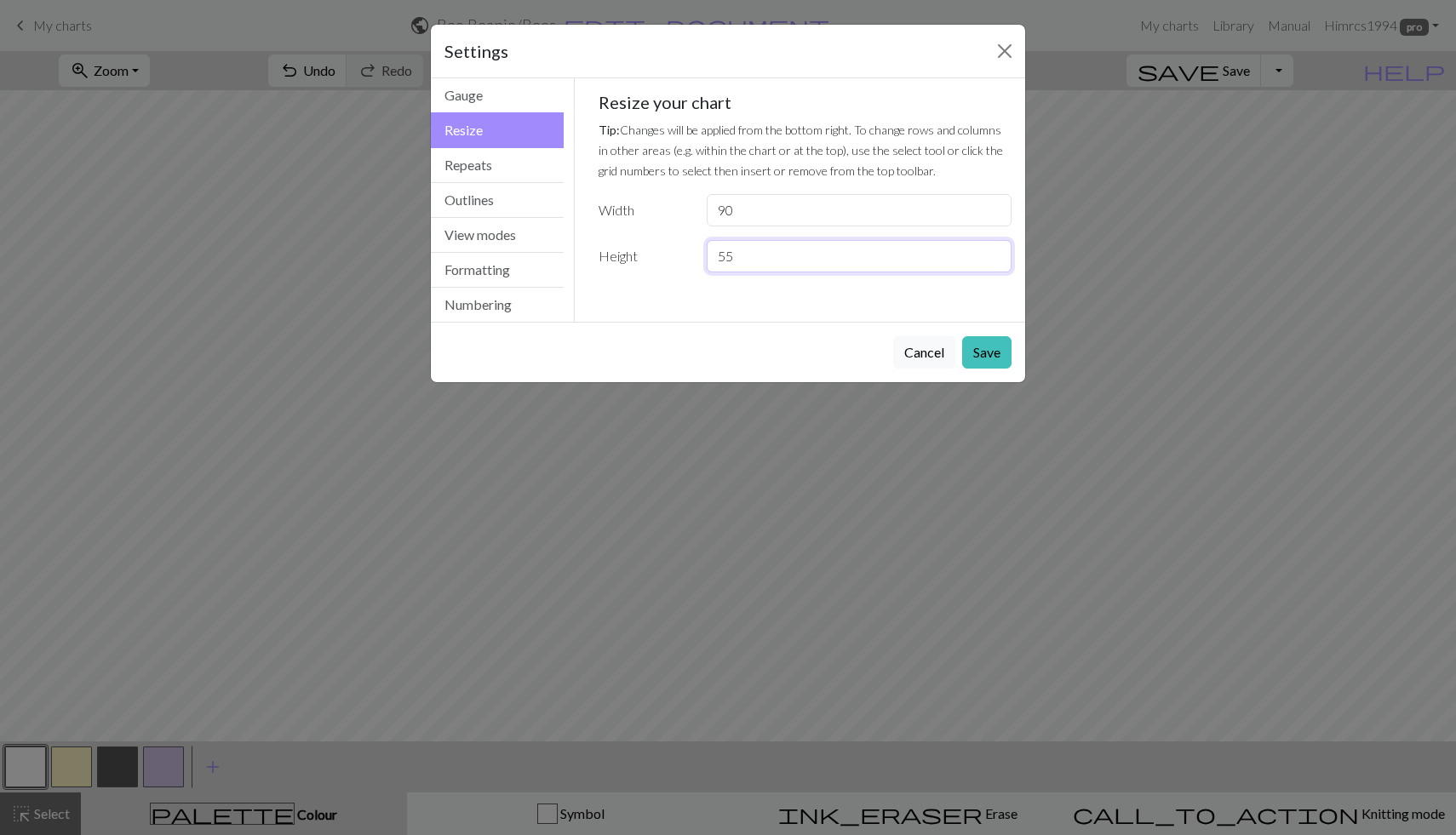
click at [767, 254] on input "55" at bounding box center [859, 256] width 305 height 32
type input "5"
type input "60"
click at [889, 353] on button "Save" at bounding box center [987, 352] width 49 height 32
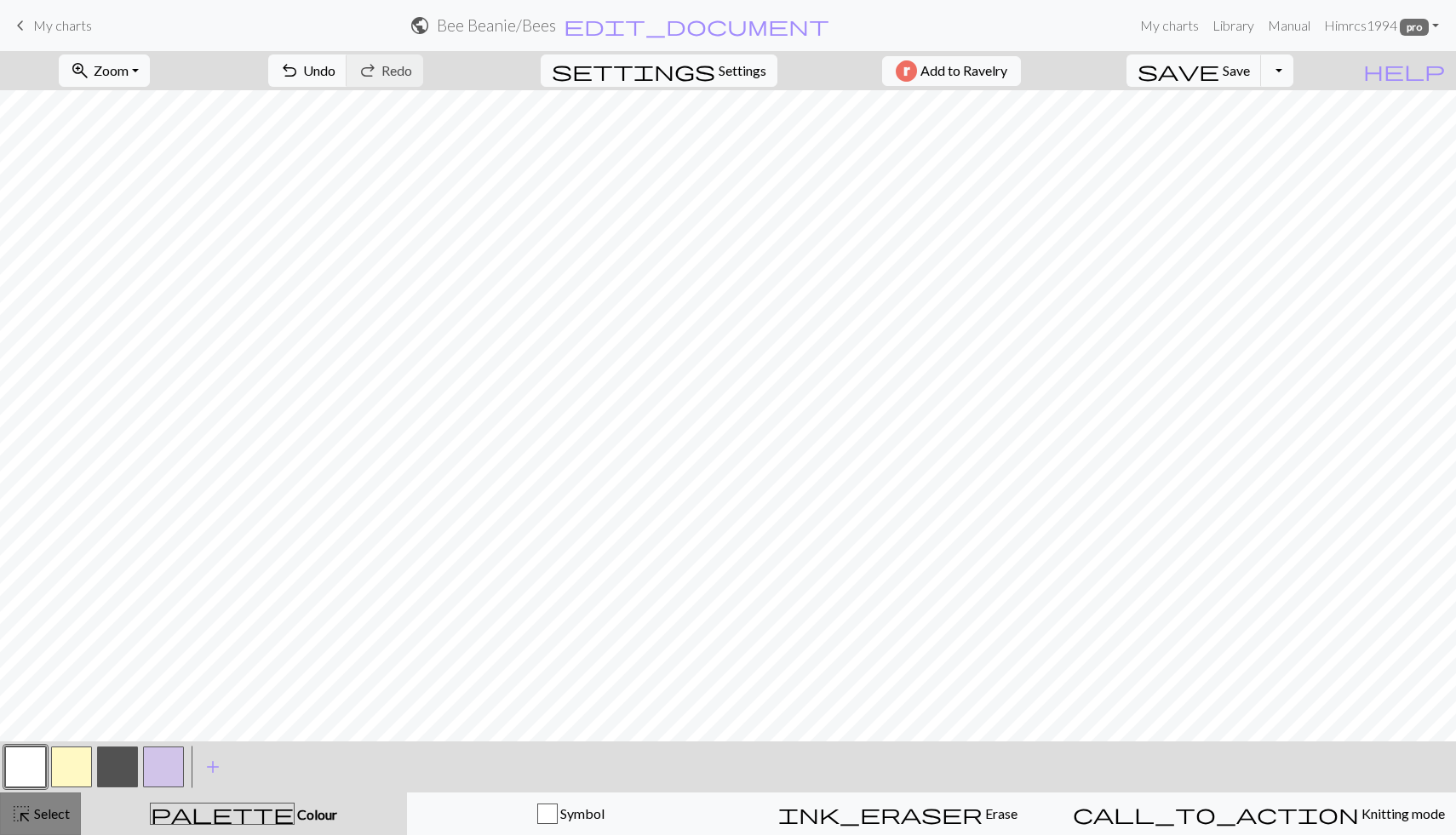
click at [72, 739] on button "highlight_alt Select Select" at bounding box center [40, 814] width 81 height 43
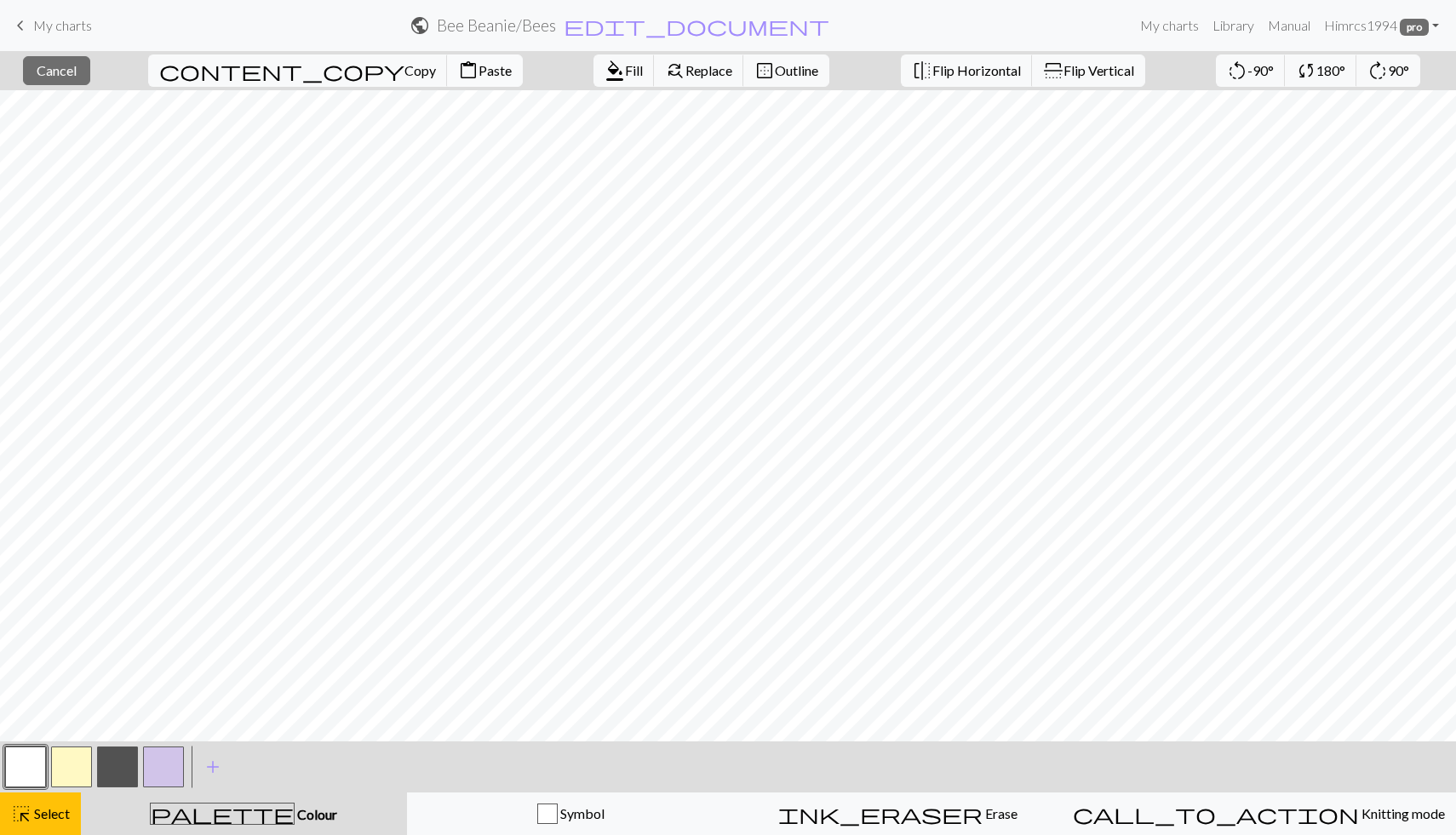
click at [478, 77] on span "Paste" at bounding box center [495, 70] width 33 height 16
click at [447, 81] on button "content_paste Paste" at bounding box center [485, 70] width 76 height 32
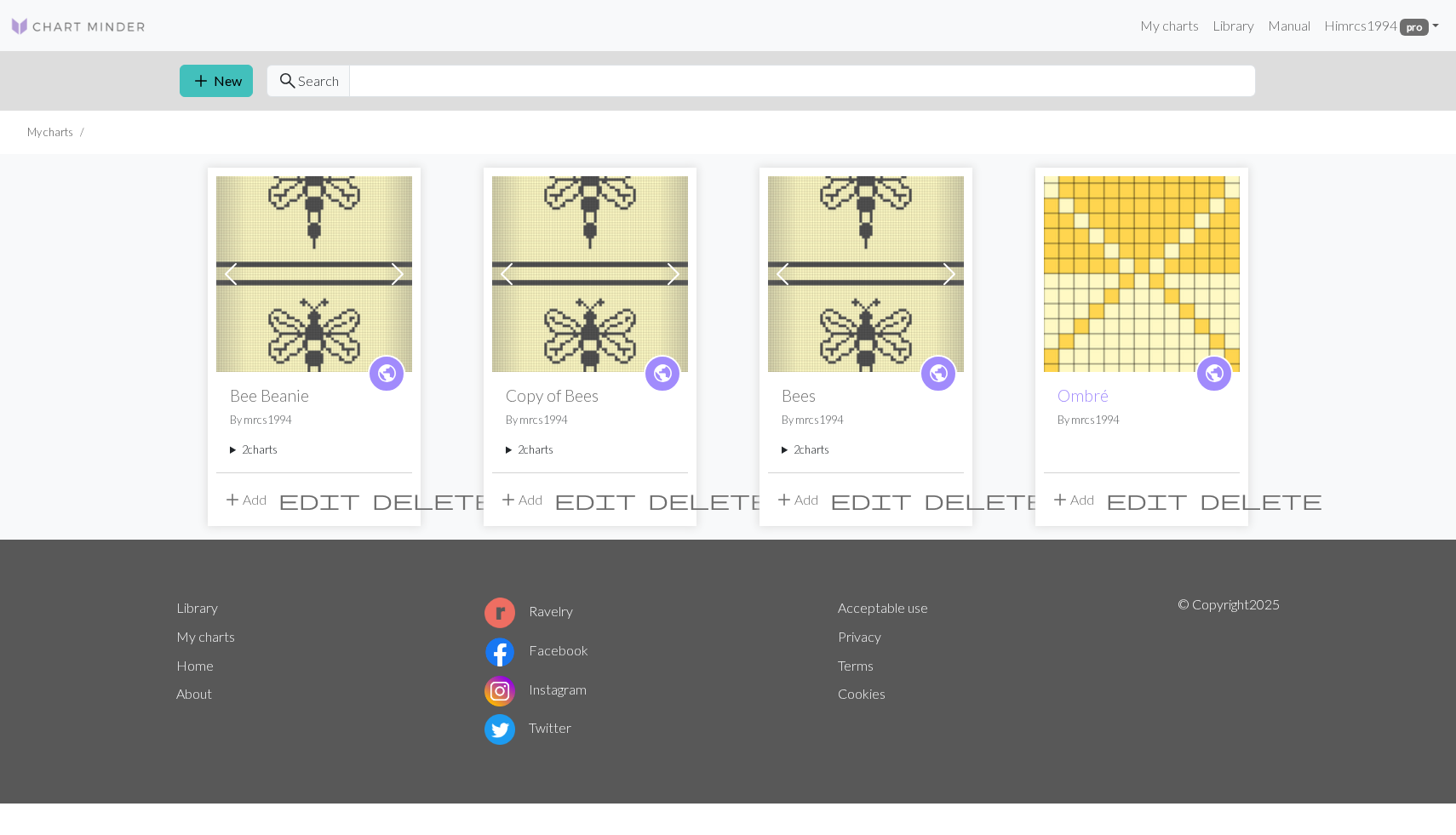
click at [672, 501] on span "delete" at bounding box center [709, 499] width 122 height 24
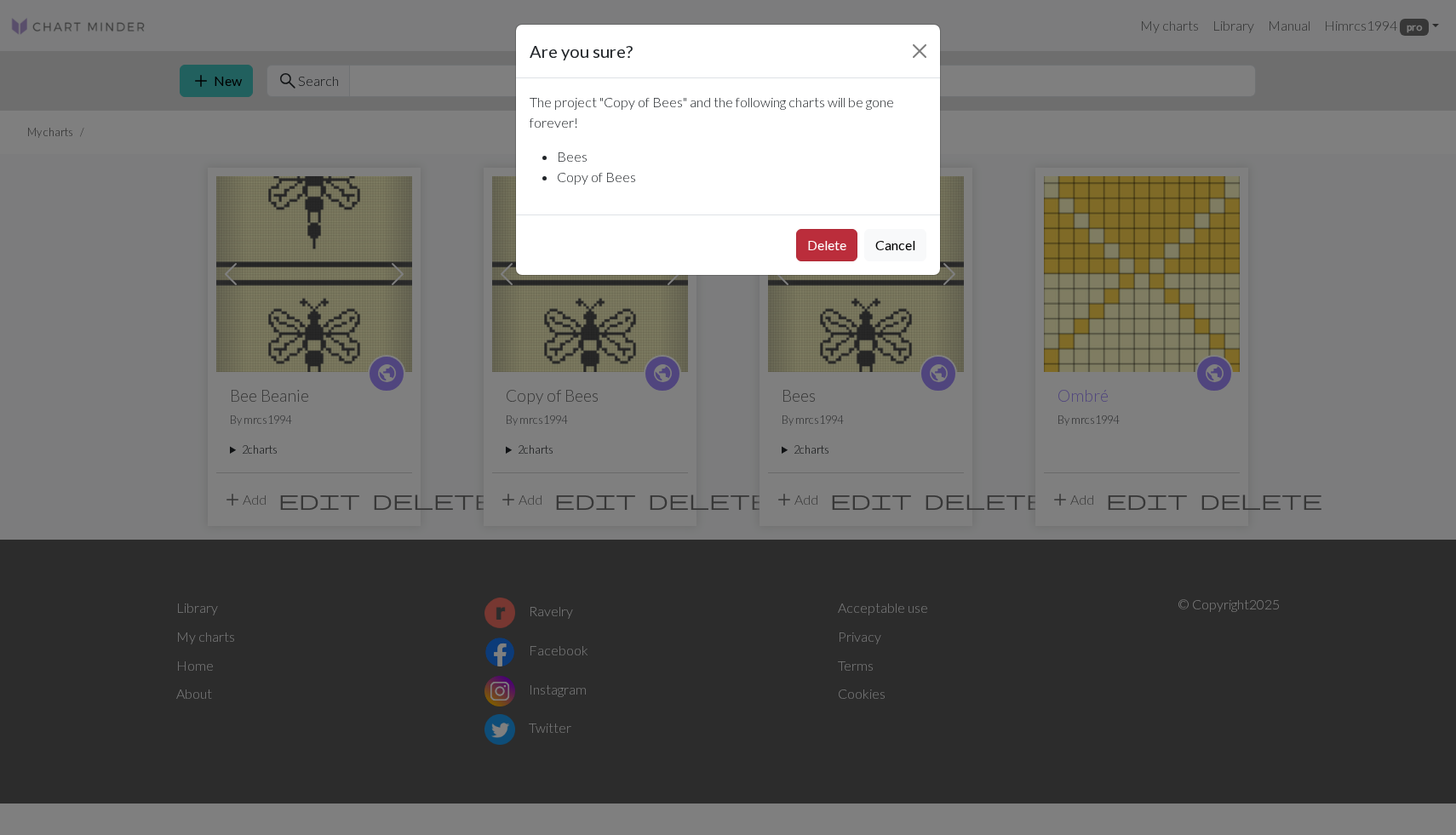
click at [830, 242] on button "Delete" at bounding box center [826, 244] width 61 height 32
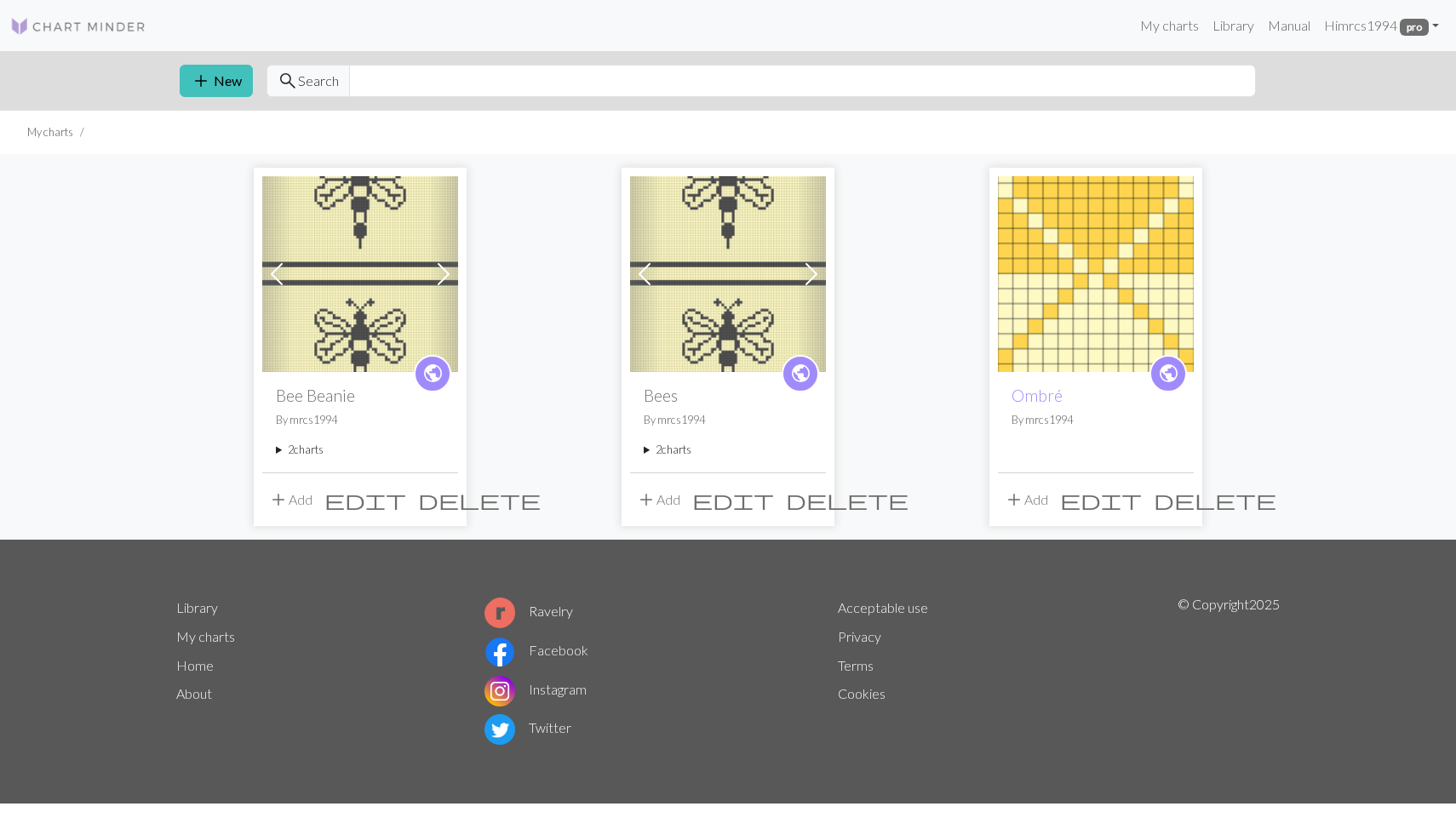
click at [733, 247] on img at bounding box center [728, 274] width 196 height 196
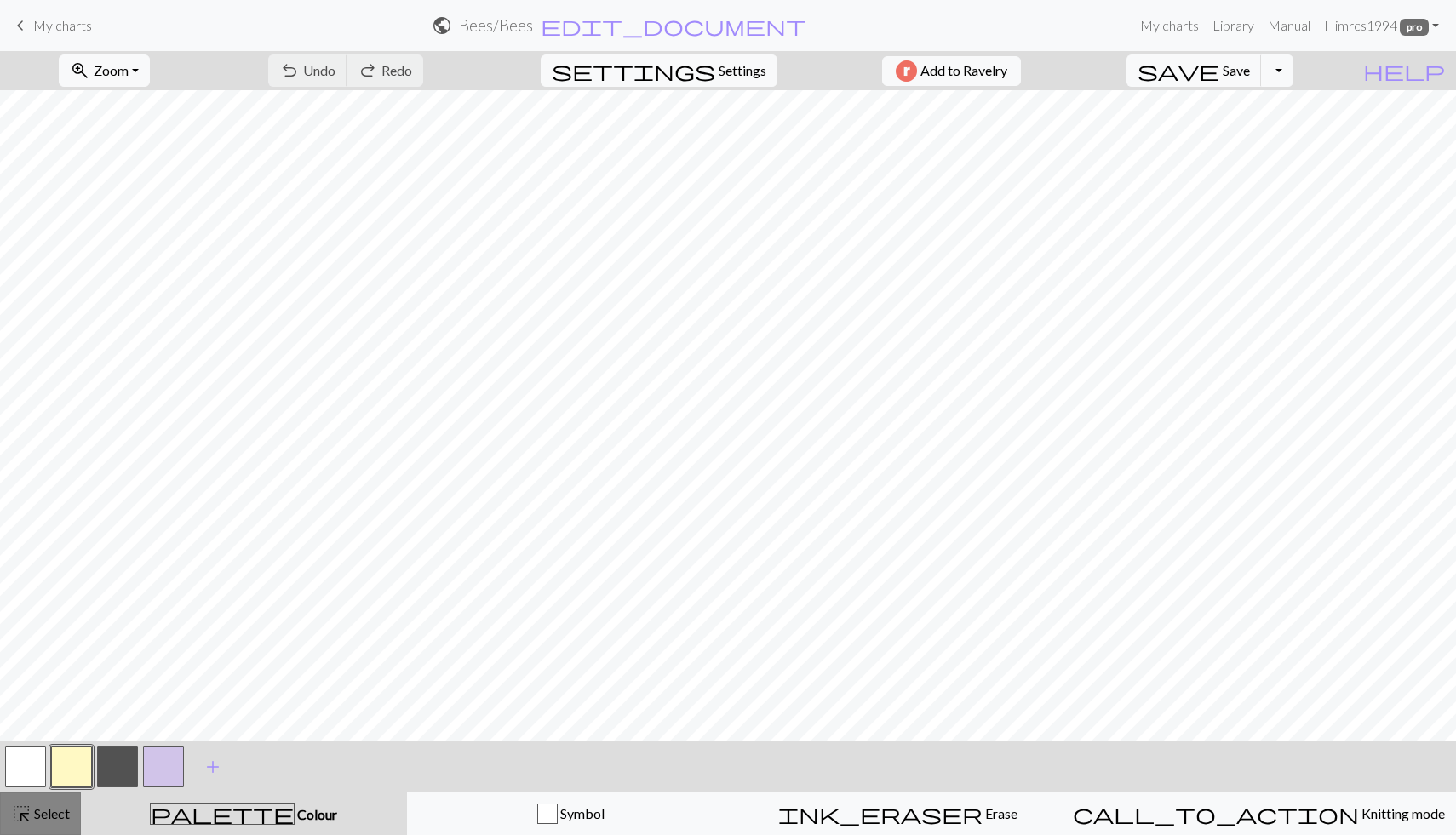
click at [50, 816] on span "Select" at bounding box center [50, 814] width 39 height 16
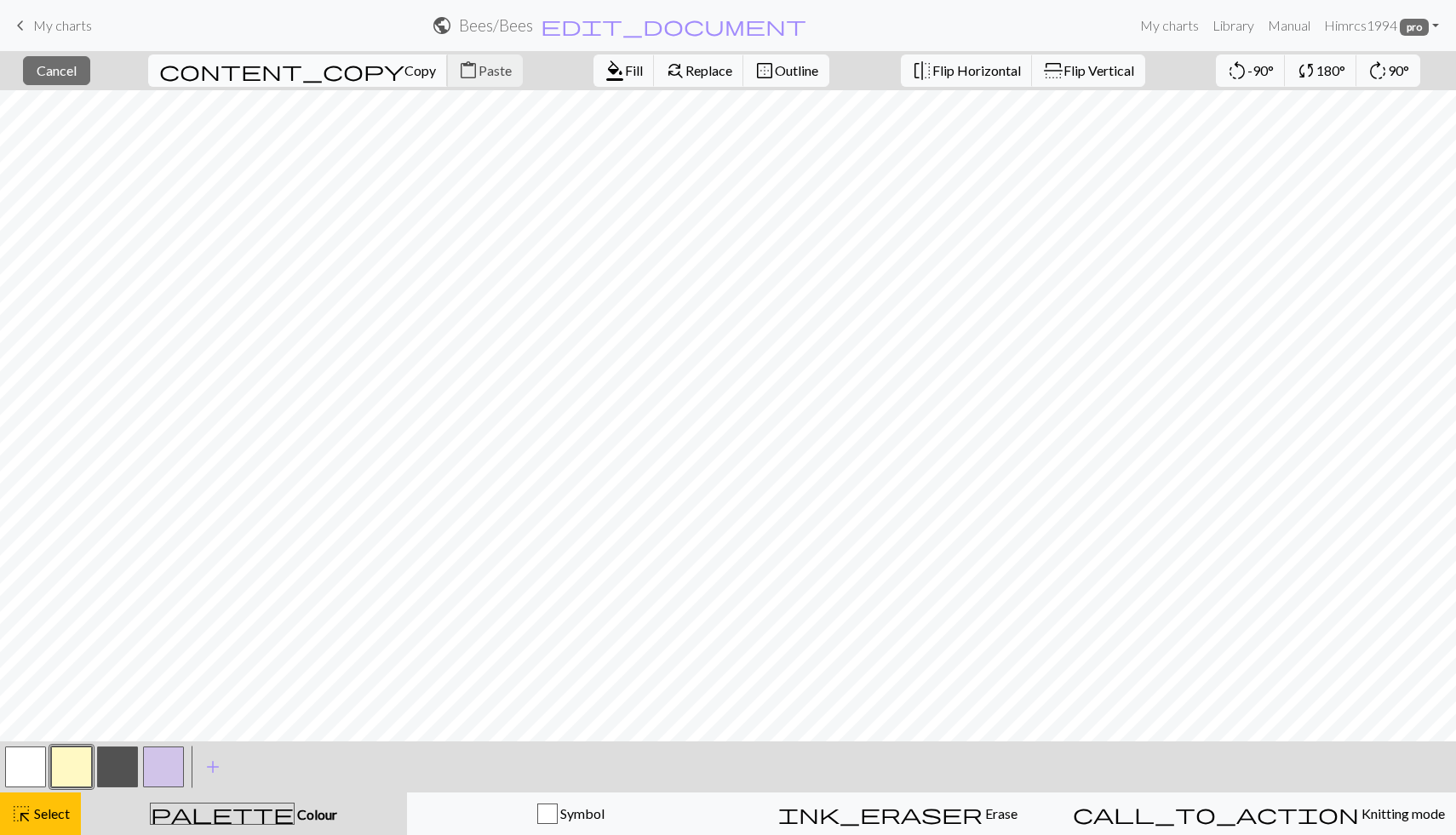
click at [404, 78] on span "Copy" at bounding box center [420, 70] width 31 height 16
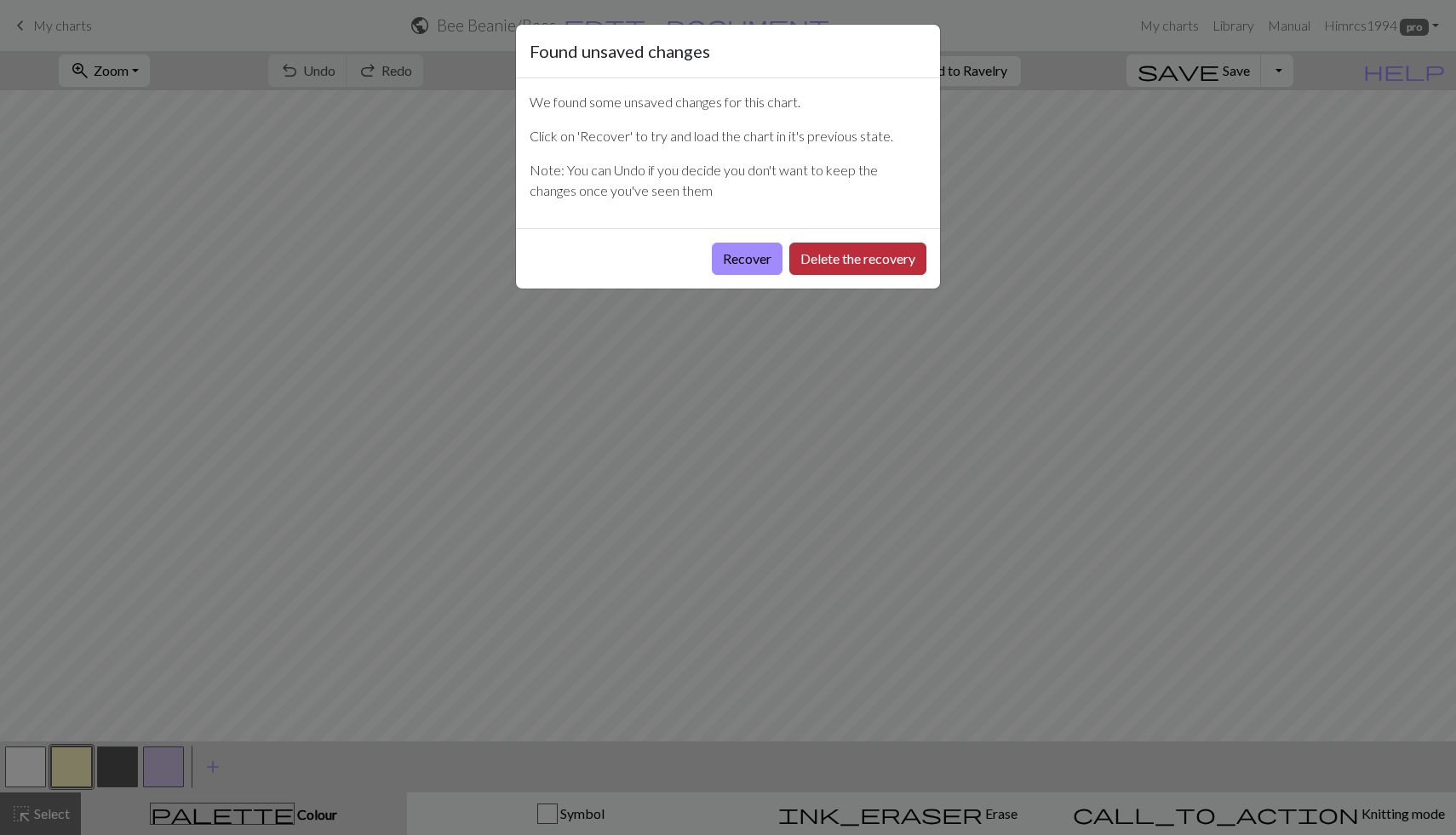
click at [832, 260] on button "Delete the recovery" at bounding box center [857, 258] width 137 height 32
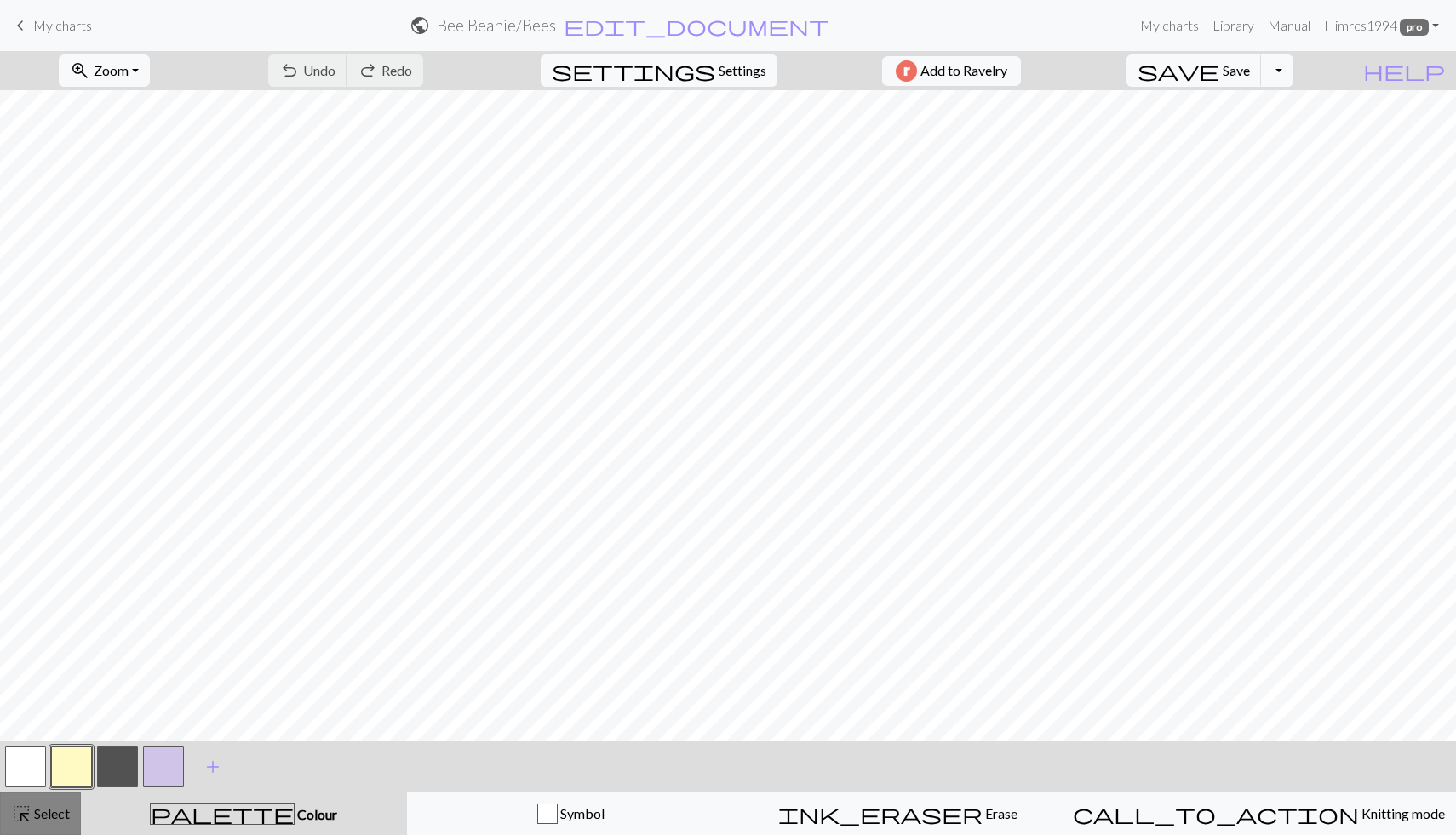
click at [43, 821] on div "highlight_alt Select Select" at bounding box center [40, 814] width 59 height 20
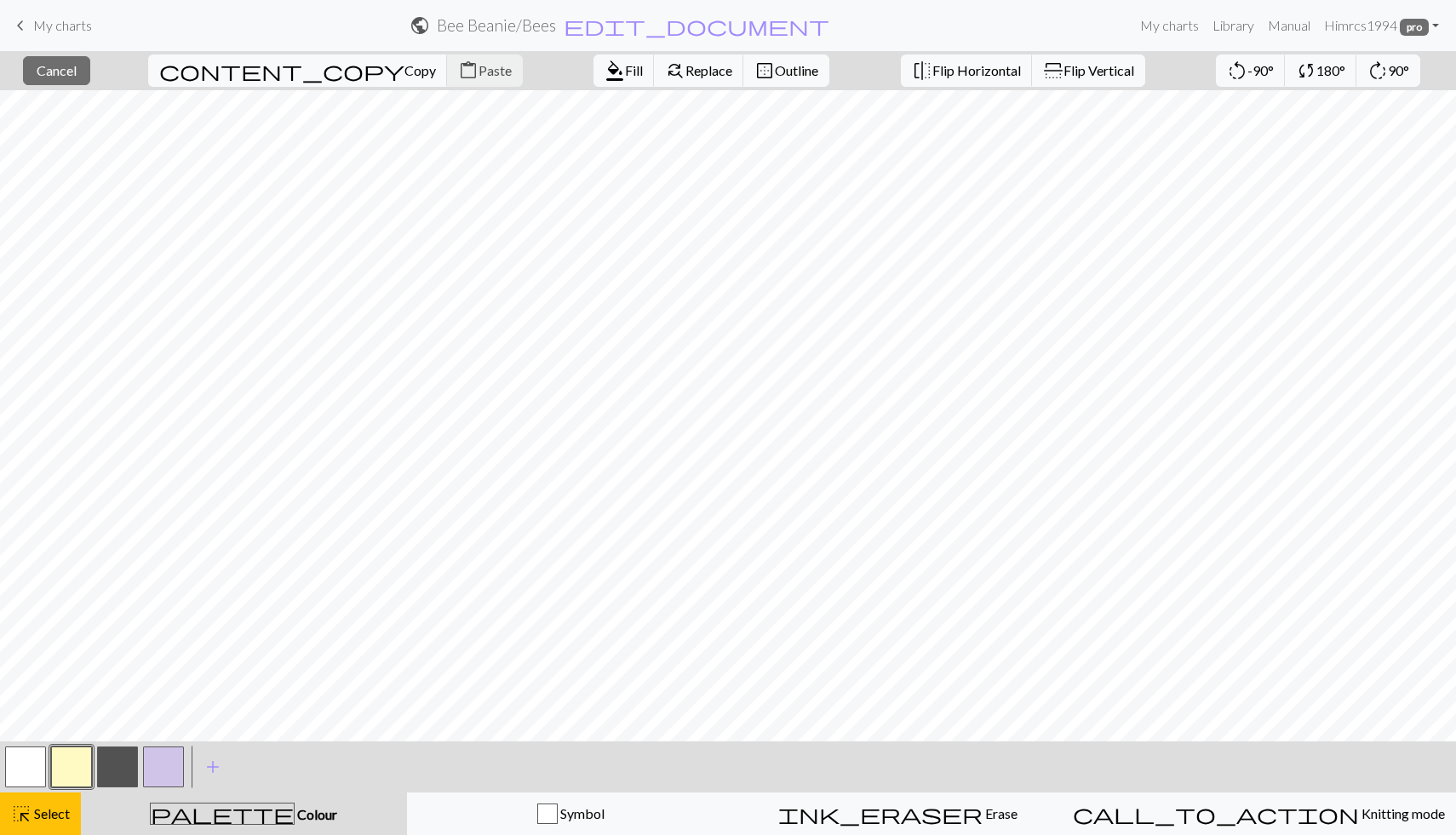
click at [252, 87] on div "content_copy Copy content_paste Paste" at bounding box center [336, 71] width 401 height 39
click at [404, 66] on span "Copy" at bounding box center [420, 70] width 31 height 16
drag, startPoint x: 594, startPoint y: 66, endPoint x: 586, endPoint y: 57, distance: 12.0
click at [654, 57] on button "find_replace Replace" at bounding box center [698, 70] width 90 height 32
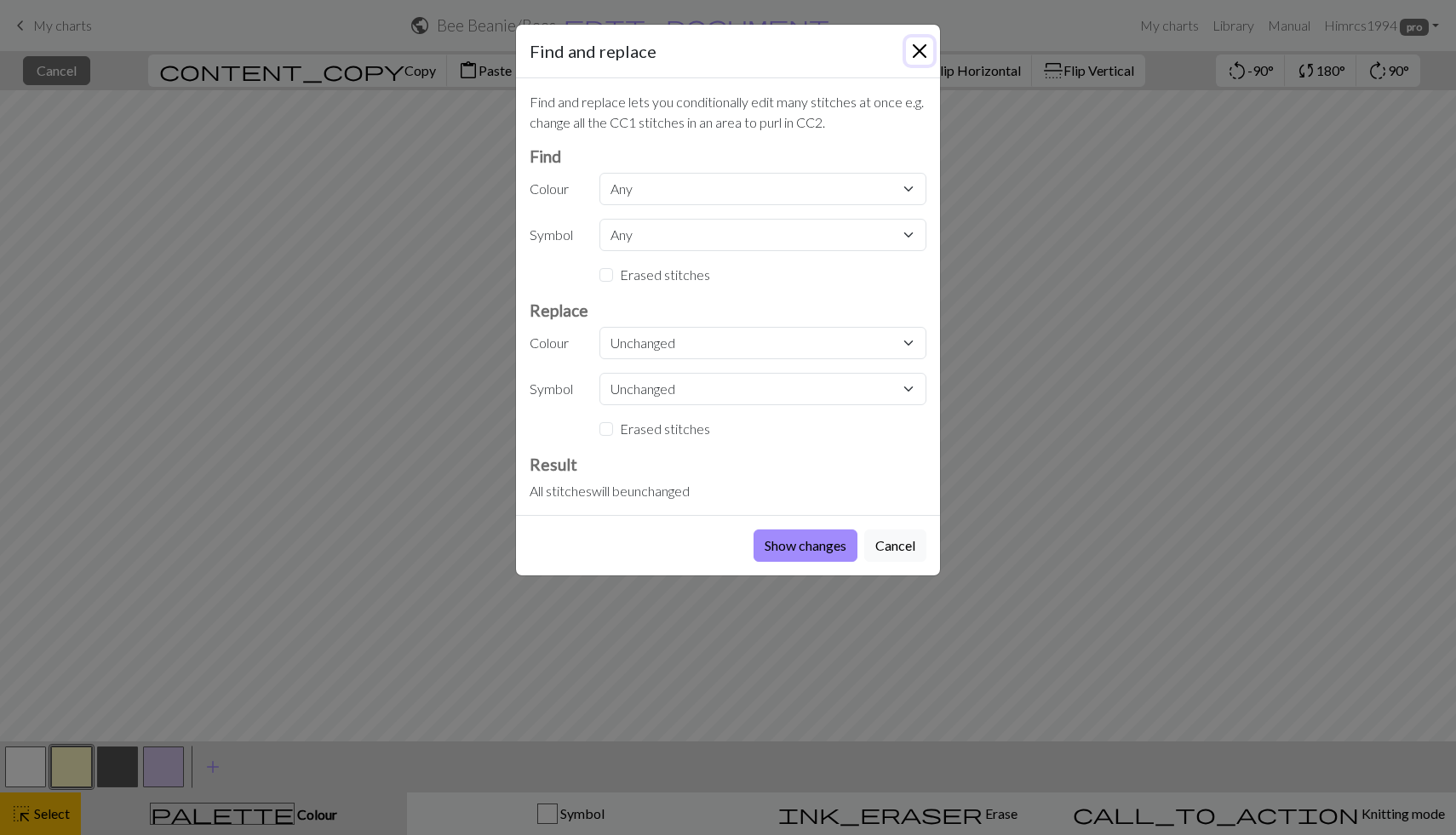
click at [922, 48] on button "Close" at bounding box center [920, 51] width 27 height 27
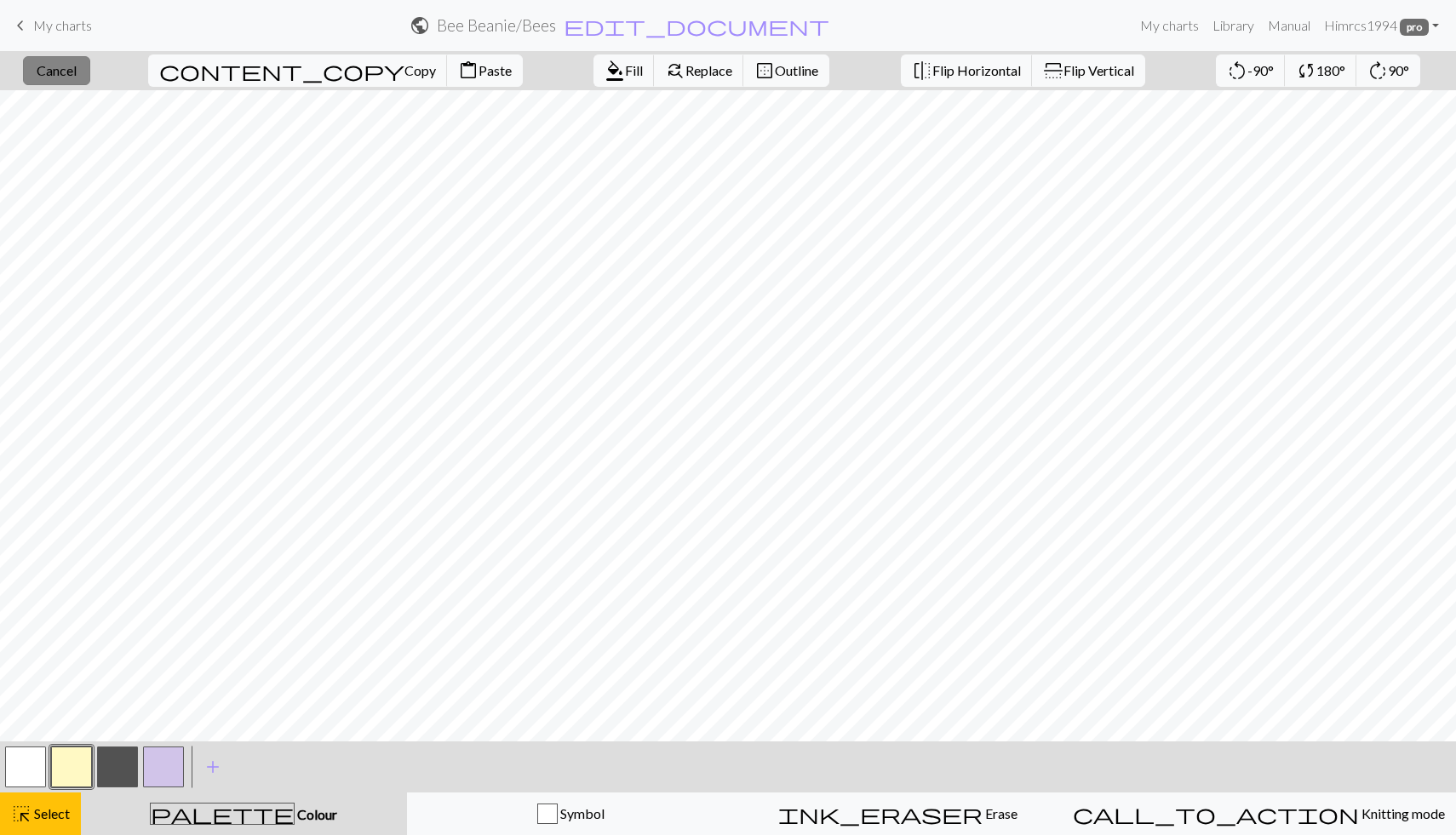
click at [77, 74] on span "Cancel" at bounding box center [56, 70] width 40 height 16
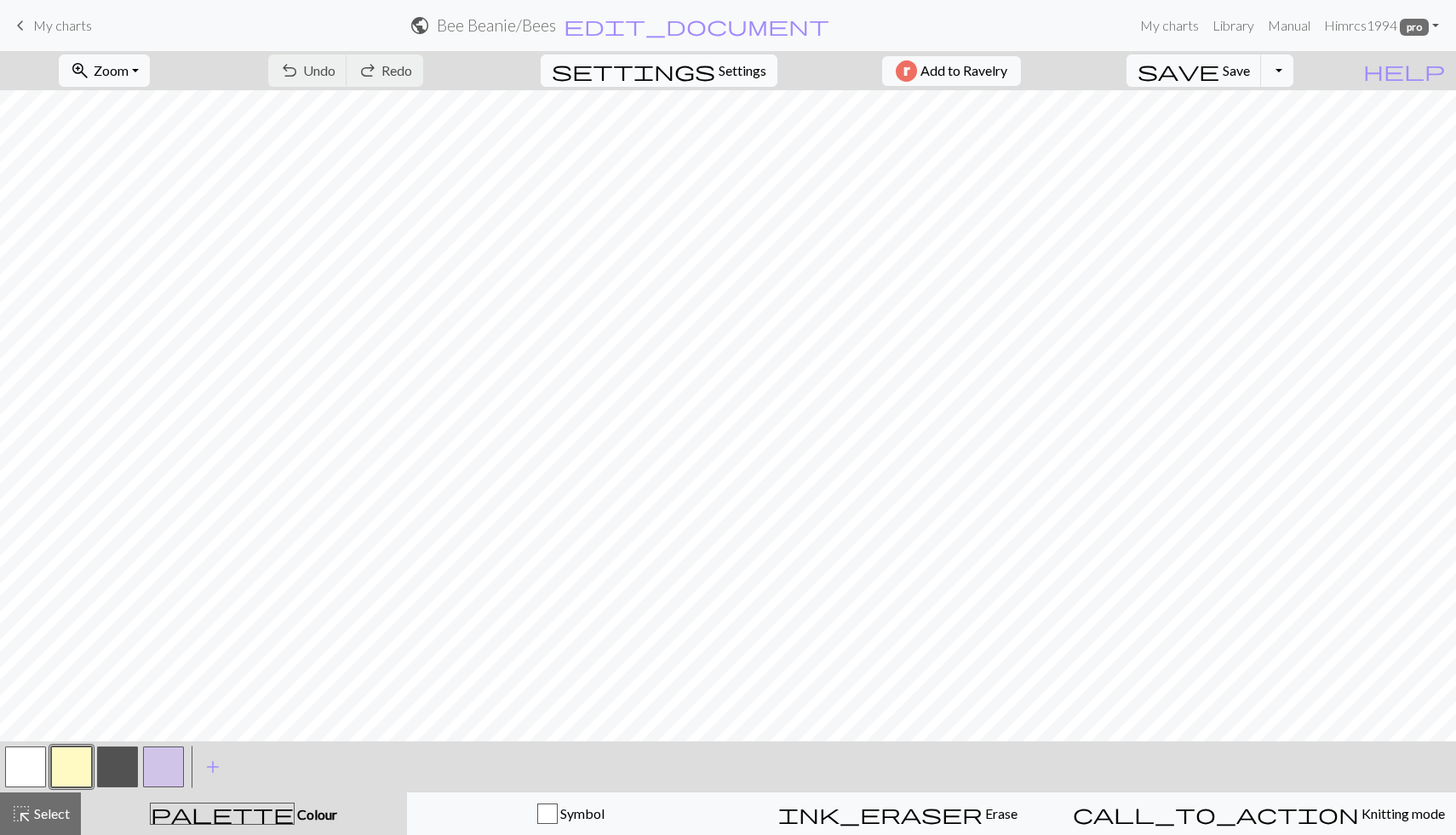
click at [719, 78] on span "Settings" at bounding box center [742, 70] width 48 height 20
select select "aran"
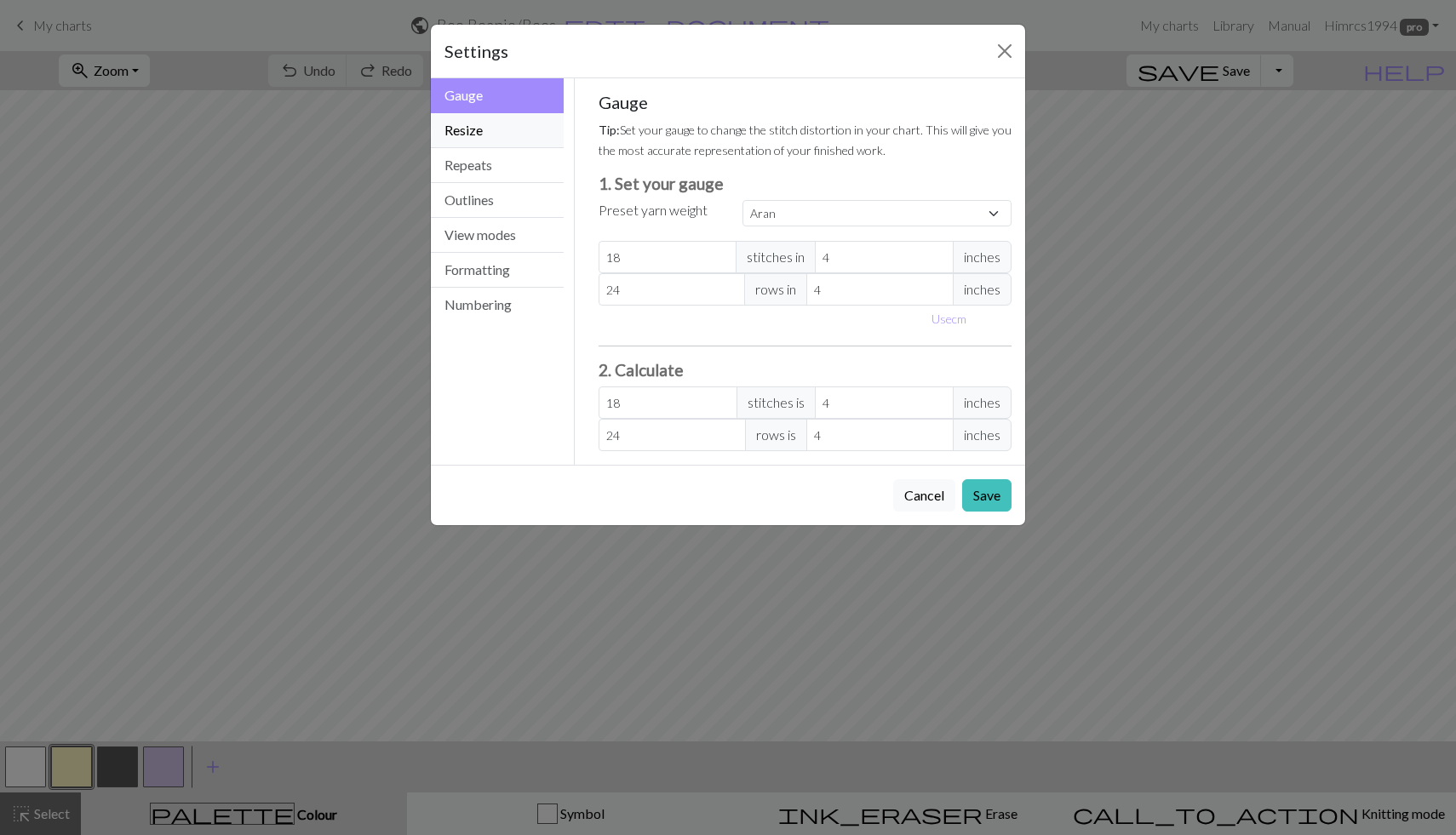
click at [502, 136] on button "Resize" at bounding box center [497, 131] width 133 height 35
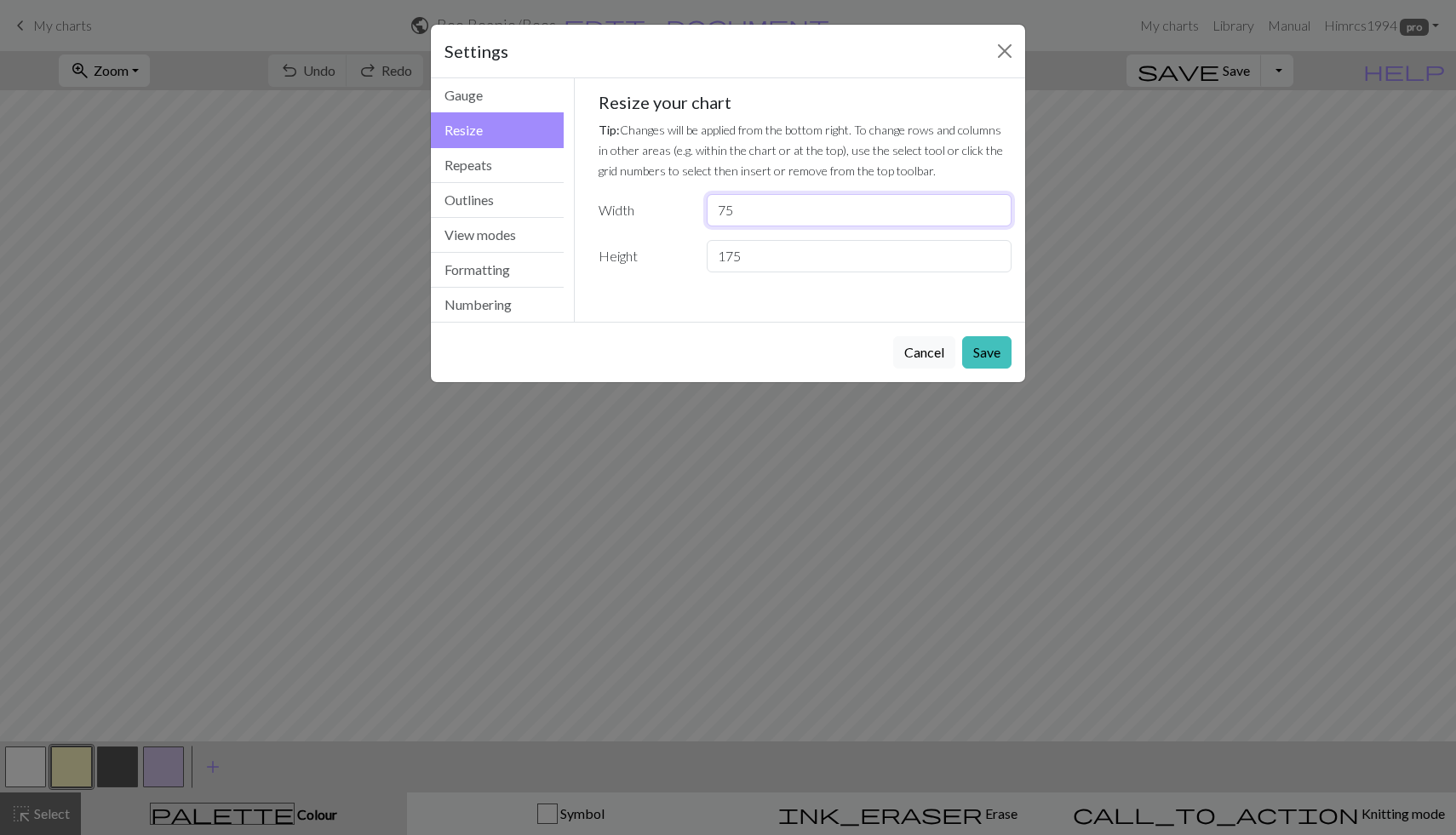
drag, startPoint x: 769, startPoint y: 205, endPoint x: 595, endPoint y: 215, distance: 174.3
click at [595, 215] on div "Width 75" at bounding box center [806, 209] width 435 height 32
type input "90"
type input "70"
click at [982, 352] on button "Save" at bounding box center [987, 352] width 49 height 32
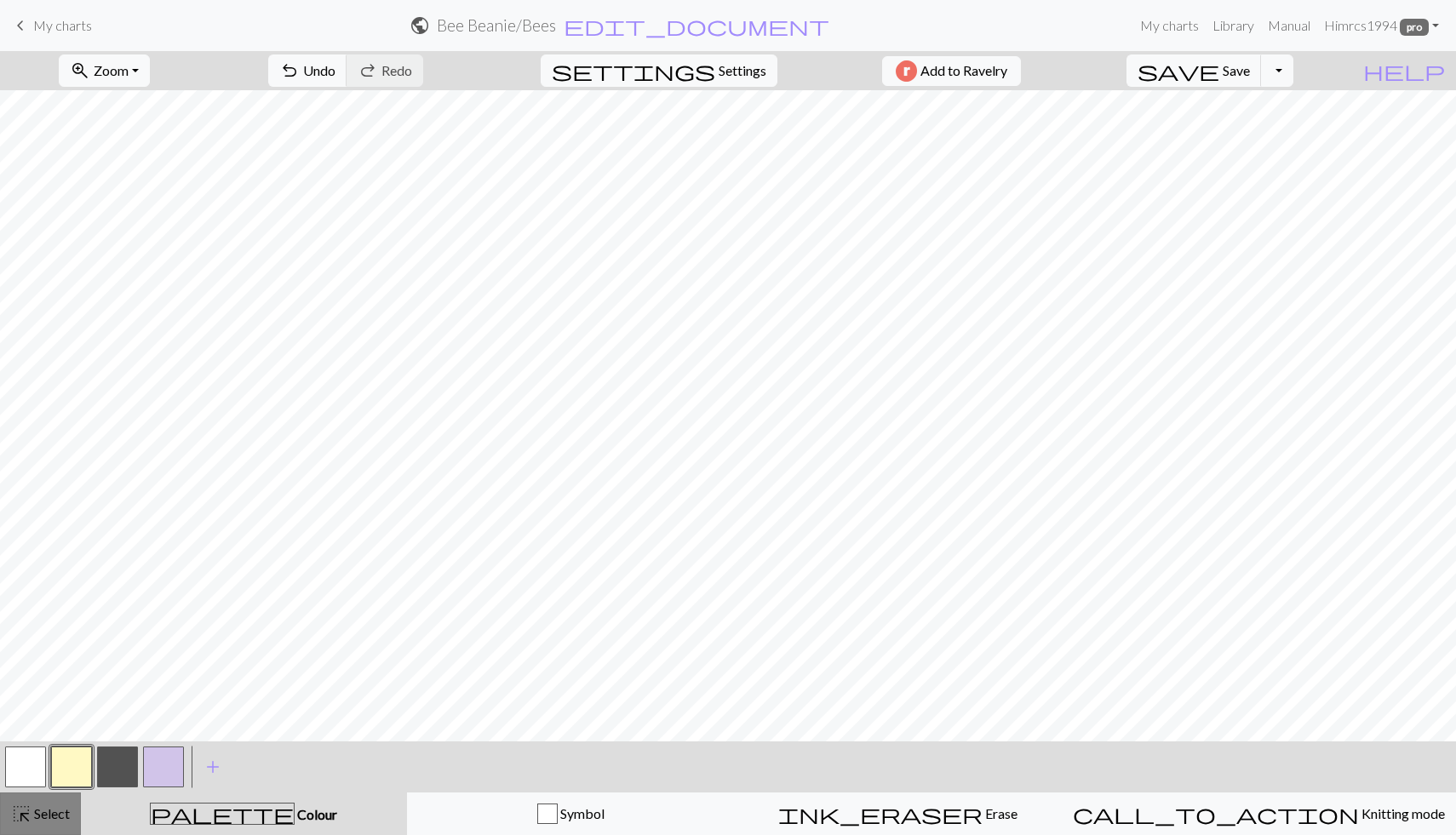
click at [62, 808] on span "Select" at bounding box center [50, 814] width 39 height 16
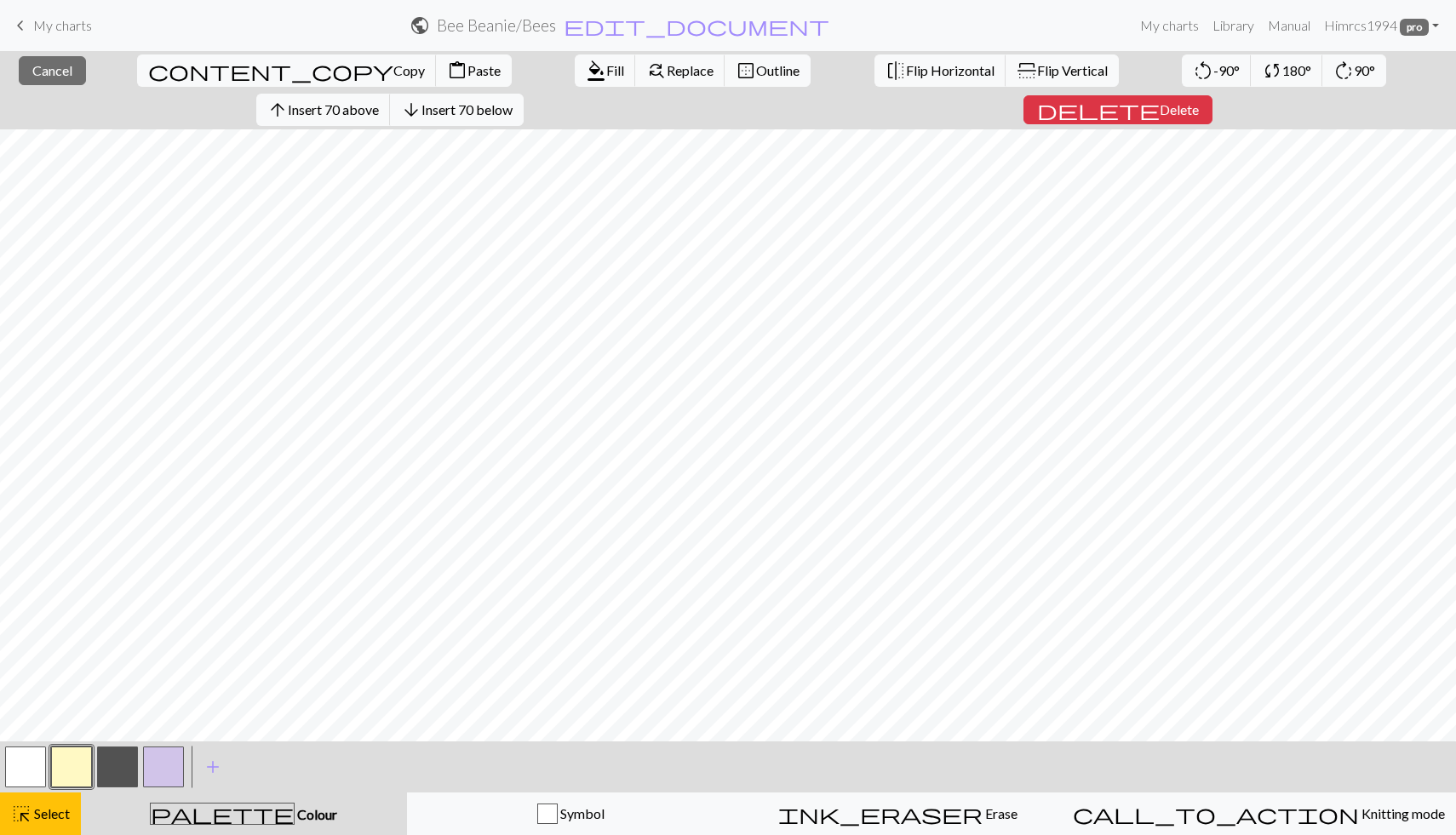
click at [25, 757] on button "button" at bounding box center [25, 767] width 41 height 41
click at [606, 66] on span "Fill" at bounding box center [615, 70] width 17 height 16
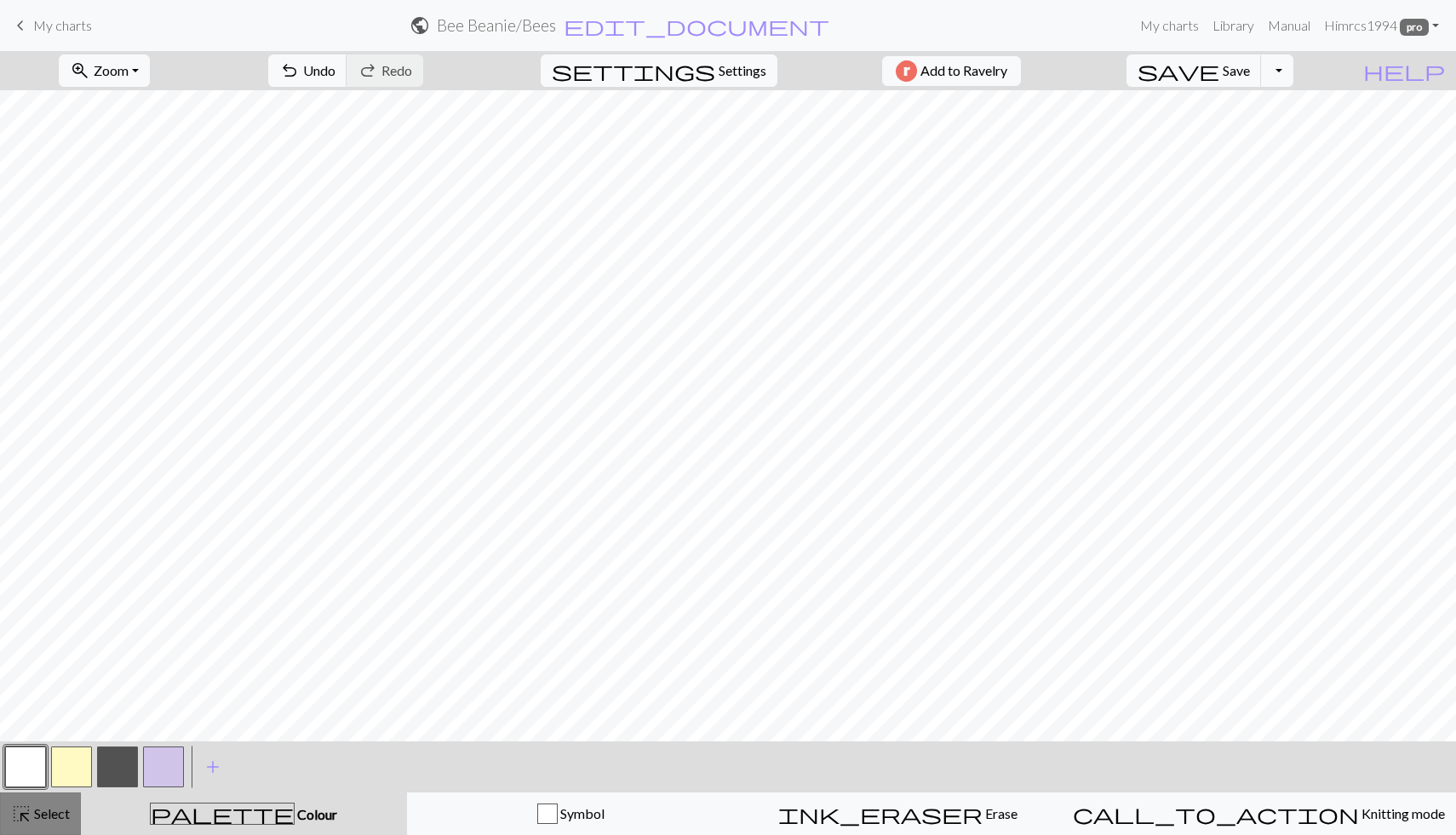
click at [47, 833] on button "highlight_alt Select Select" at bounding box center [40, 814] width 81 height 43
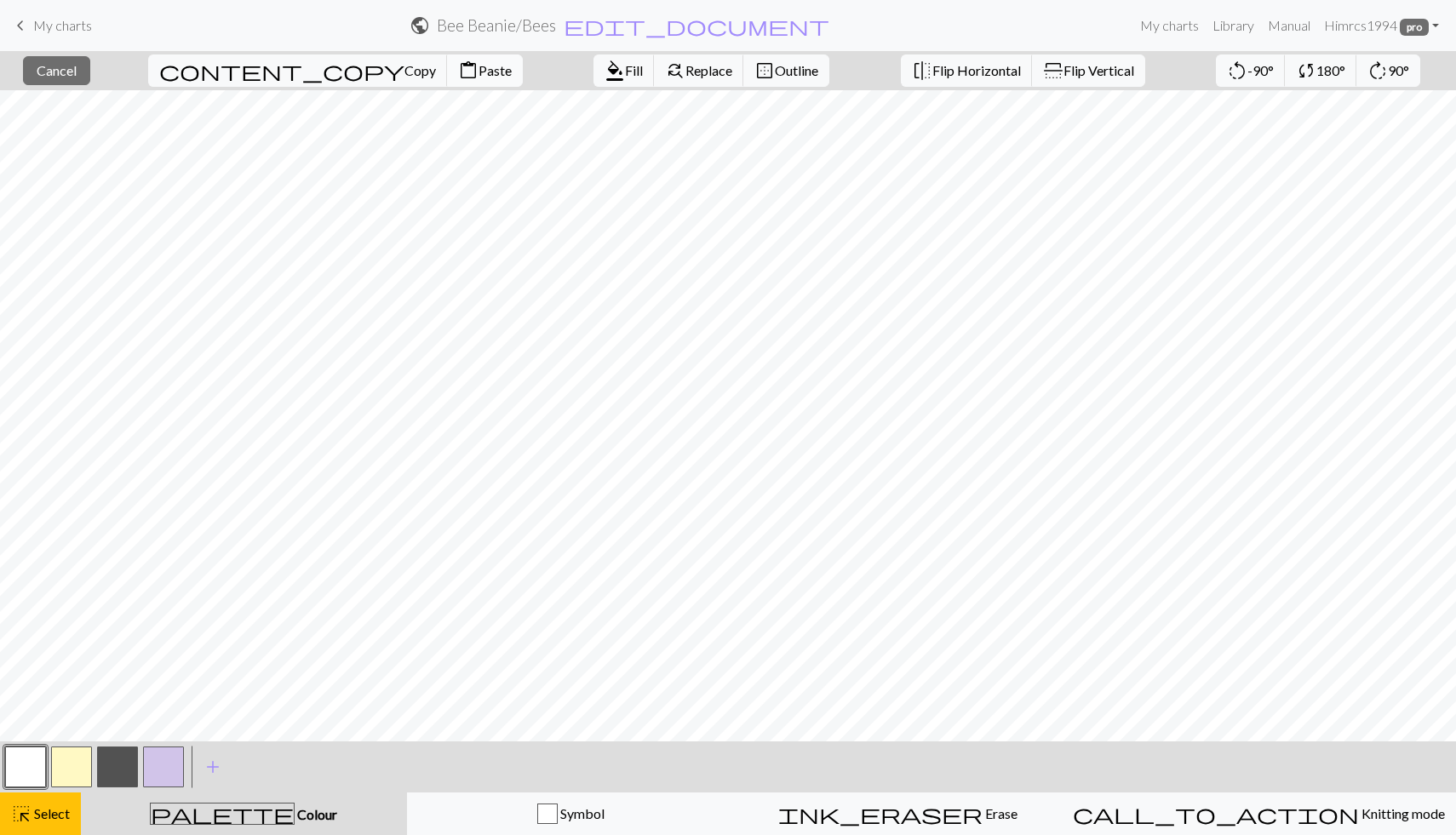
click at [478, 78] on span "Paste" at bounding box center [495, 70] width 33 height 16
click at [52, 807] on span "Select" at bounding box center [50, 814] width 39 height 16
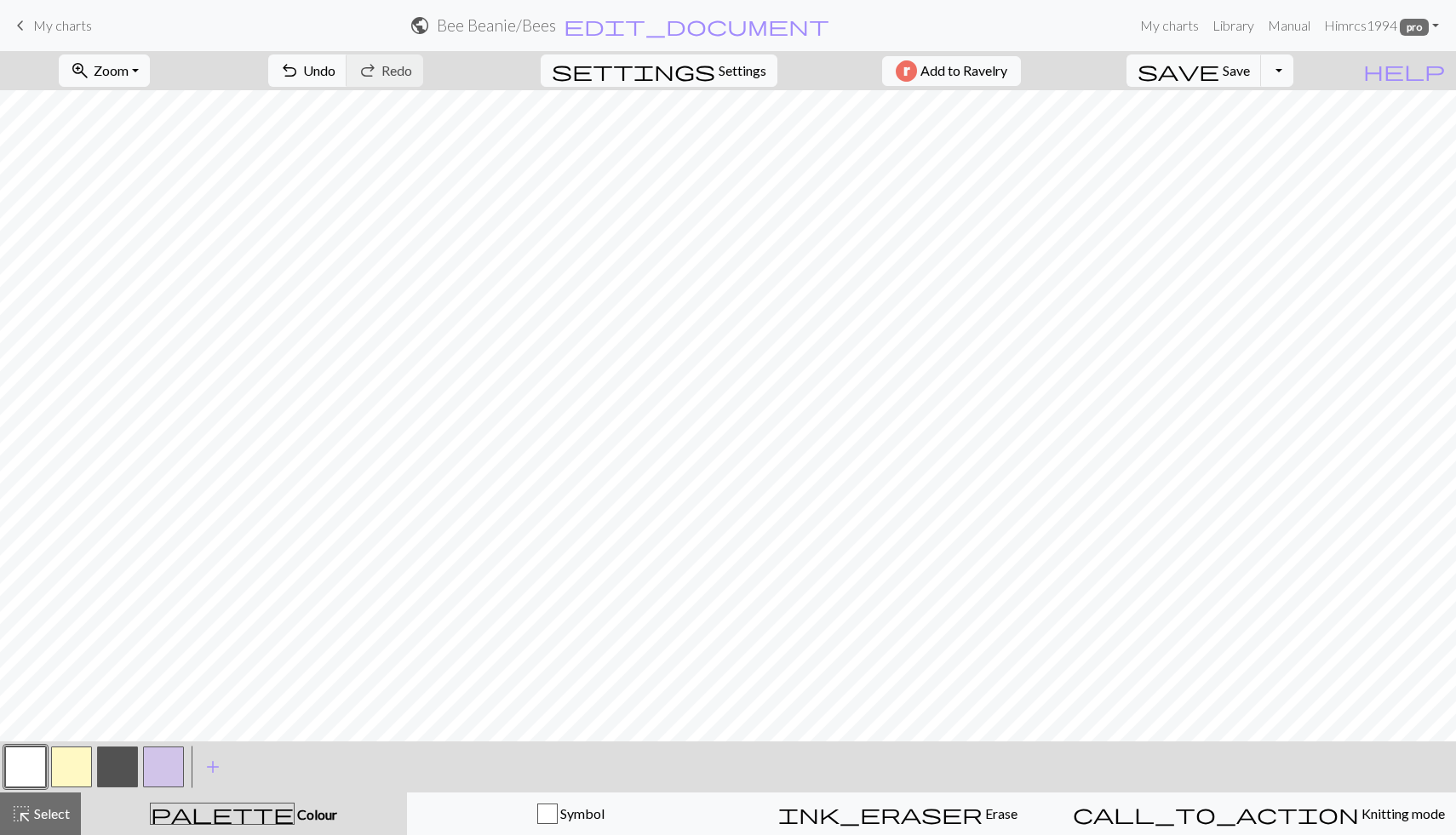
click at [172, 760] on button "button" at bounding box center [164, 767] width 41 height 41
click at [54, 822] on div "highlight_alt Select Select" at bounding box center [40, 814] width 59 height 20
click at [123, 764] on button "button" at bounding box center [117, 767] width 41 height 41
click at [25, 827] on button "highlight_alt Select Select" at bounding box center [40, 814] width 81 height 43
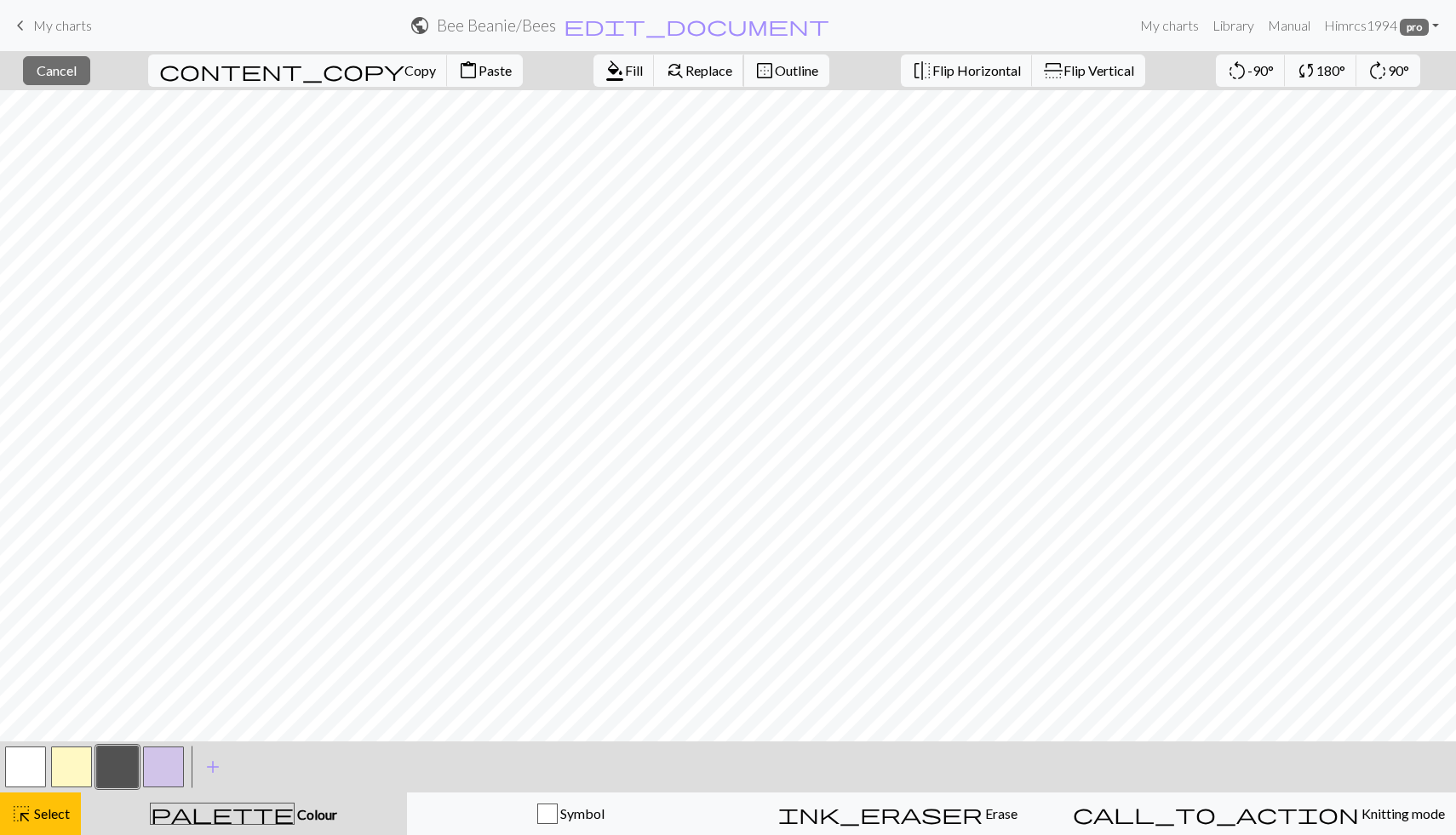
click at [654, 59] on button "find_replace Replace" at bounding box center [698, 70] width 90 height 32
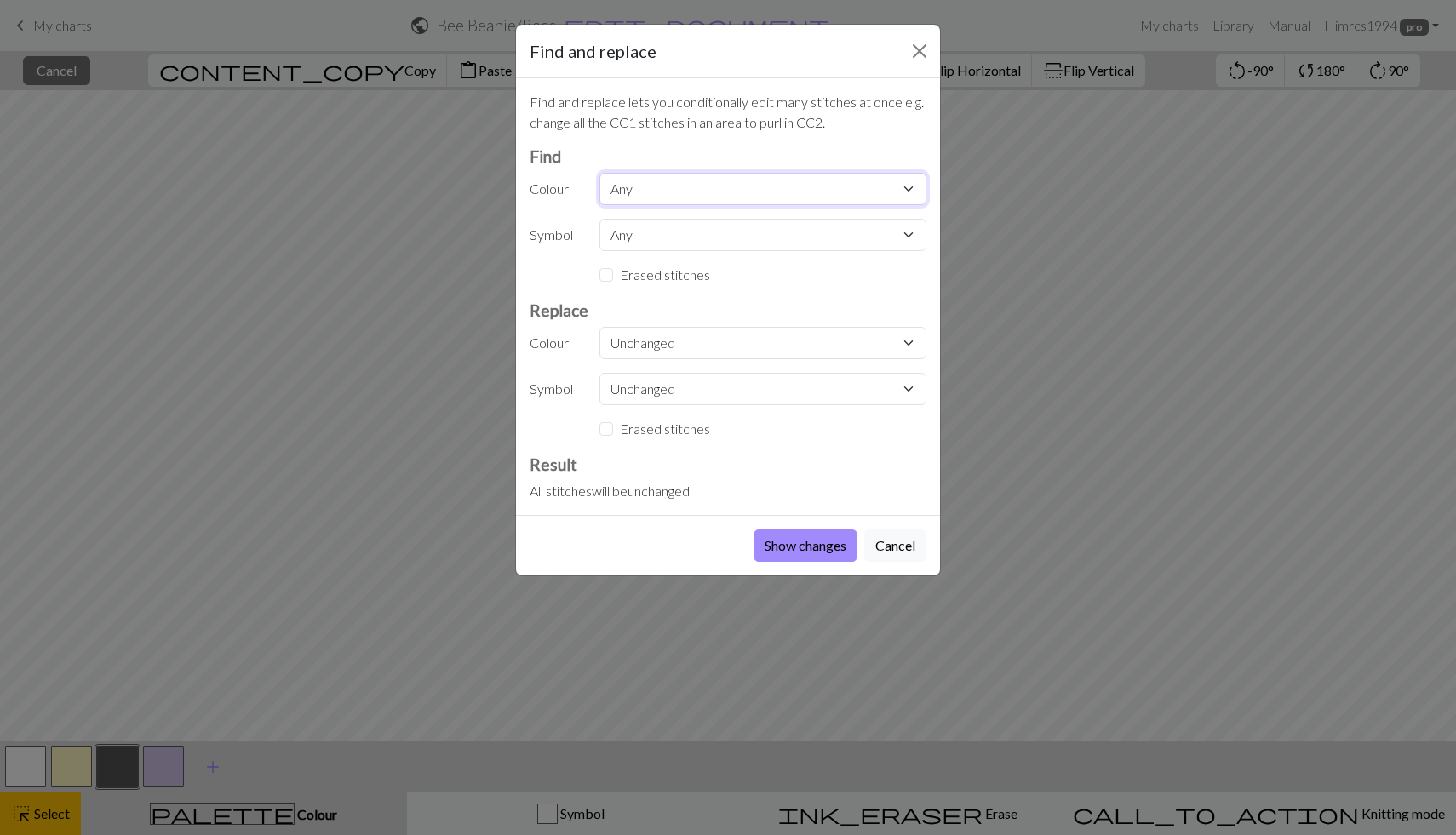
click at [641, 178] on select "Any MC CC1 CC2 CC3" at bounding box center [762, 188] width 327 height 32
click at [911, 540] on button "Cancel" at bounding box center [895, 545] width 62 height 32
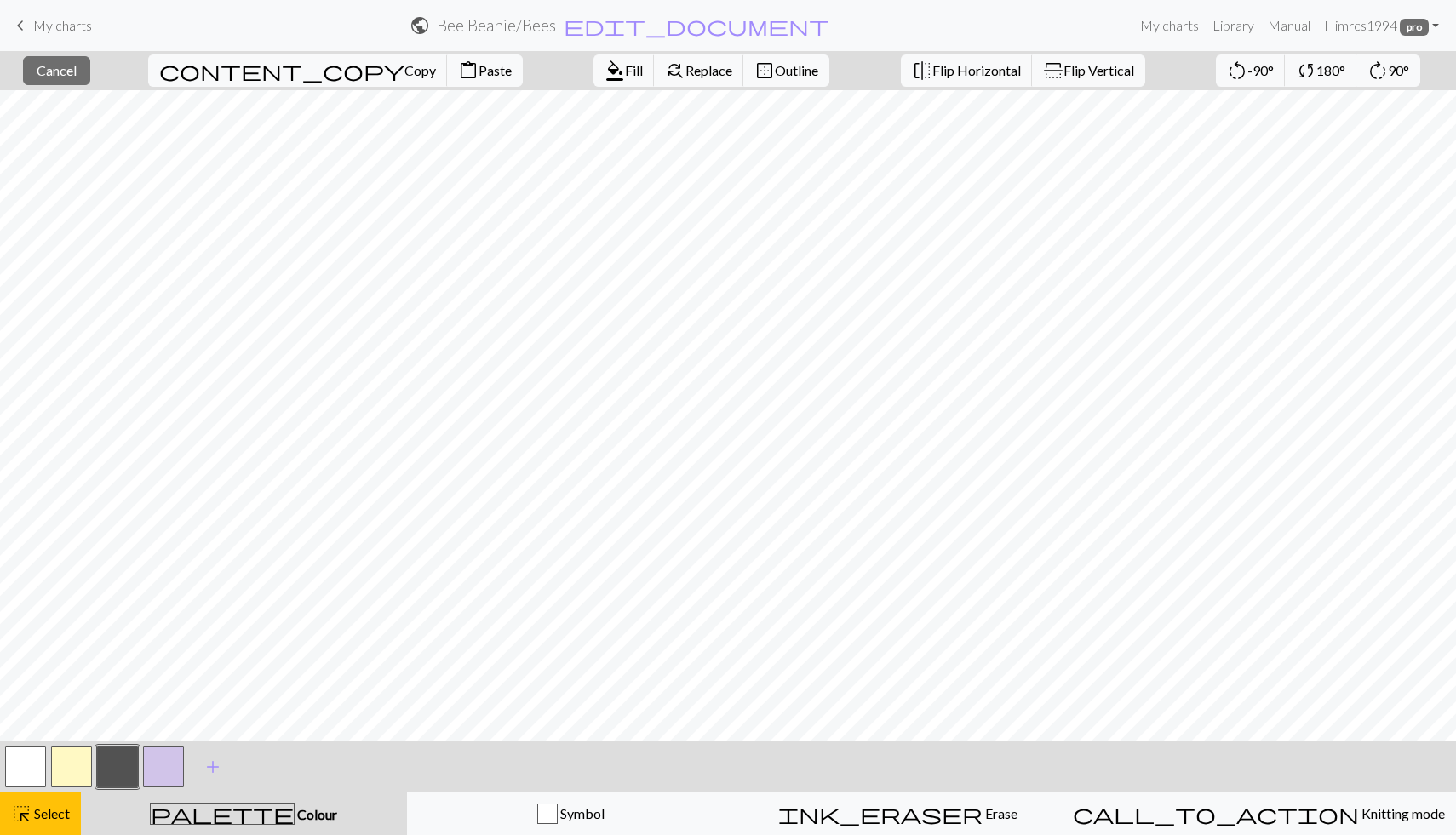
click at [81, 766] on button "button" at bounding box center [72, 767] width 41 height 41
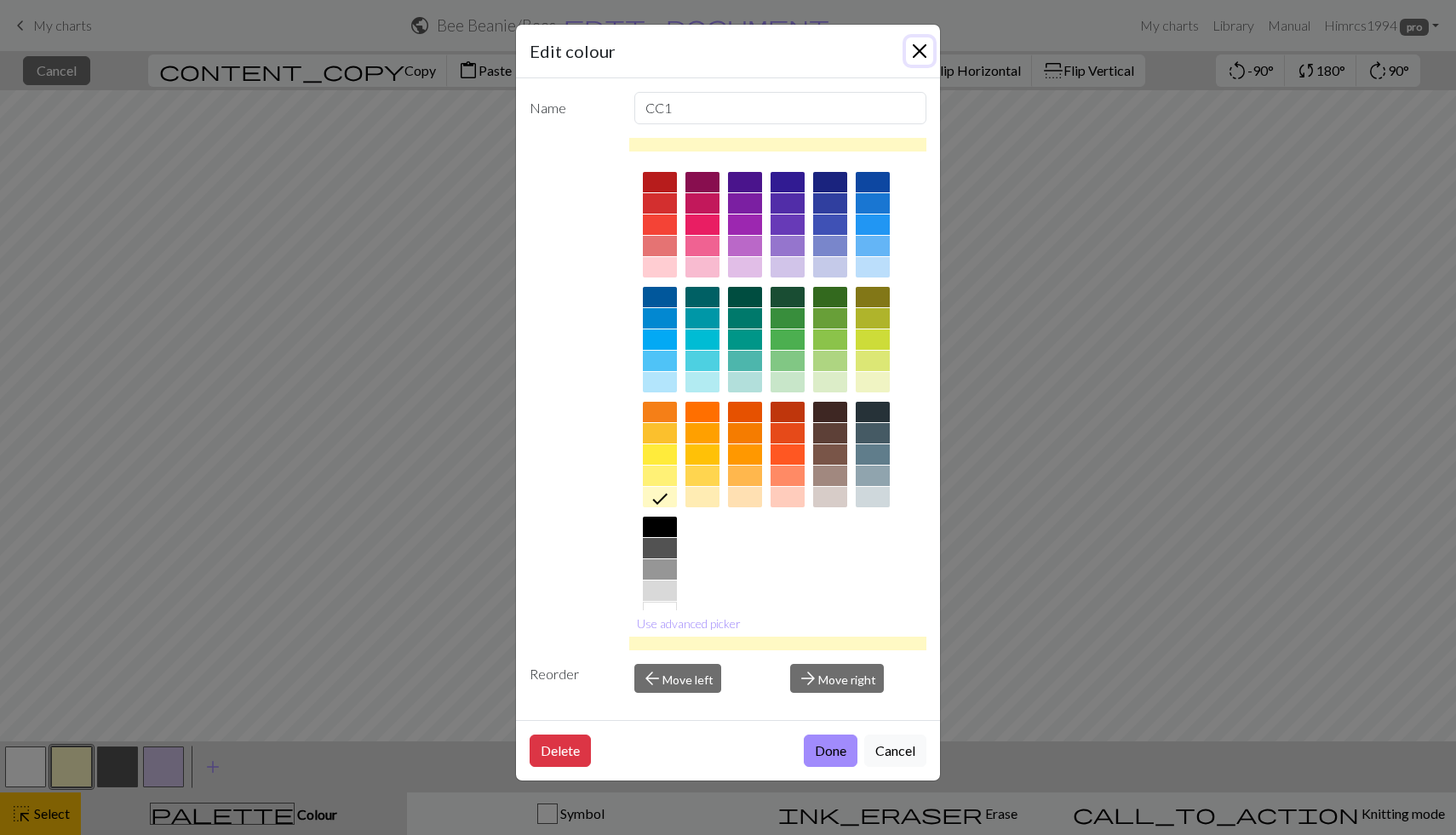
click at [925, 52] on button "Close" at bounding box center [920, 51] width 27 height 27
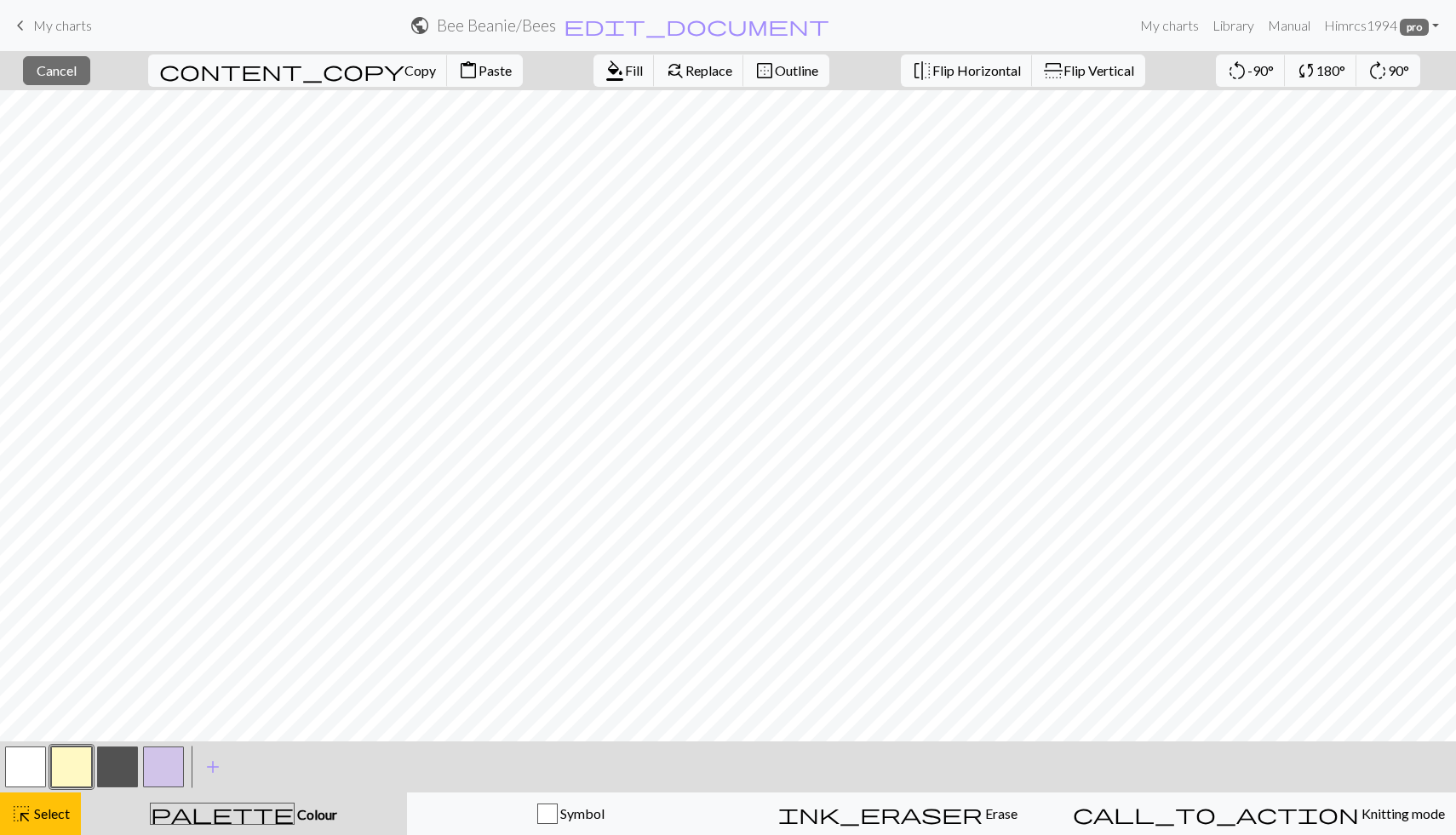
click at [130, 766] on button "button" at bounding box center [117, 767] width 41 height 41
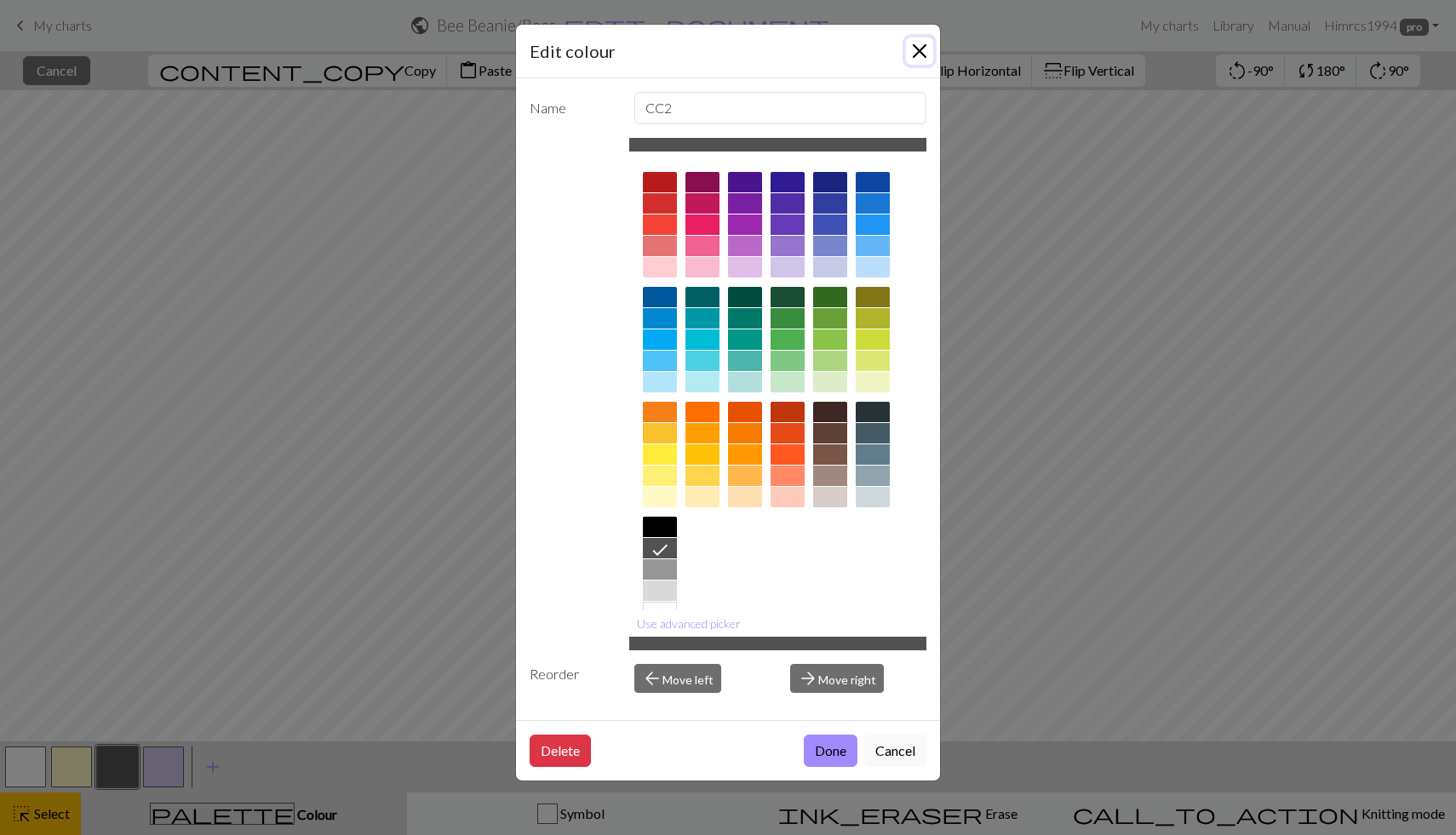
click at [919, 52] on button "Close" at bounding box center [920, 51] width 27 height 27
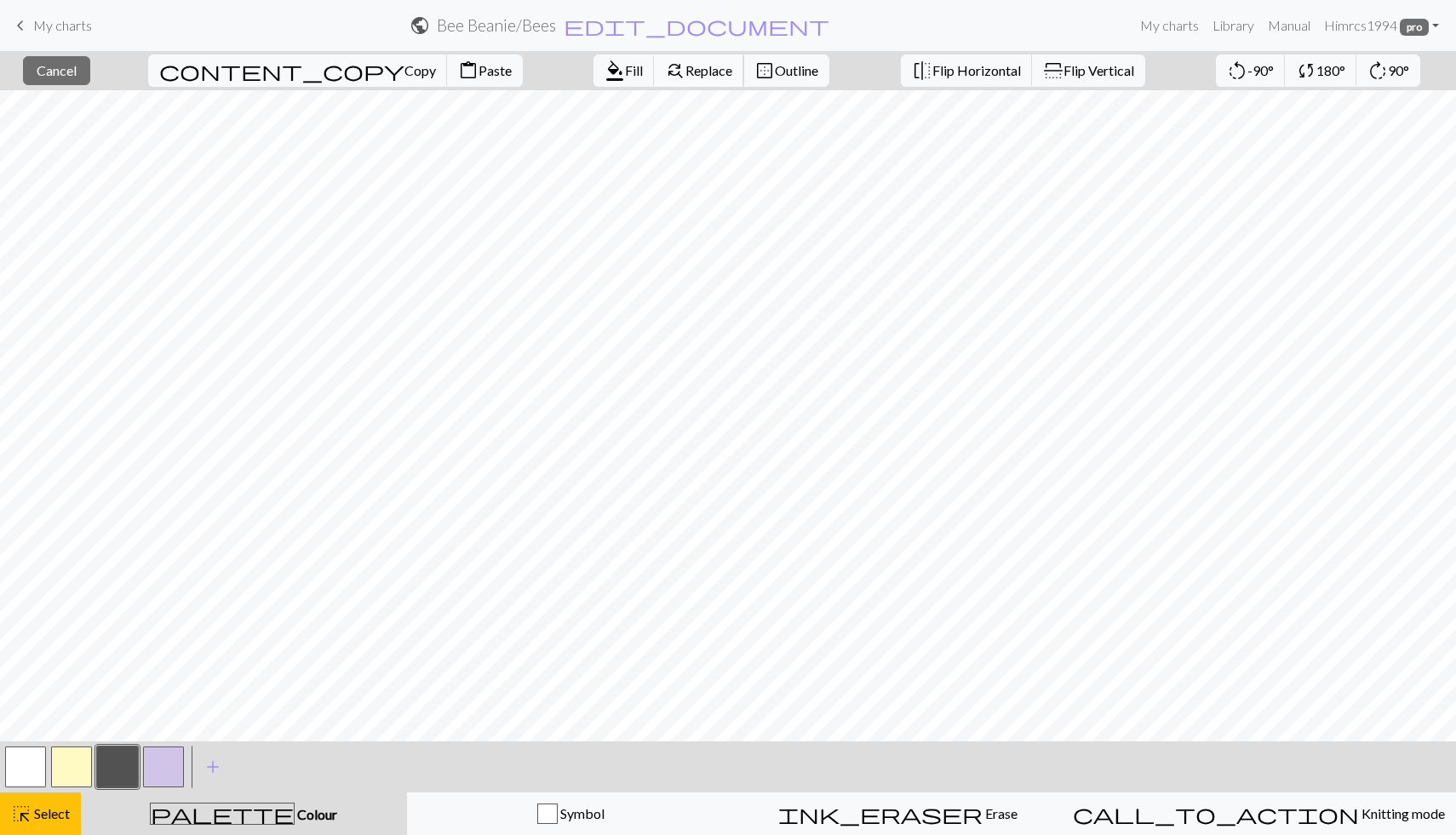
click at [686, 77] on span "Replace" at bounding box center [709, 70] width 47 height 16
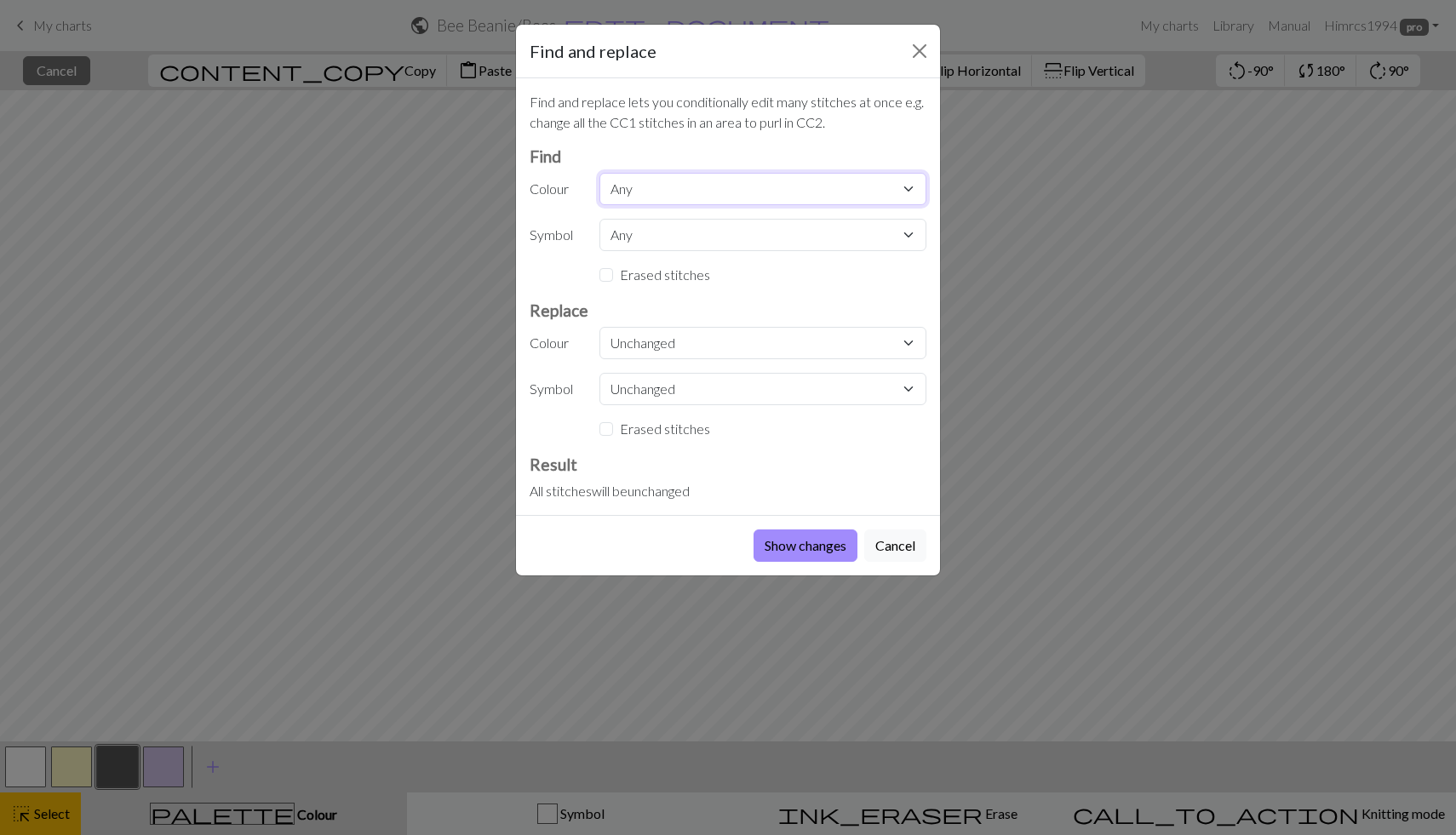
click at [644, 191] on select "Any MC CC1 CC2 CC3" at bounding box center [762, 188] width 327 height 32
select select "1"
click at [599, 173] on select "Any MC CC1 CC2 CC3" at bounding box center [762, 188] width 327 height 32
click at [660, 338] on select "Unchanged MC CC1 CC2 CC3" at bounding box center [762, 342] width 327 height 32
select select "2"
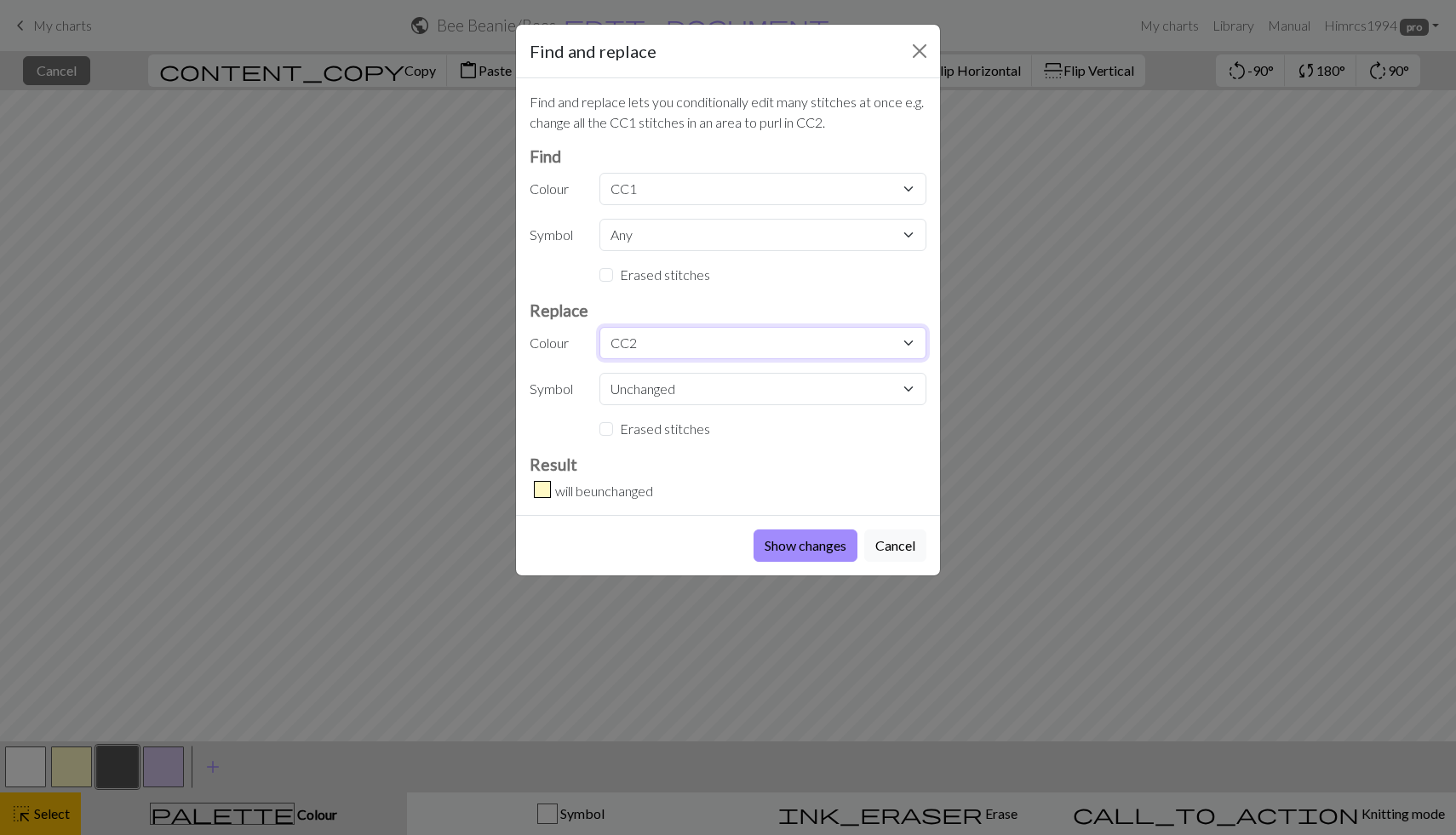
click at [599, 327] on select "Unchanged MC CC1 CC2 CC3" at bounding box center [762, 342] width 327 height 32
click at [792, 548] on button "Show changes" at bounding box center [805, 545] width 104 height 32
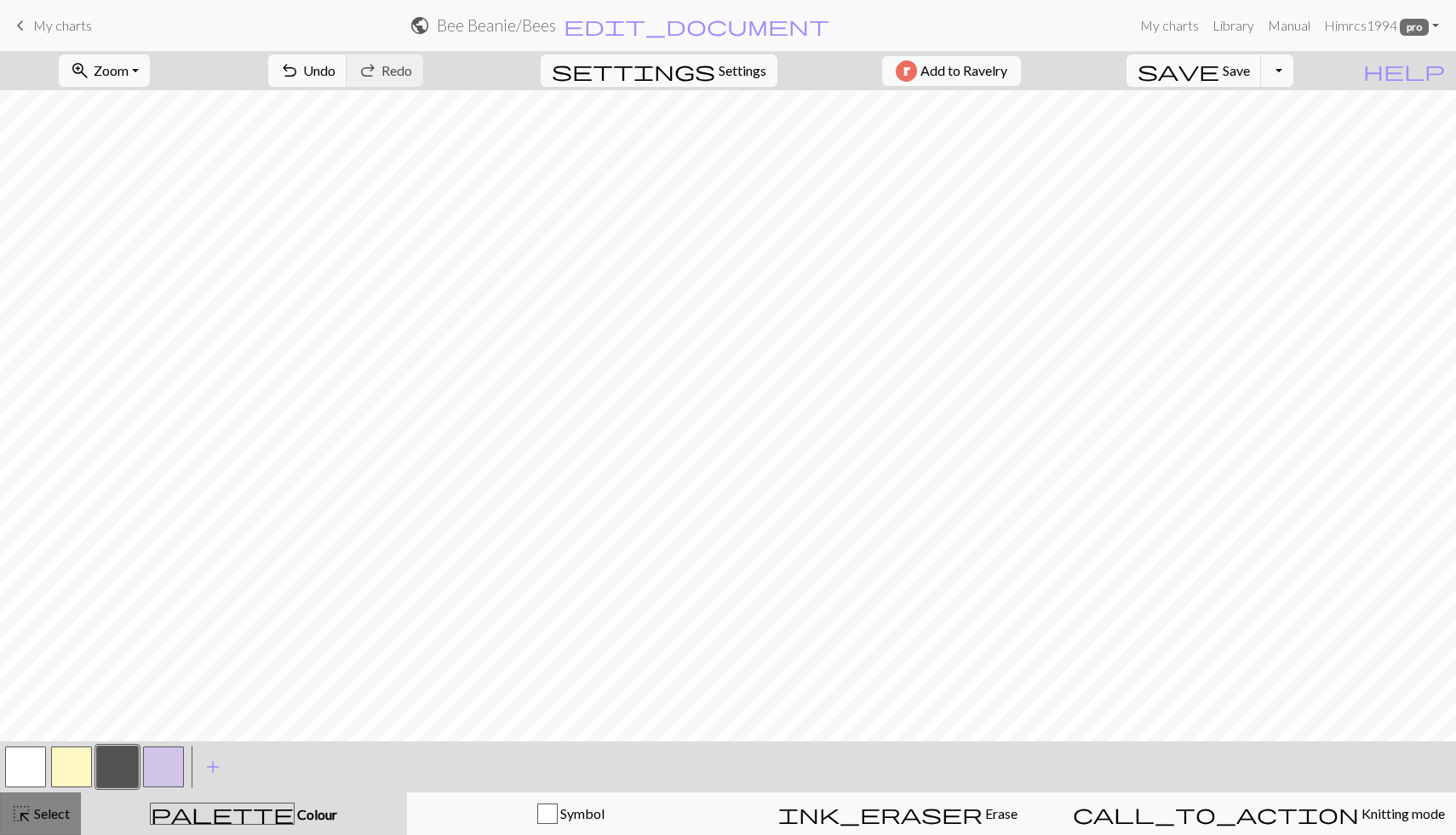
click at [50, 827] on button "highlight_alt Select Select" at bounding box center [40, 814] width 81 height 43
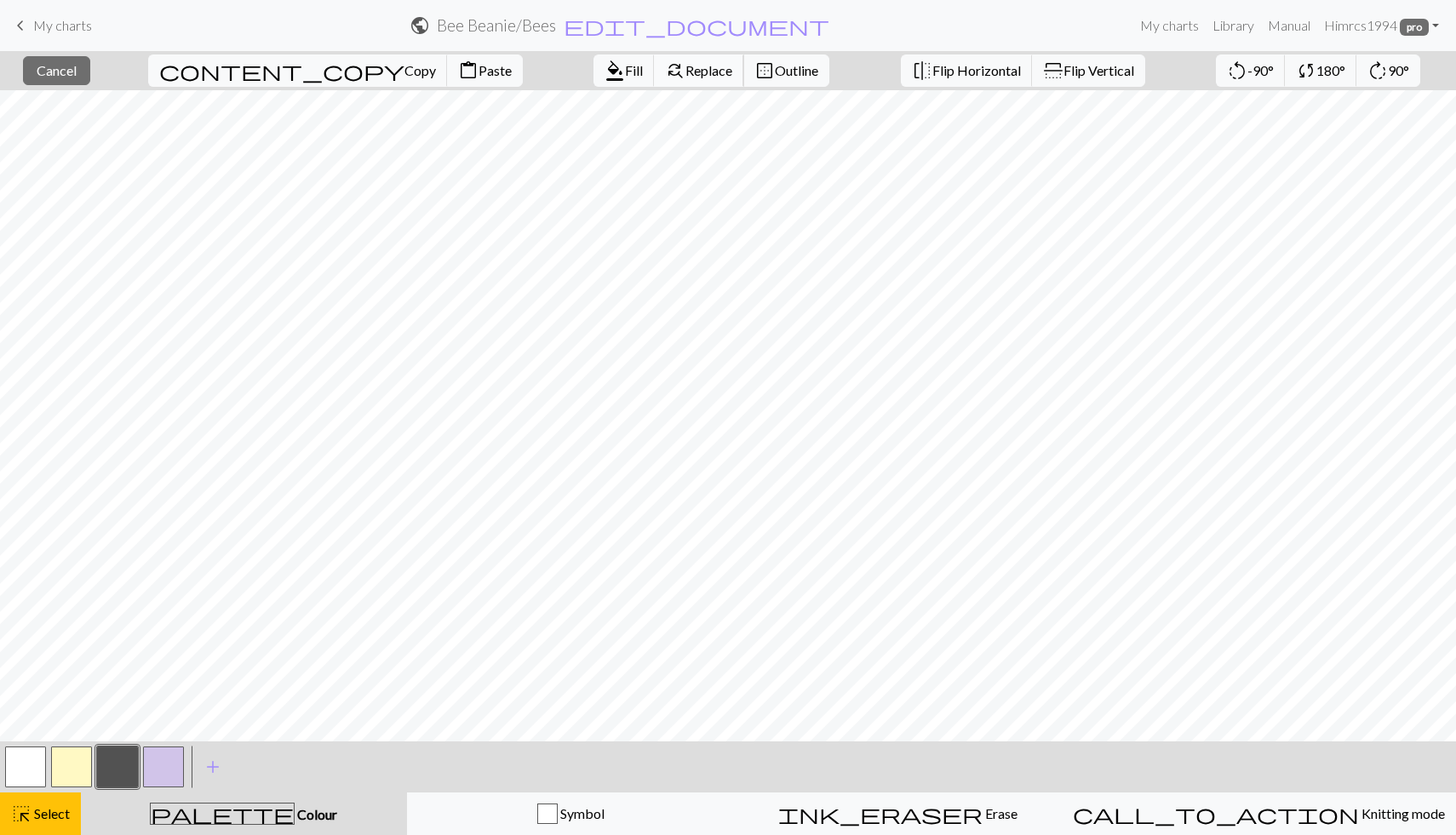
click at [686, 74] on span "Replace" at bounding box center [709, 70] width 47 height 16
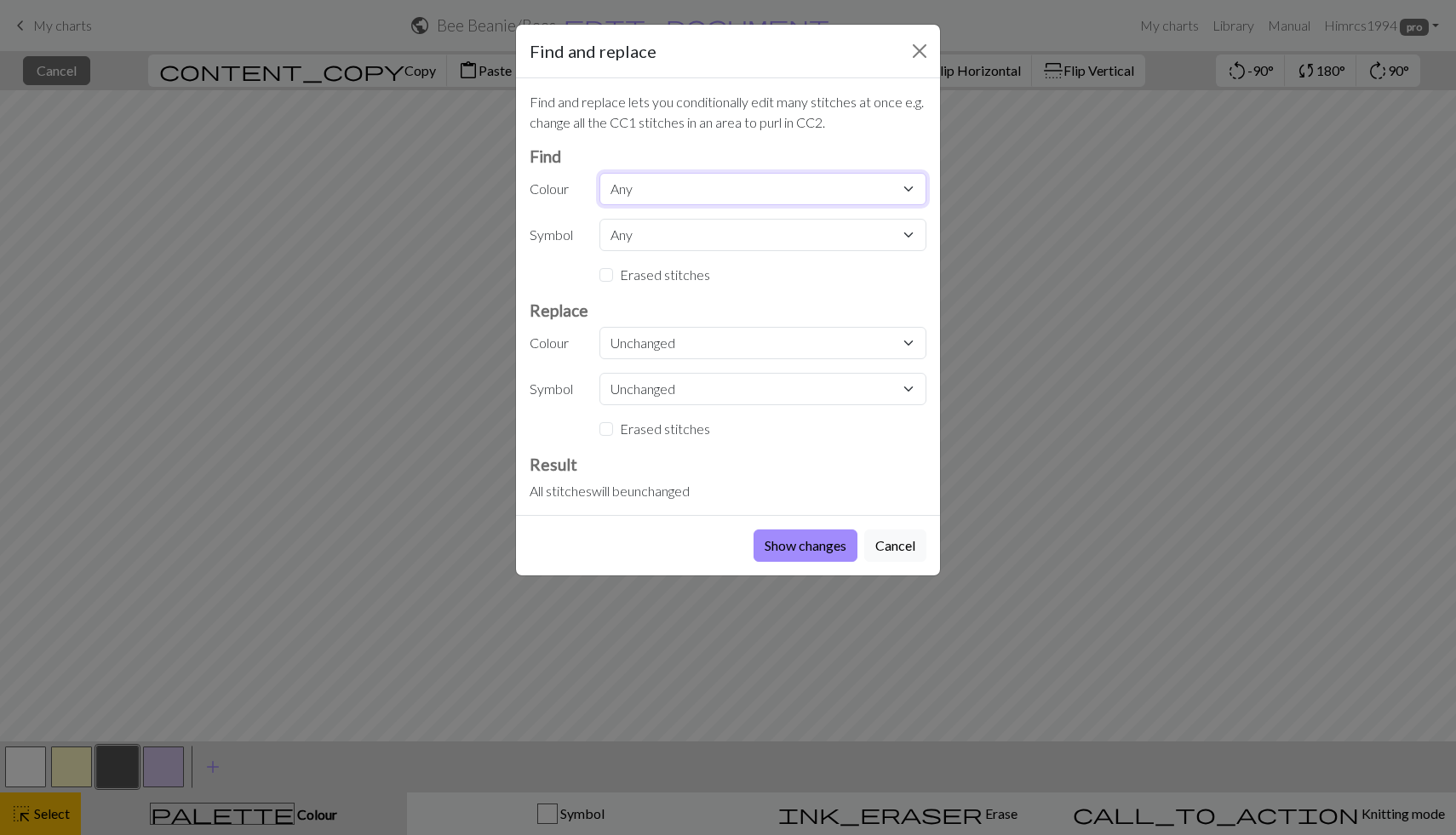
click at [661, 197] on select "Any MC CC1 CC2 CC3" at bounding box center [762, 188] width 327 height 32
select select "1"
click at [599, 173] on select "Any MC CC1 CC2 CC3" at bounding box center [762, 188] width 327 height 32
click at [665, 395] on select "Unchanged Knit" at bounding box center [762, 389] width 327 height 32
click at [666, 343] on select "Unchanged MC CC1 CC2 CC3" at bounding box center [762, 342] width 327 height 32
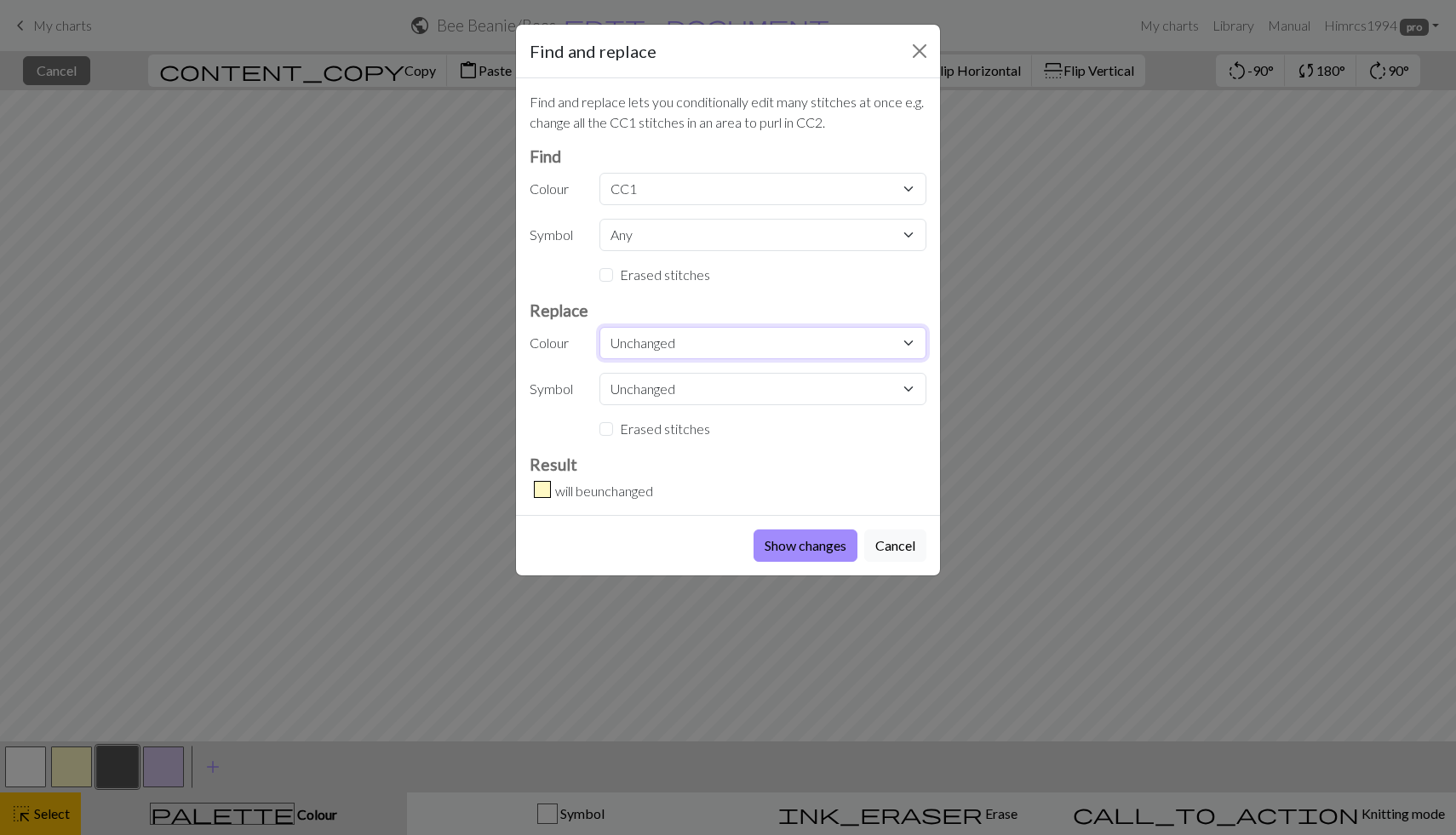
select select "2"
click at [599, 327] on select "Unchanged MC CC1 CC2 CC3" at bounding box center [762, 342] width 327 height 32
click at [810, 554] on button "Show changes" at bounding box center [805, 545] width 104 height 32
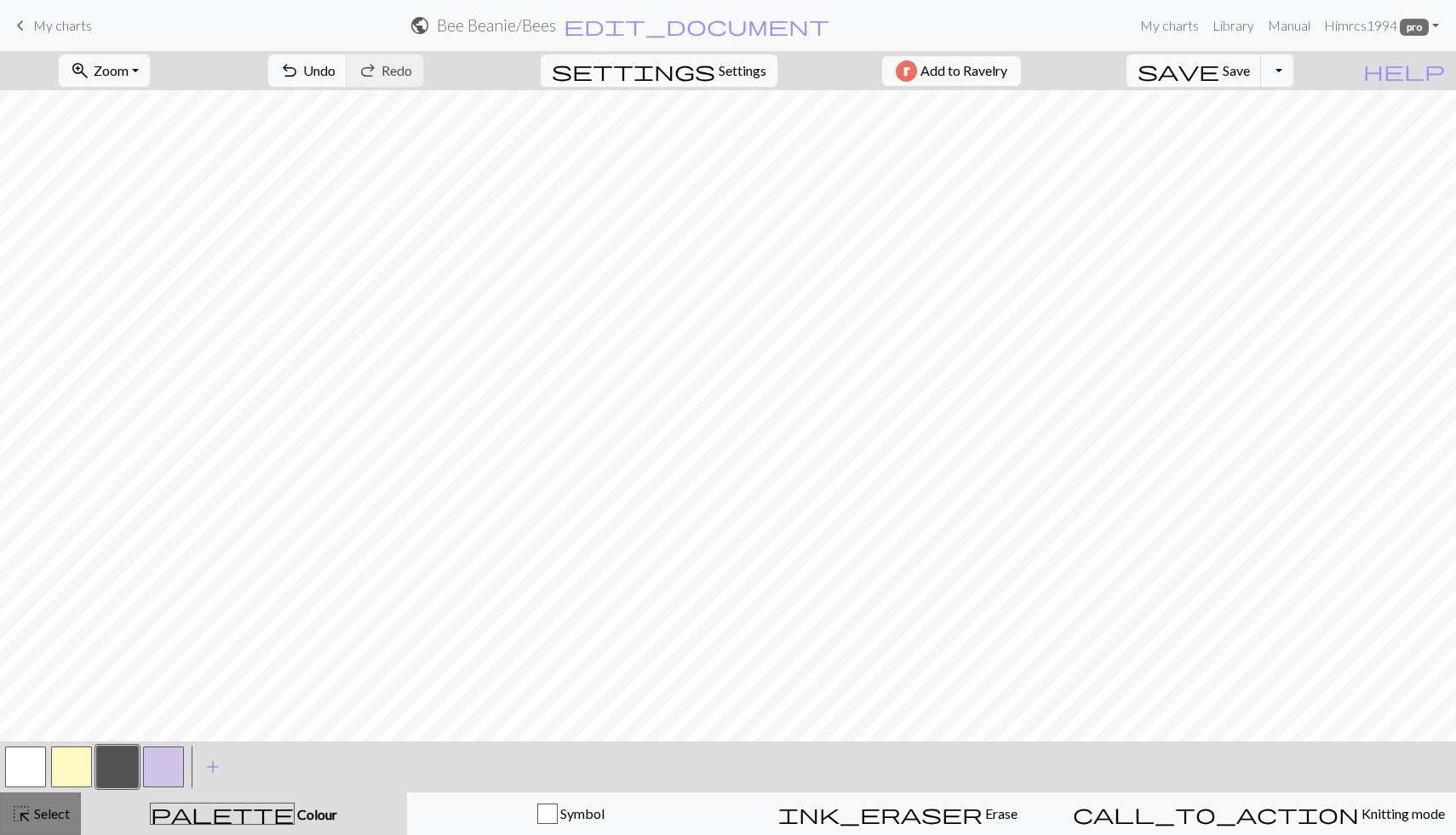
click at [58, 817] on span "Select" at bounding box center [50, 814] width 39 height 16
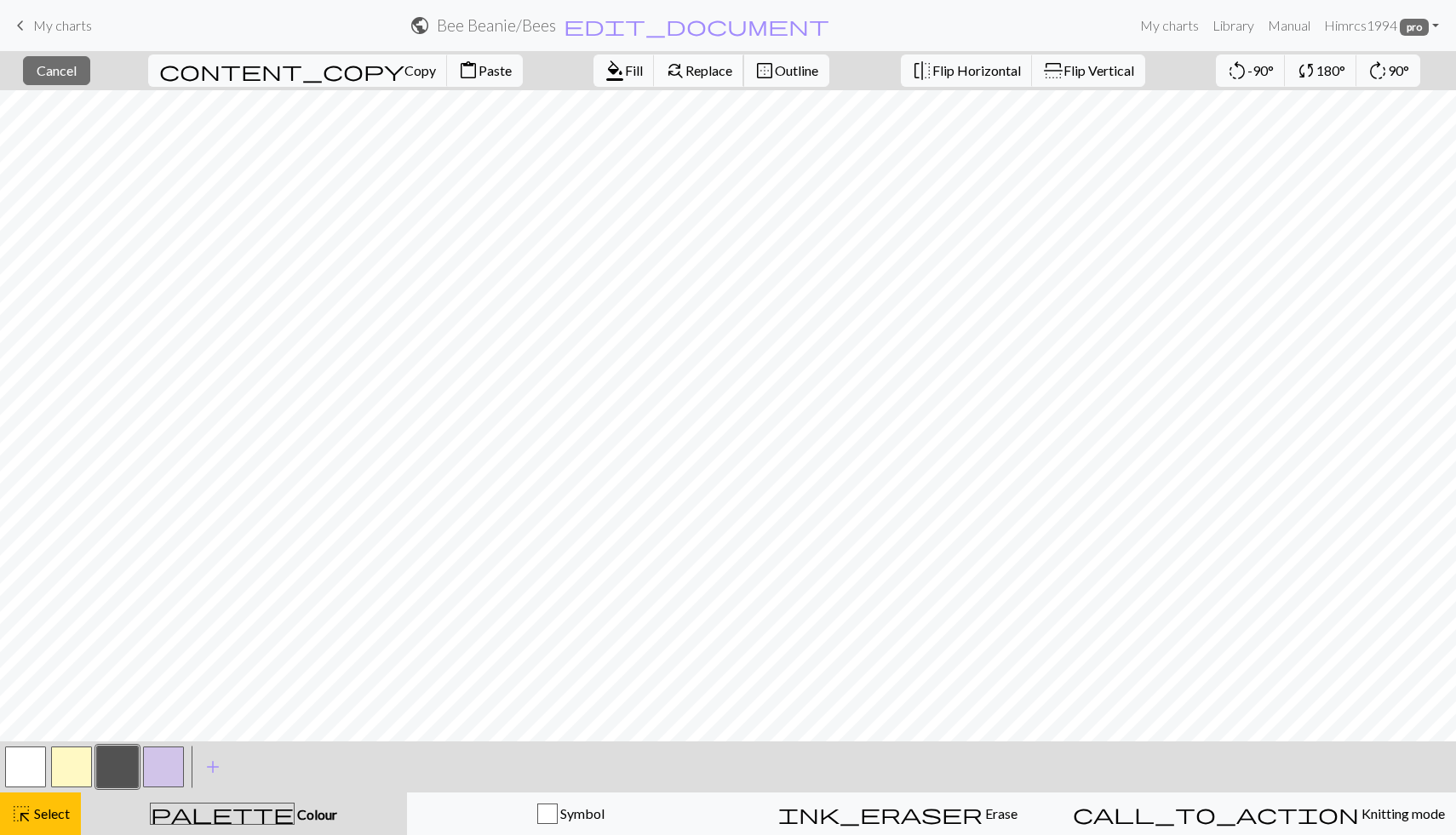
click at [686, 66] on span "Replace" at bounding box center [709, 70] width 47 height 16
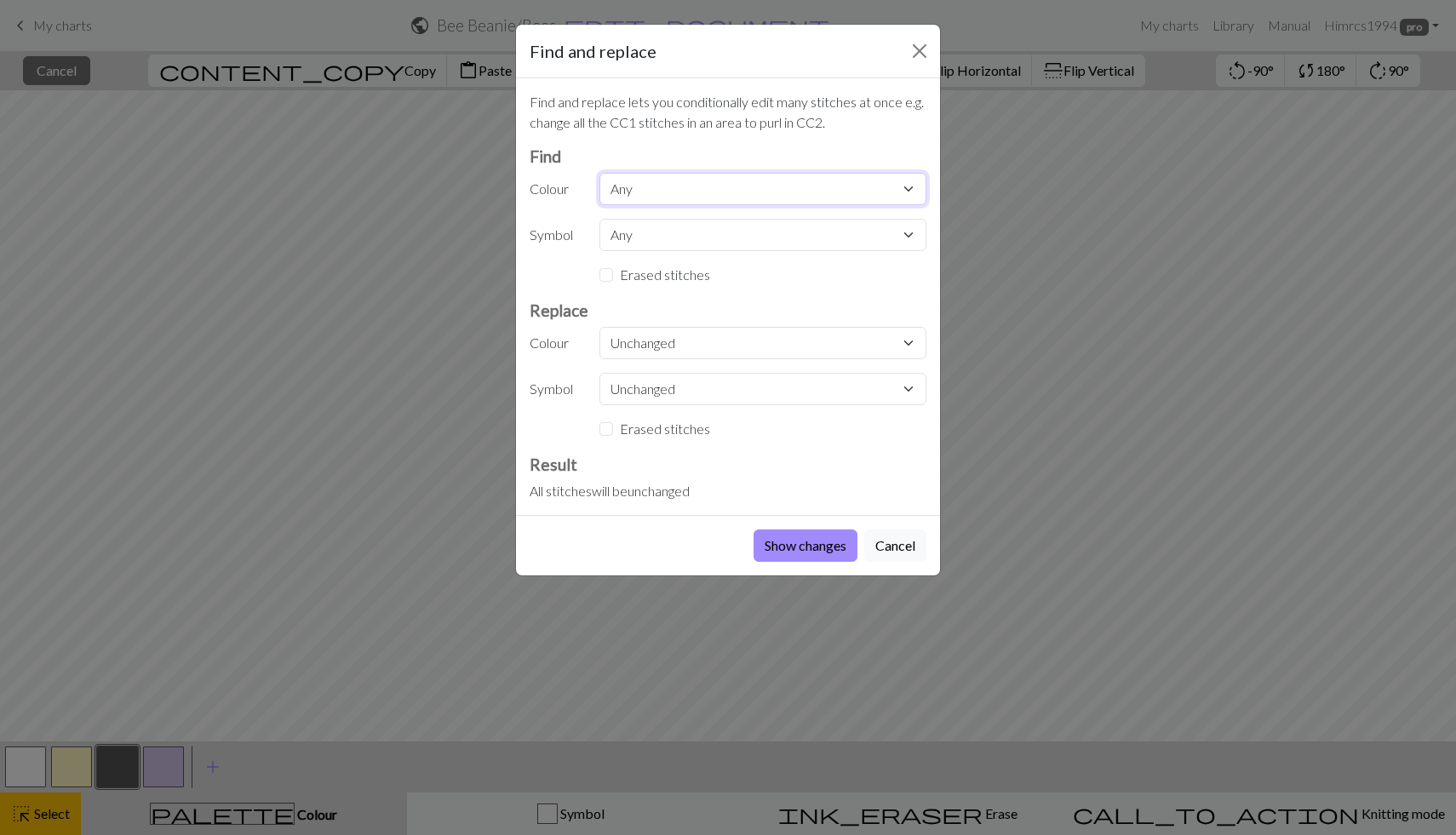
click at [719, 197] on select "Any MC CC1 CC2 CC3" at bounding box center [762, 188] width 327 height 32
select select "0"
click at [599, 173] on select "Any MC CC1 CC2 CC3" at bounding box center [762, 188] width 327 height 32
click at [695, 350] on select "Unchanged MC CC1 CC2 CC3" at bounding box center [762, 342] width 327 height 32
select select "3"
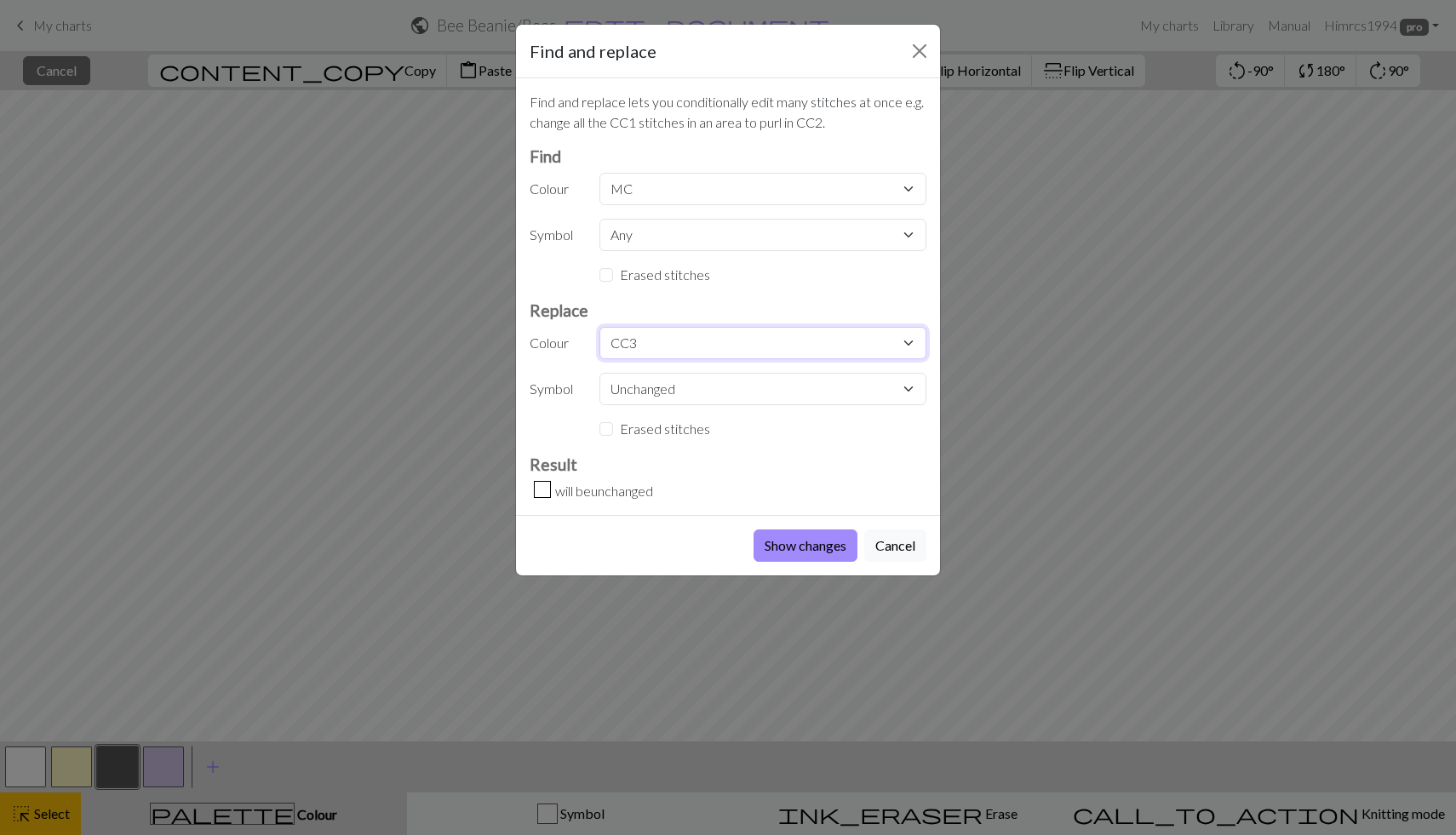
click at [599, 327] on select "Unchanged MC CC1 CC2 CC3" at bounding box center [762, 342] width 327 height 32
click at [711, 184] on select "Any MC CC1 CC2 CC3" at bounding box center [762, 188] width 327 height 32
select select "3"
click at [599, 173] on select "Any MC CC1 CC2 CC3" at bounding box center [762, 188] width 327 height 32
click at [700, 344] on select "Unchanged MC CC1 CC2 CC3" at bounding box center [762, 342] width 327 height 32
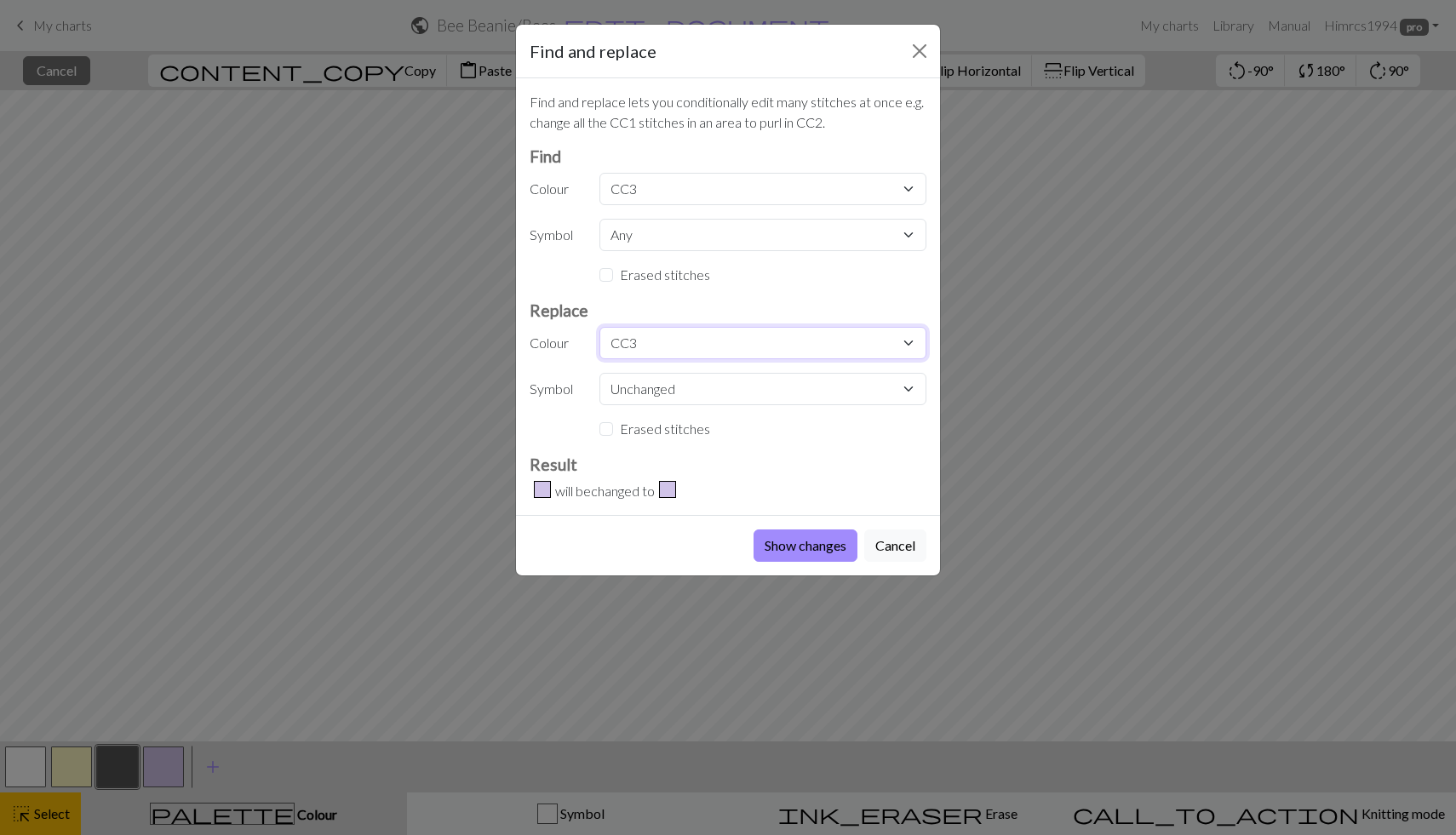
select select "0"
click at [599, 327] on select "Unchanged MC CC1 CC2 CC3" at bounding box center [762, 342] width 327 height 32
click at [811, 545] on button "Show changes" at bounding box center [805, 545] width 104 height 32
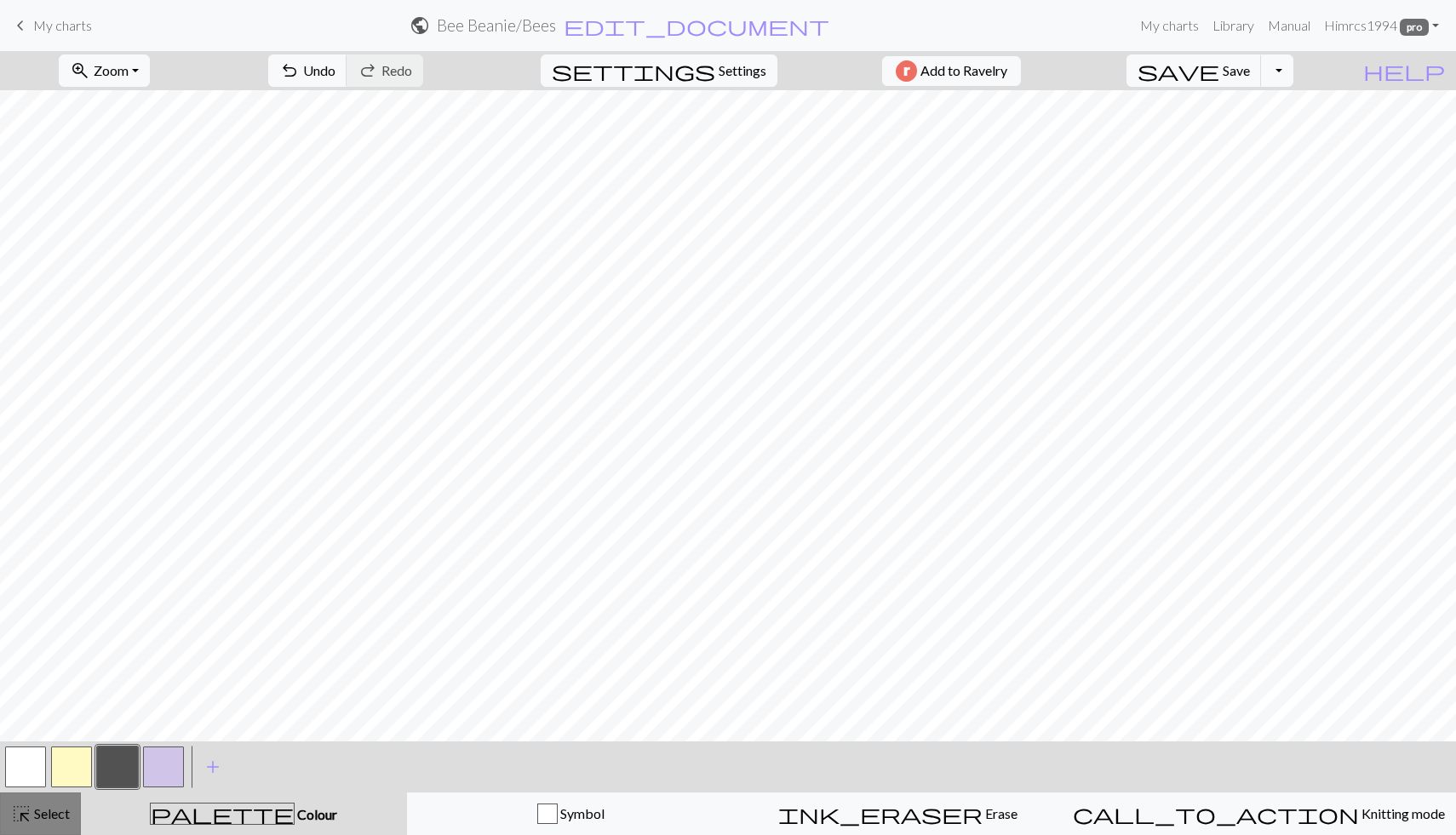
click at [36, 819] on span "Select" at bounding box center [50, 814] width 39 height 16
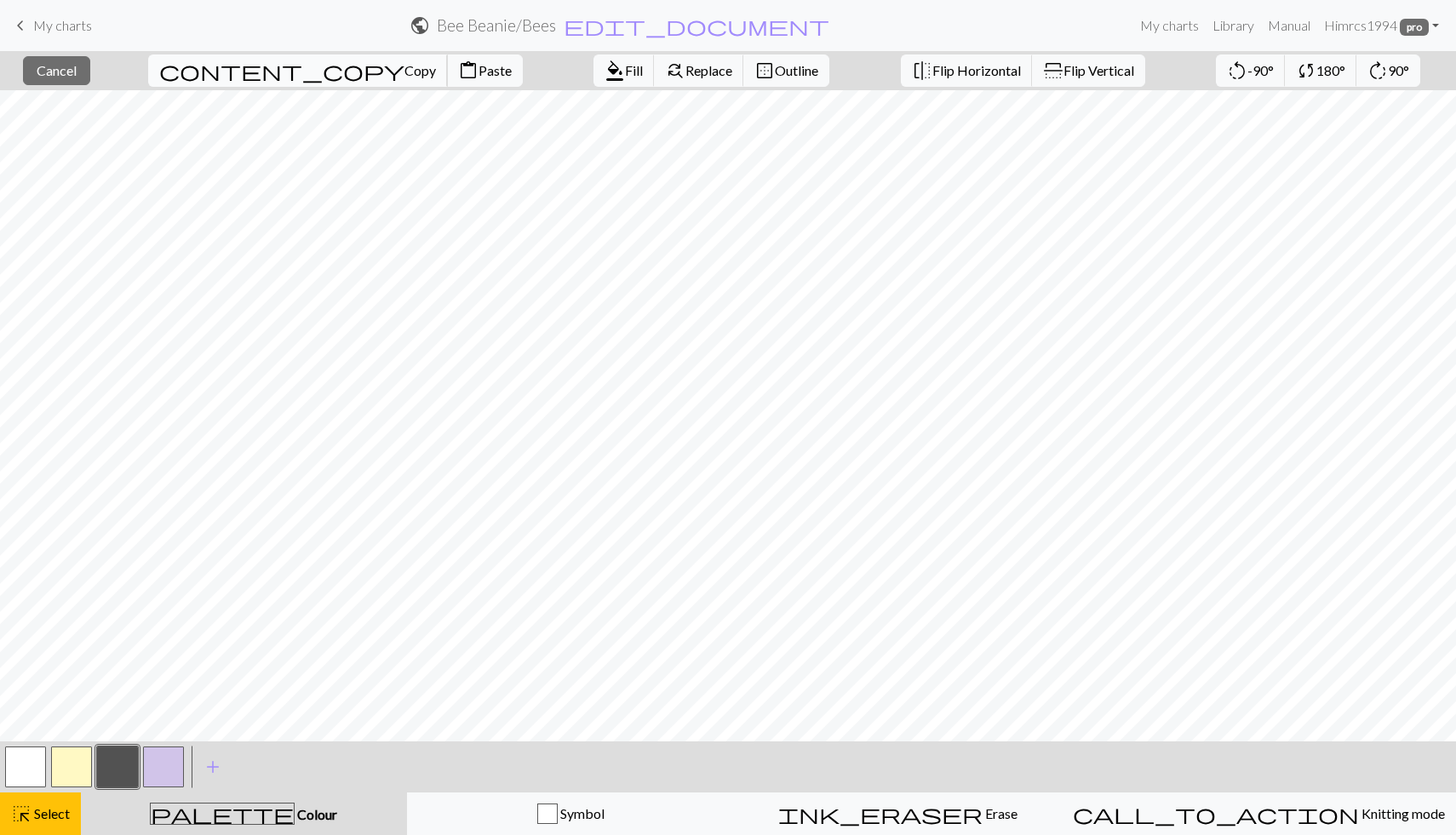
click at [253, 80] on button "content_copy Copy" at bounding box center [298, 70] width 300 height 32
click at [77, 66] on span "Cancel" at bounding box center [56, 70] width 40 height 16
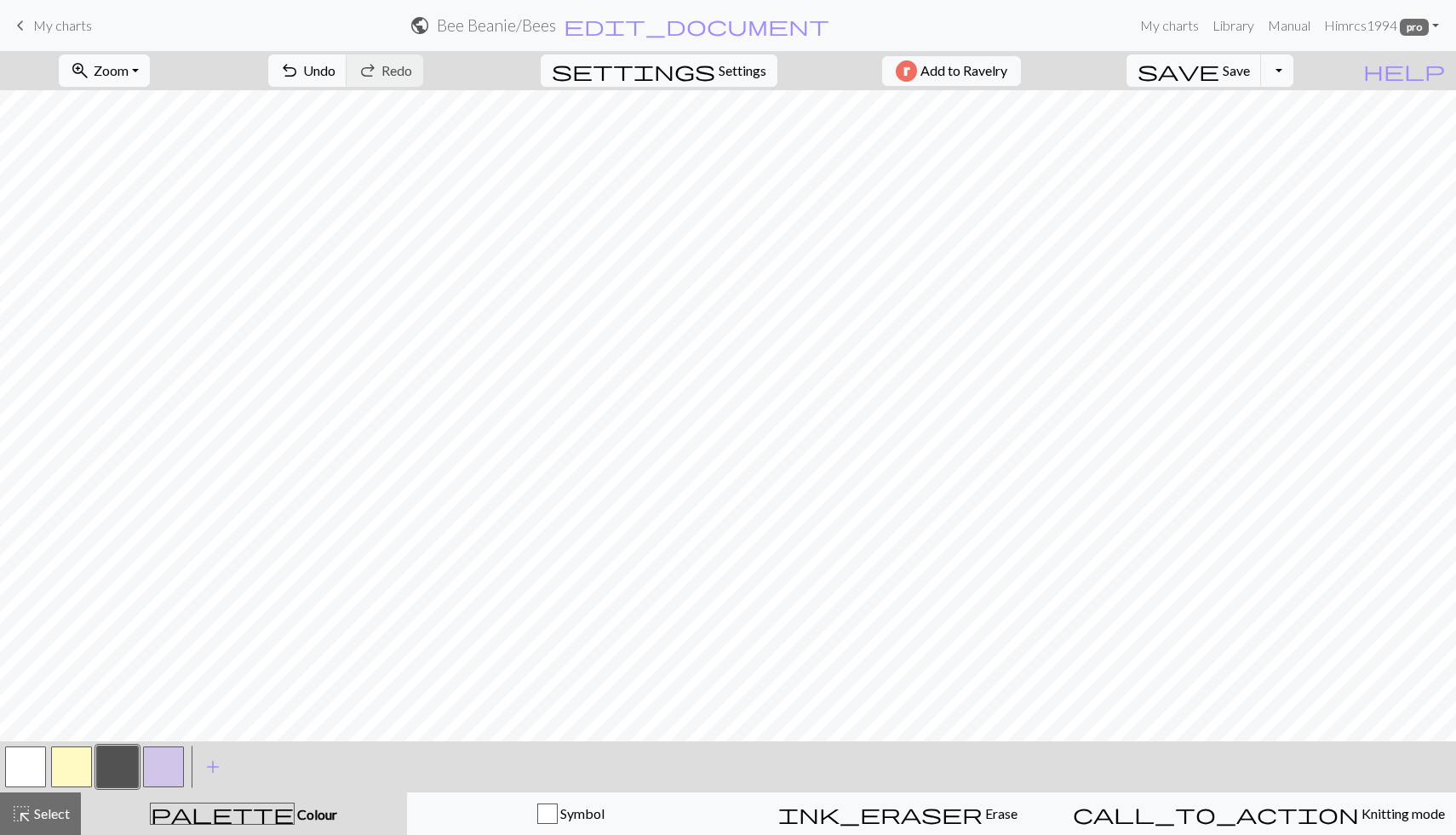
click at [90, 66] on span "zoom_in" at bounding box center [80, 71] width 20 height 24
click at [144, 193] on button "50%" at bounding box center [126, 205] width 135 height 27
click at [54, 817] on span "Select" at bounding box center [50, 814] width 39 height 16
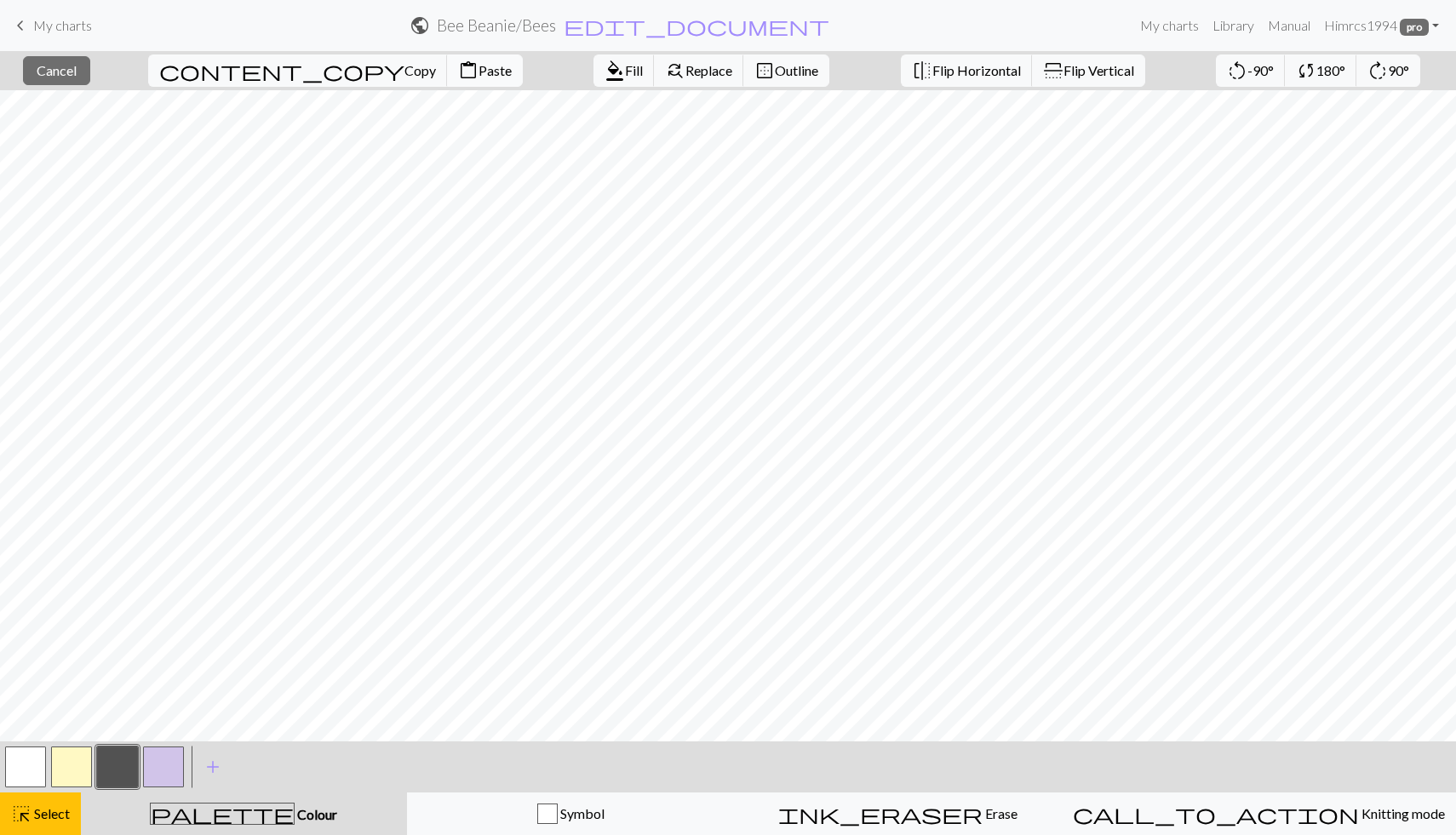
click at [447, 80] on button "content_paste Paste" at bounding box center [485, 70] width 76 height 32
click at [66, 768] on button "button" at bounding box center [72, 767] width 41 height 41
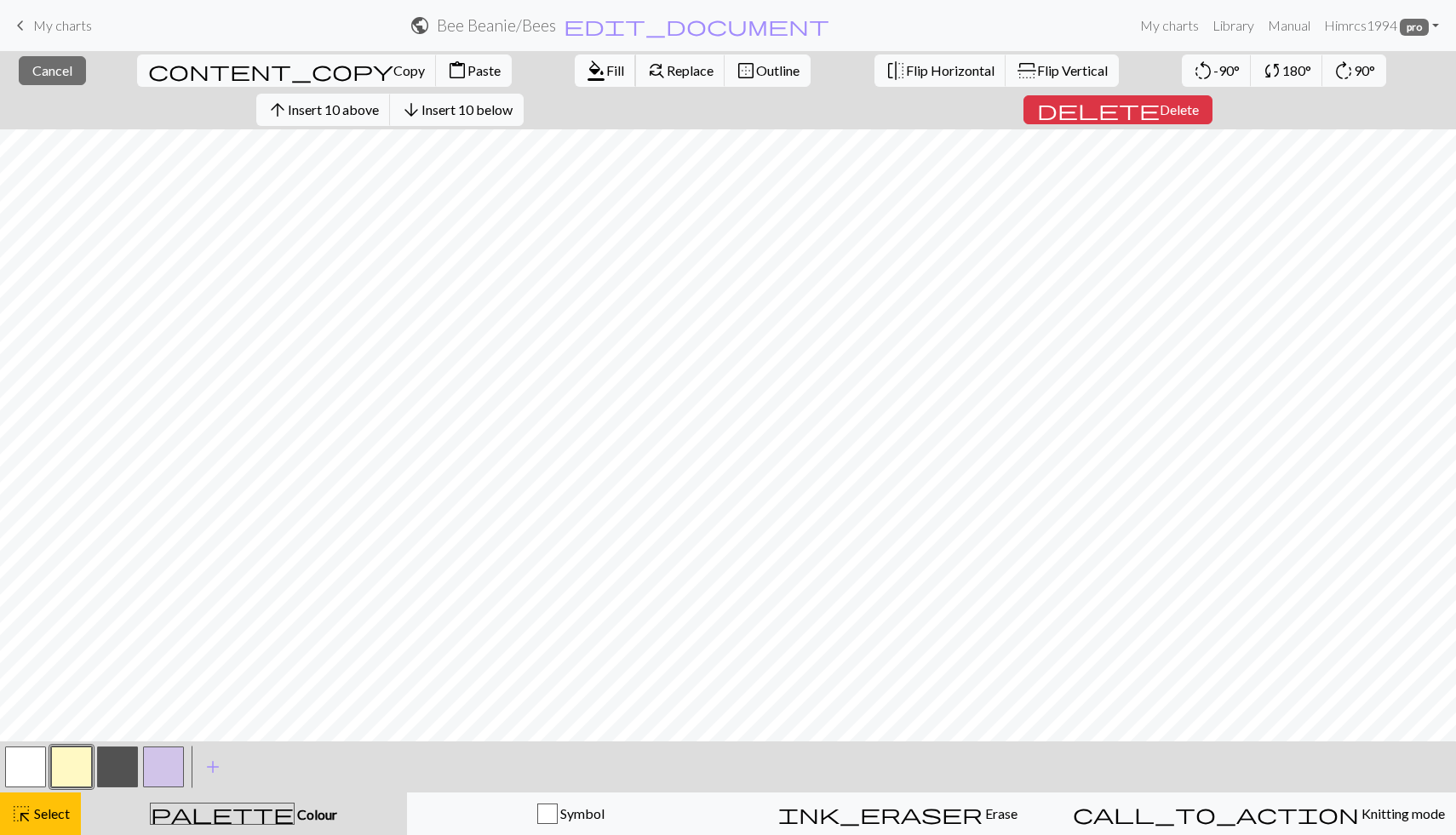
click at [606, 66] on span "Fill" at bounding box center [615, 70] width 17 height 16
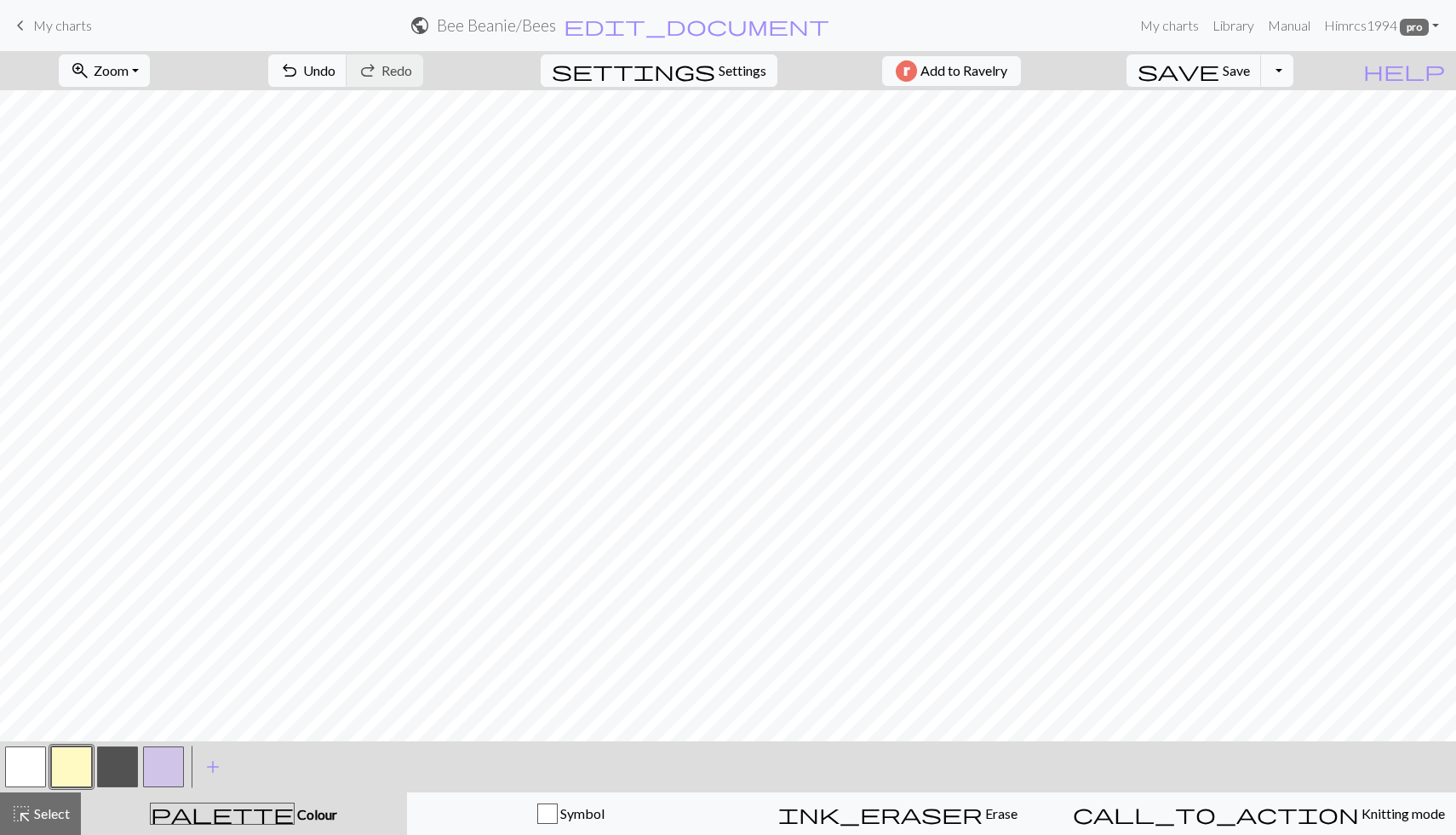
click at [110, 776] on button "button" at bounding box center [117, 767] width 41 height 41
click at [69, 812] on span "Select" at bounding box center [50, 814] width 39 height 16
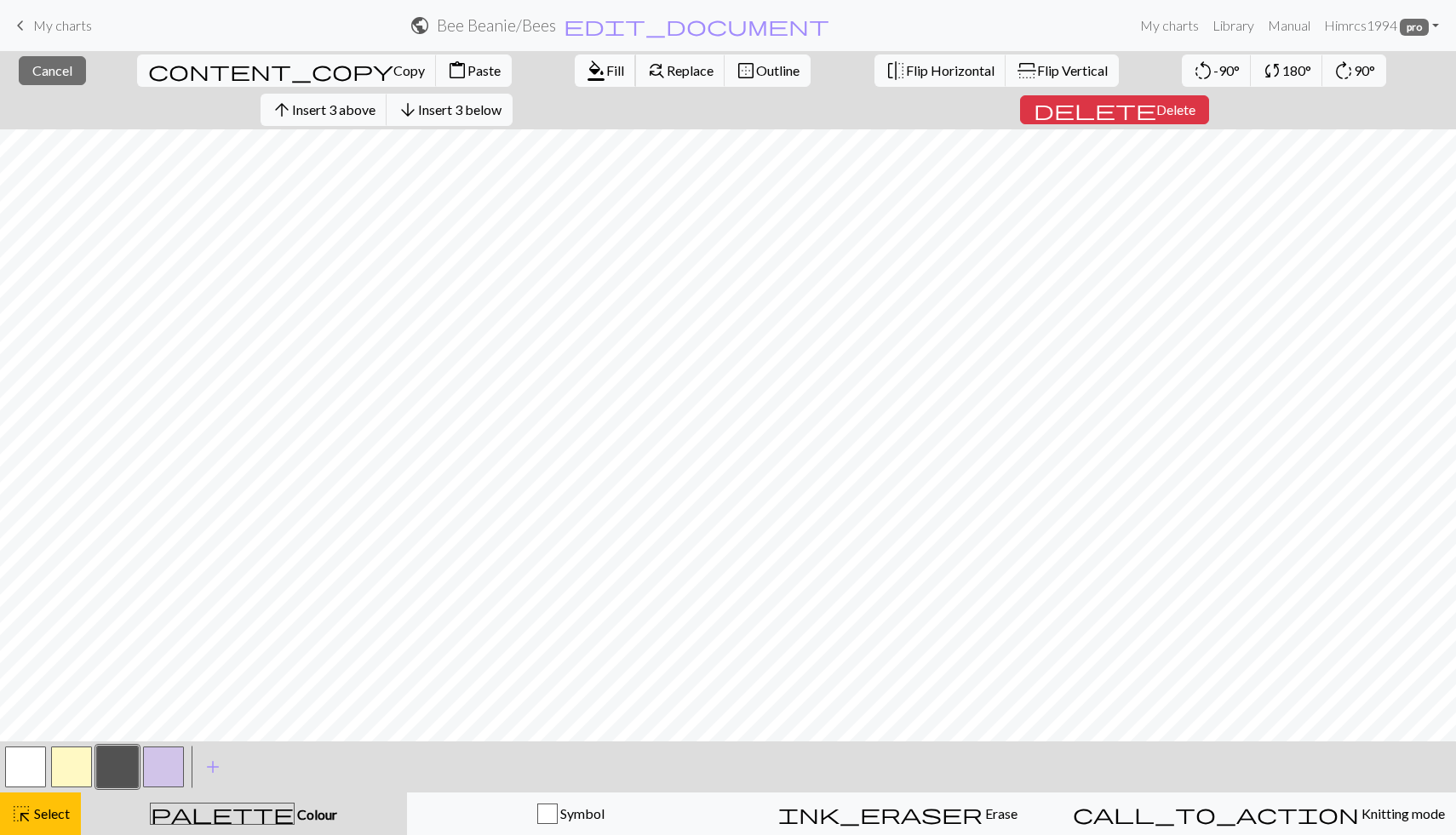
click at [606, 78] on span "Fill" at bounding box center [615, 70] width 17 height 16
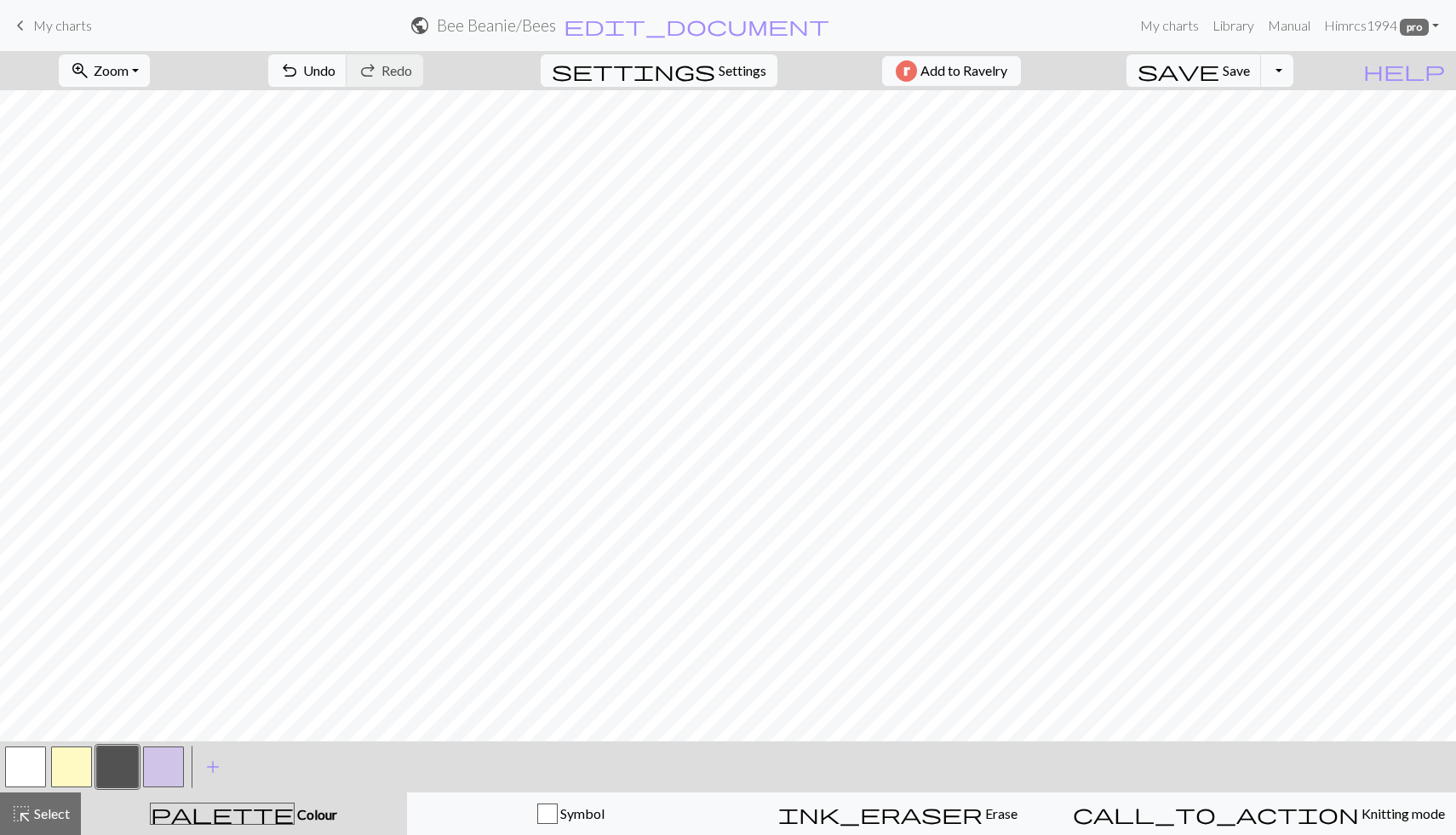
click at [42, 755] on button "button" at bounding box center [25, 767] width 41 height 41
click at [36, 834] on button "highlight_alt Select Select" at bounding box center [40, 814] width 81 height 43
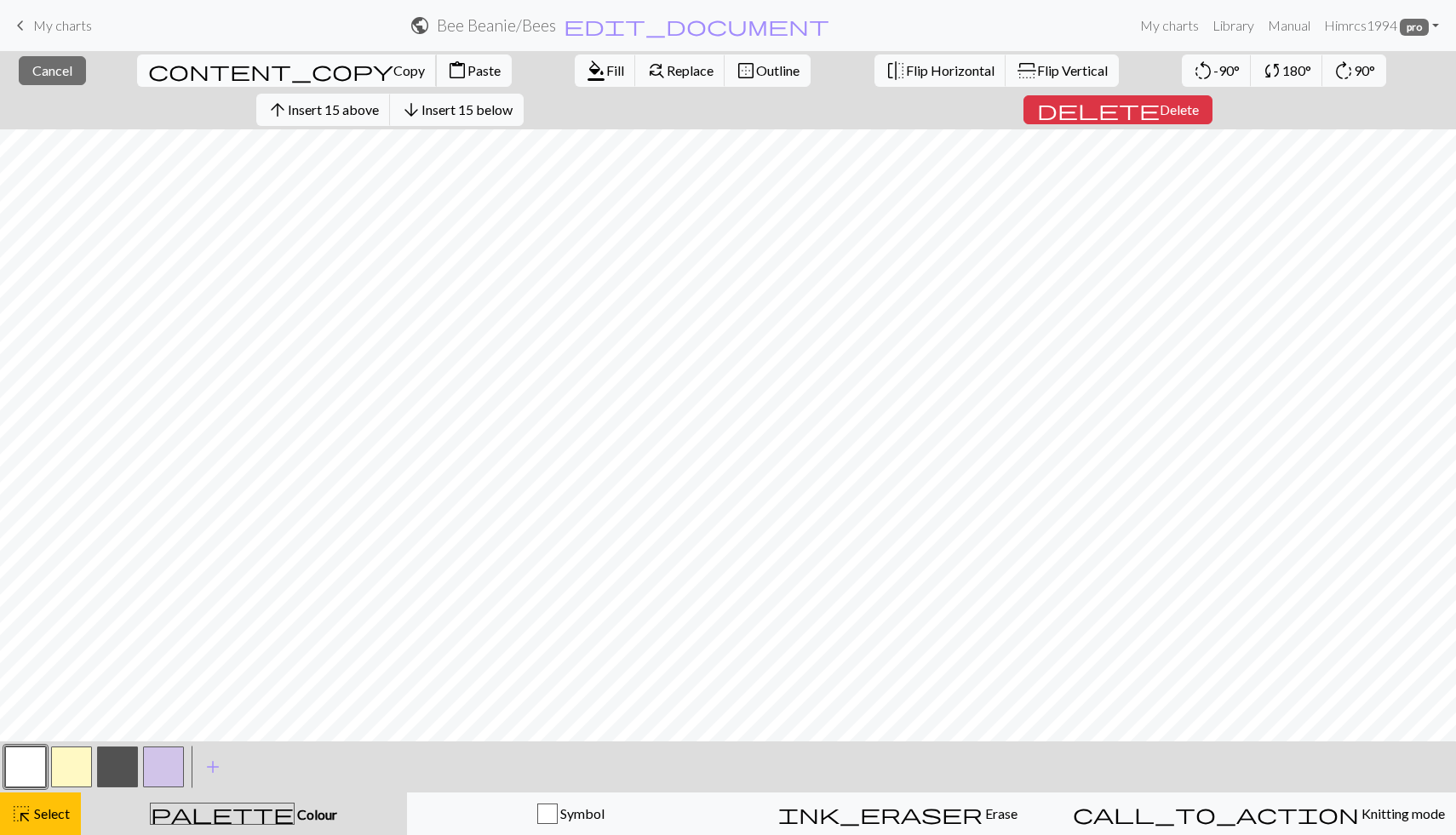
click at [394, 68] on span "Copy" at bounding box center [409, 70] width 31 height 16
click at [468, 68] on span "Paste" at bounding box center [484, 70] width 33 height 16
